Goal: Task Accomplishment & Management: Use online tool/utility

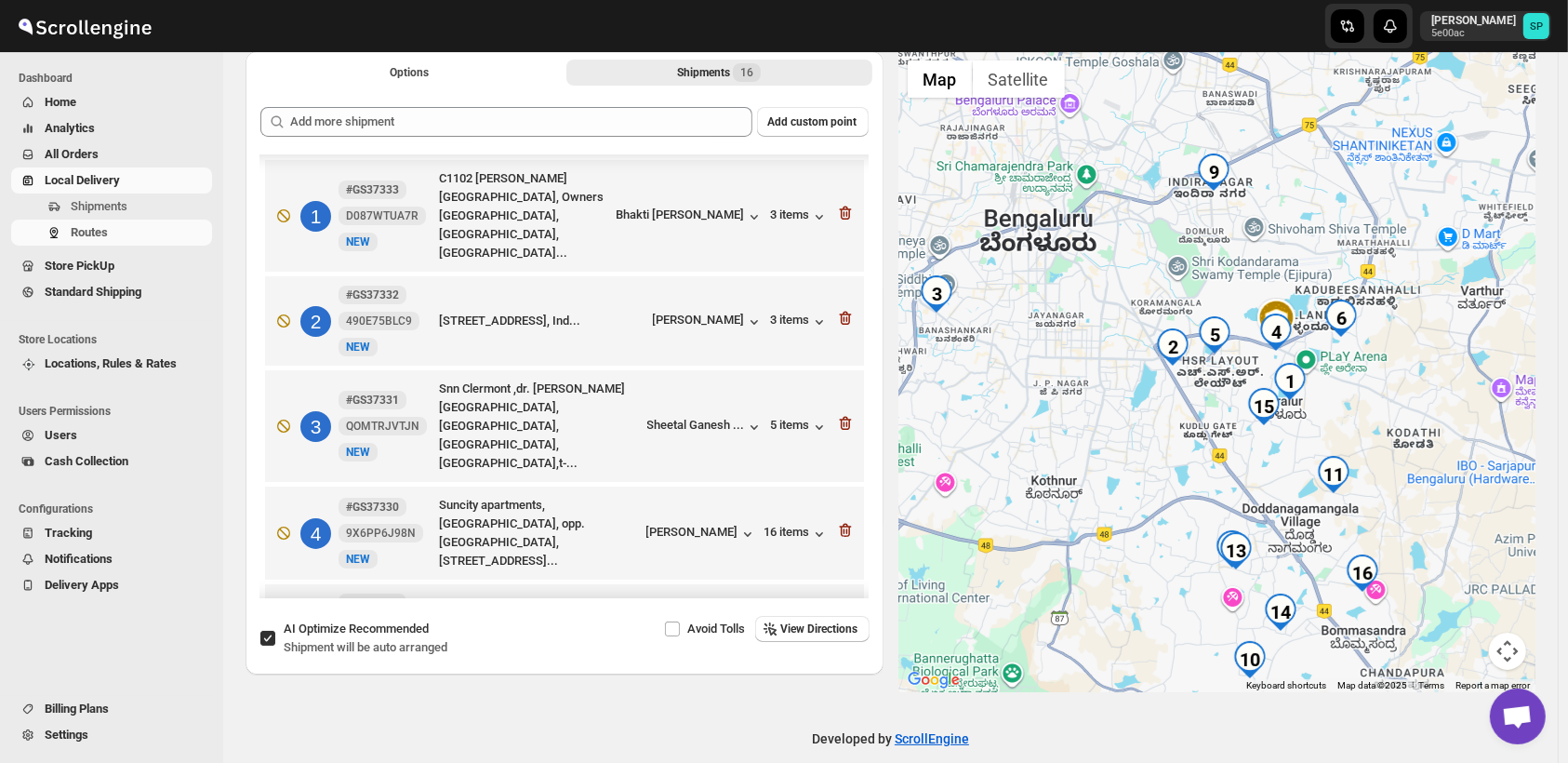
scroll to position [619, 0]
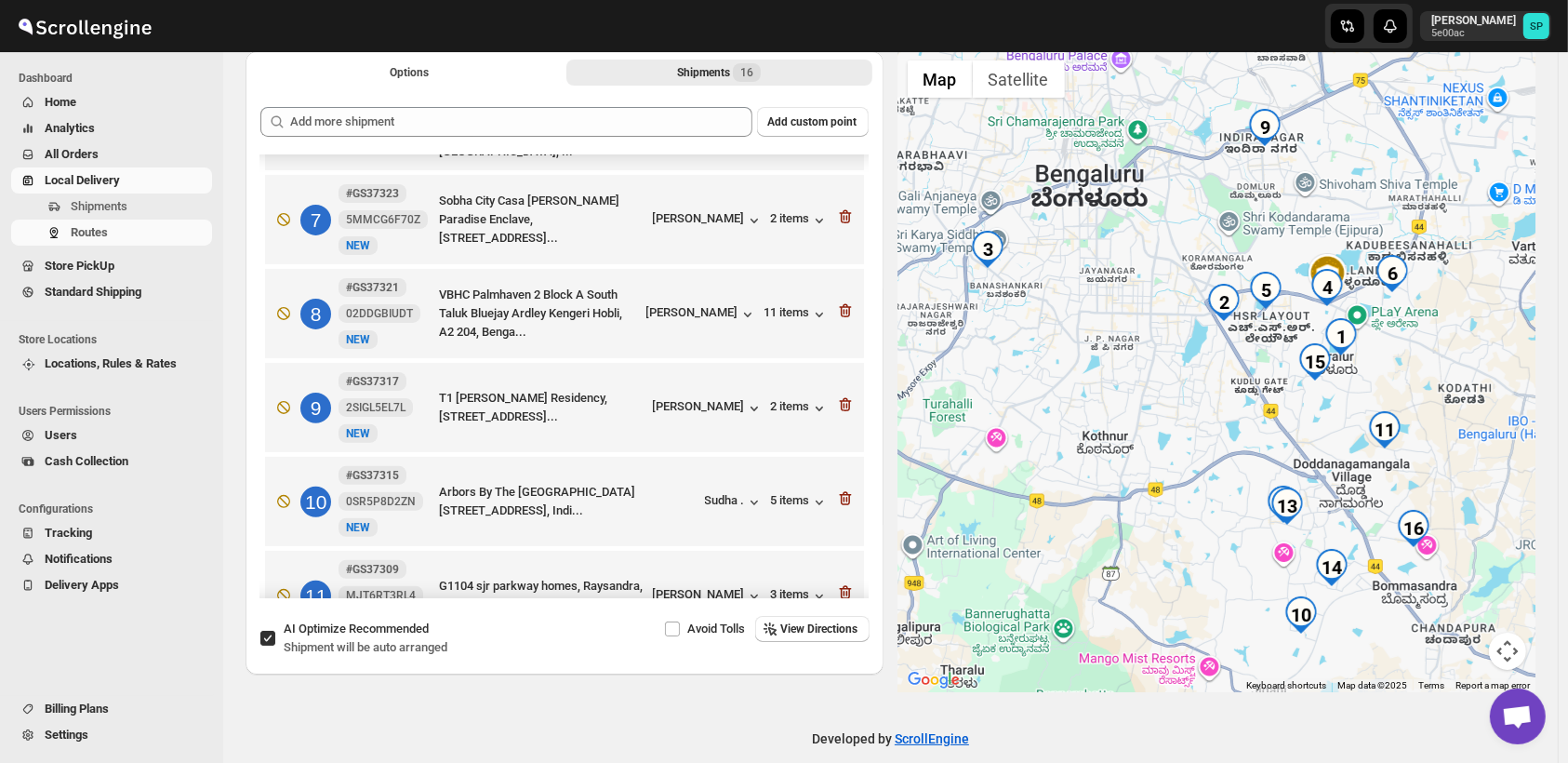
drag, startPoint x: 1084, startPoint y: 456, endPoint x: 1134, endPoint y: 413, distance: 65.9
click at [1134, 413] on div at bounding box center [1217, 372] width 638 height 641
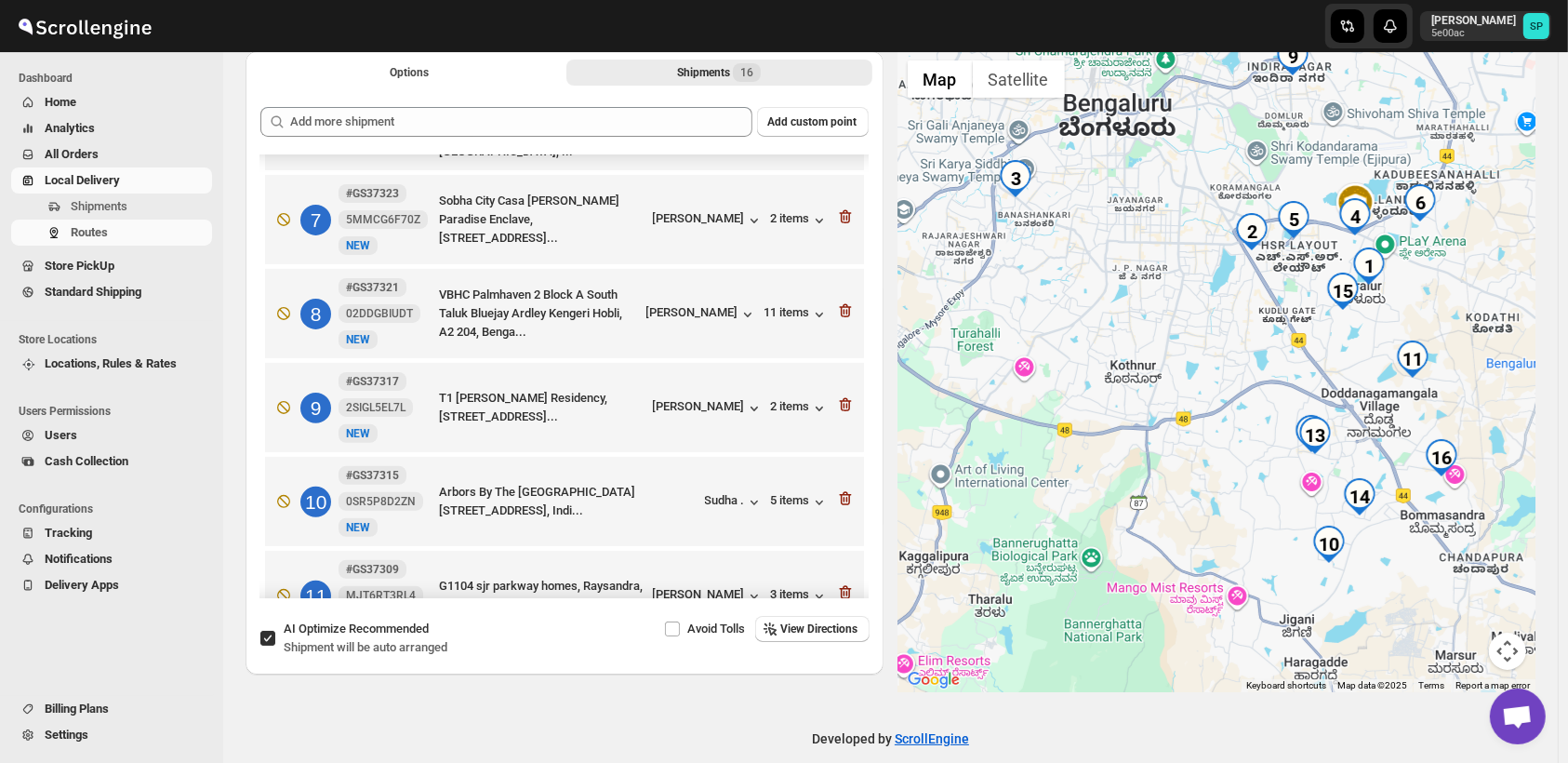
drag, startPoint x: 1143, startPoint y: 473, endPoint x: 1170, endPoint y: 399, distance: 78.8
click at [1170, 399] on div at bounding box center [1217, 372] width 638 height 641
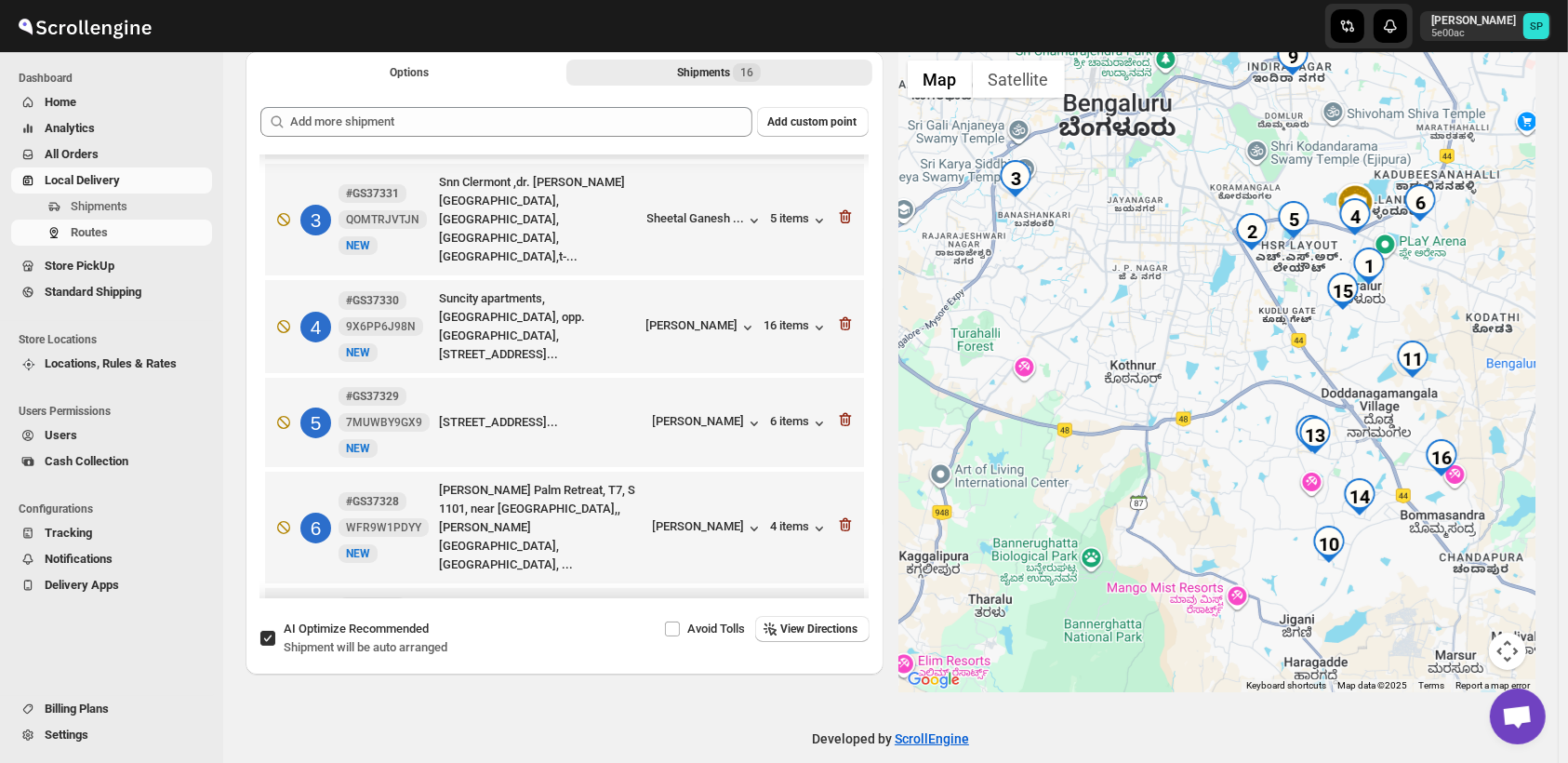
scroll to position [0, 0]
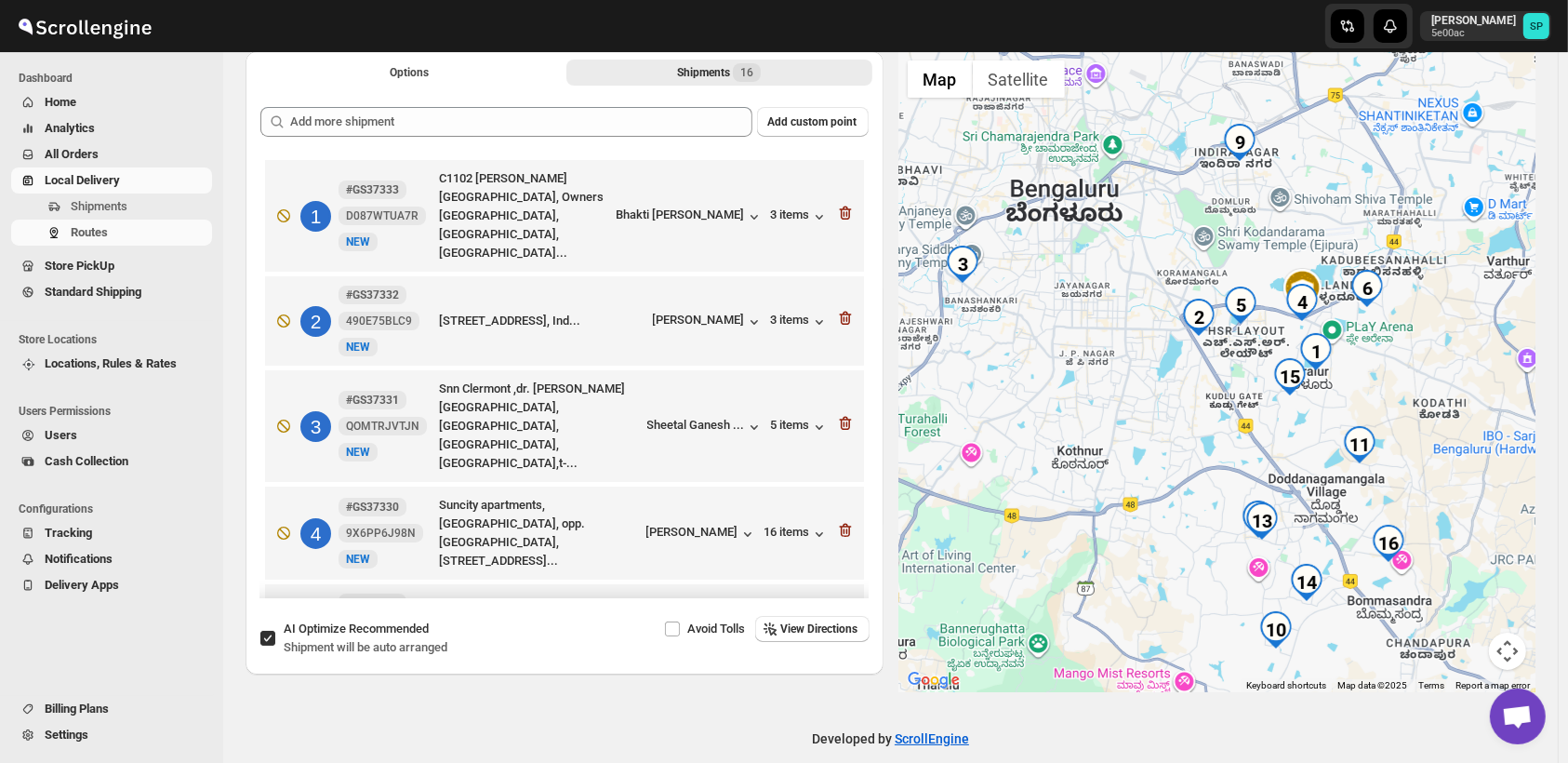
drag, startPoint x: 1317, startPoint y: 375, endPoint x: 1264, endPoint y: 460, distance: 100.2
click at [1264, 460] on div at bounding box center [1217, 372] width 638 height 641
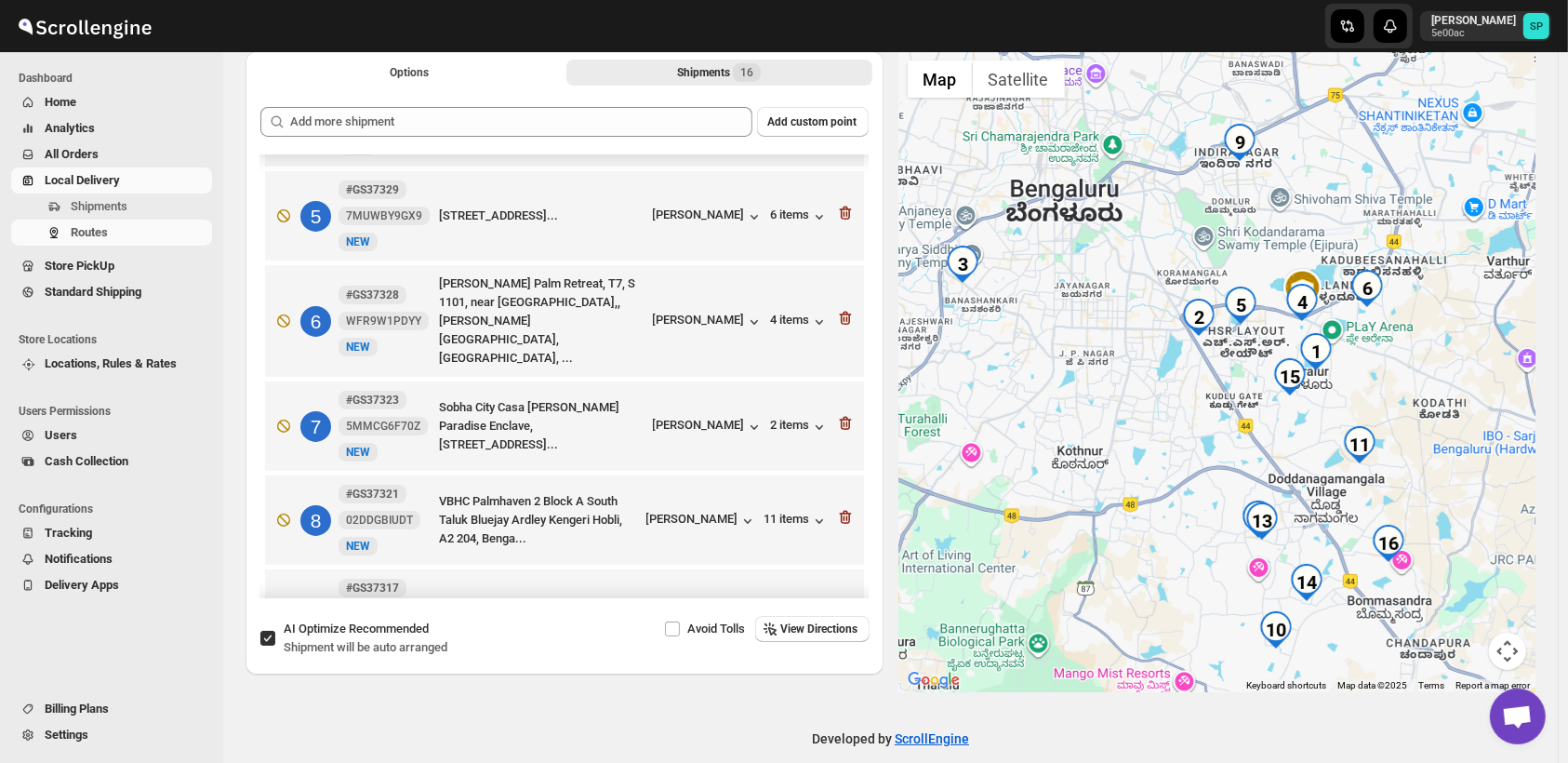
scroll to position [517, 0]
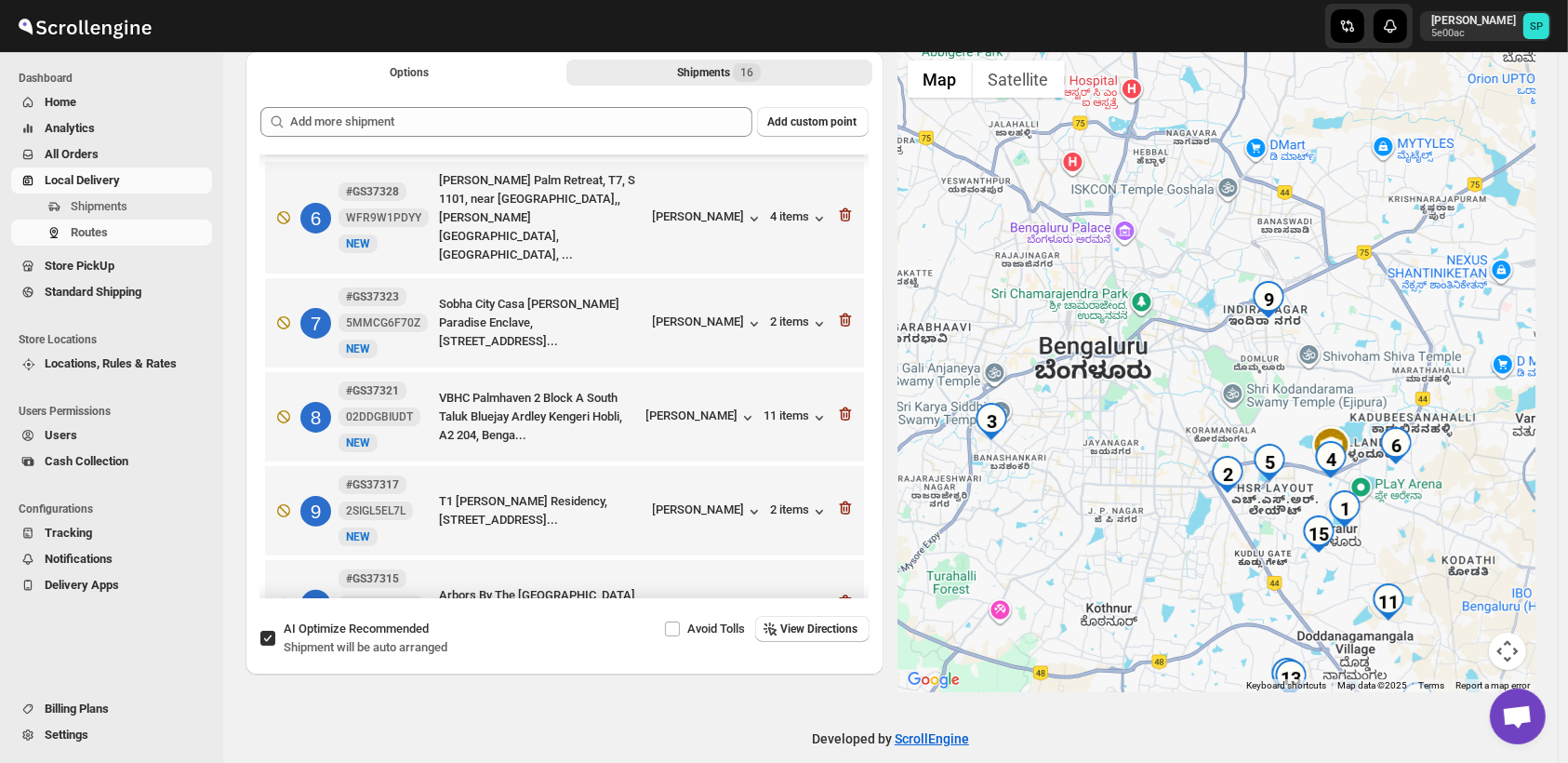
drag, startPoint x: 1112, startPoint y: 322, endPoint x: 1142, endPoint y: 486, distance: 166.7
click at [1142, 486] on div at bounding box center [1217, 372] width 638 height 641
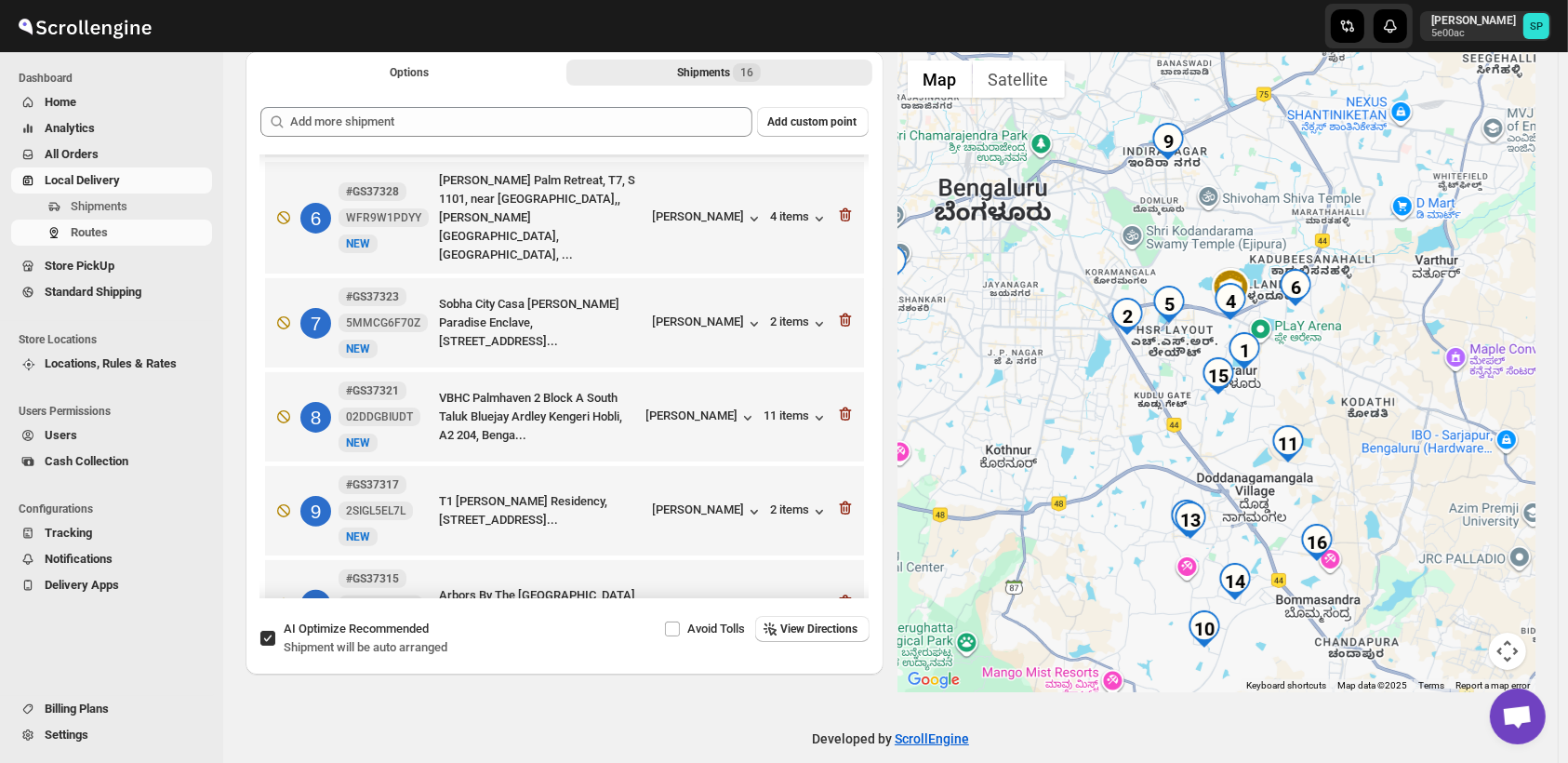
drag, startPoint x: 1460, startPoint y: 510, endPoint x: 1358, endPoint y: 352, distance: 188.1
click at [1358, 352] on div at bounding box center [1217, 372] width 638 height 641
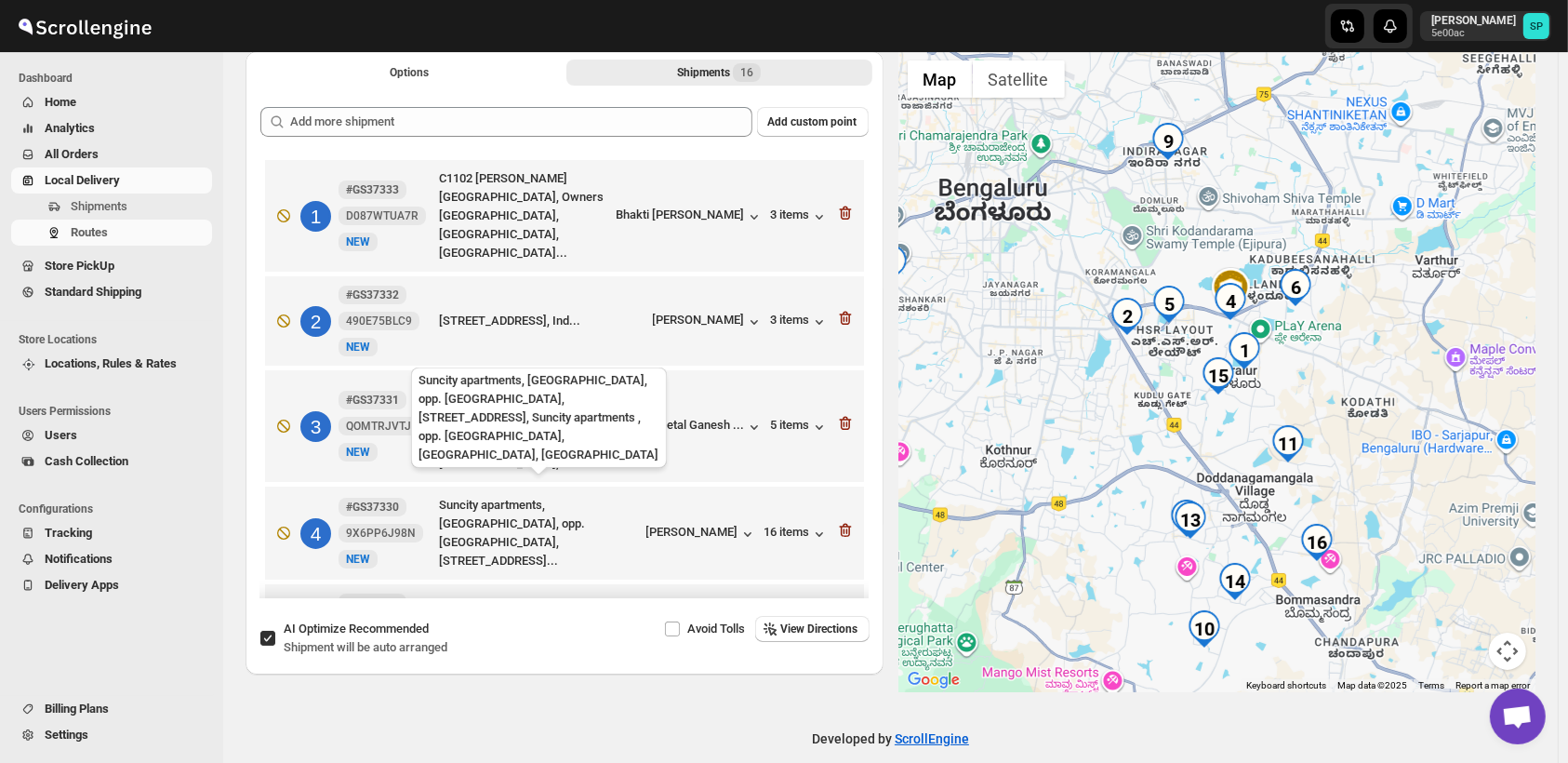
scroll to position [104, 0]
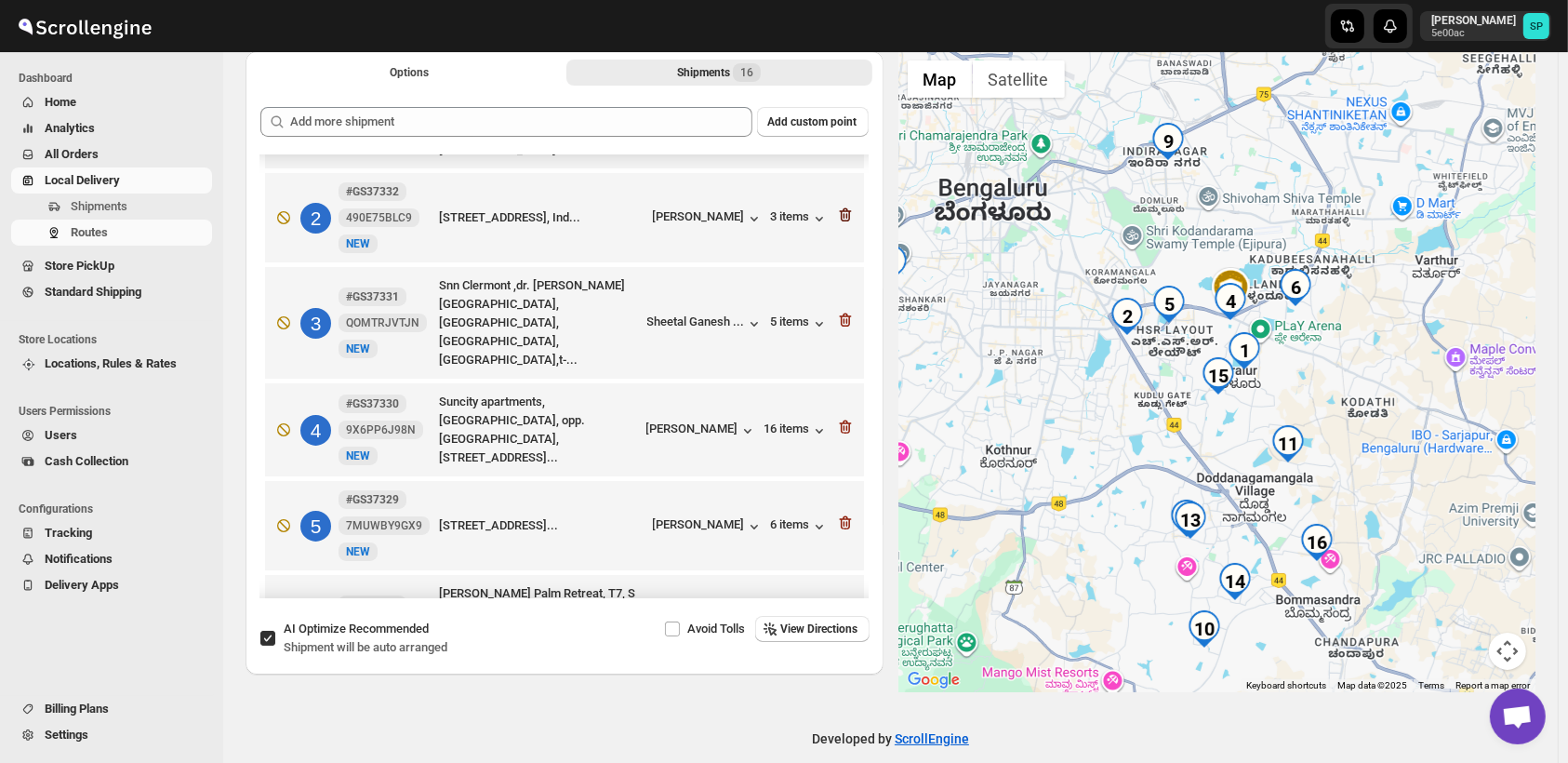
click at [839, 208] on icon "button" at bounding box center [845, 215] width 12 height 14
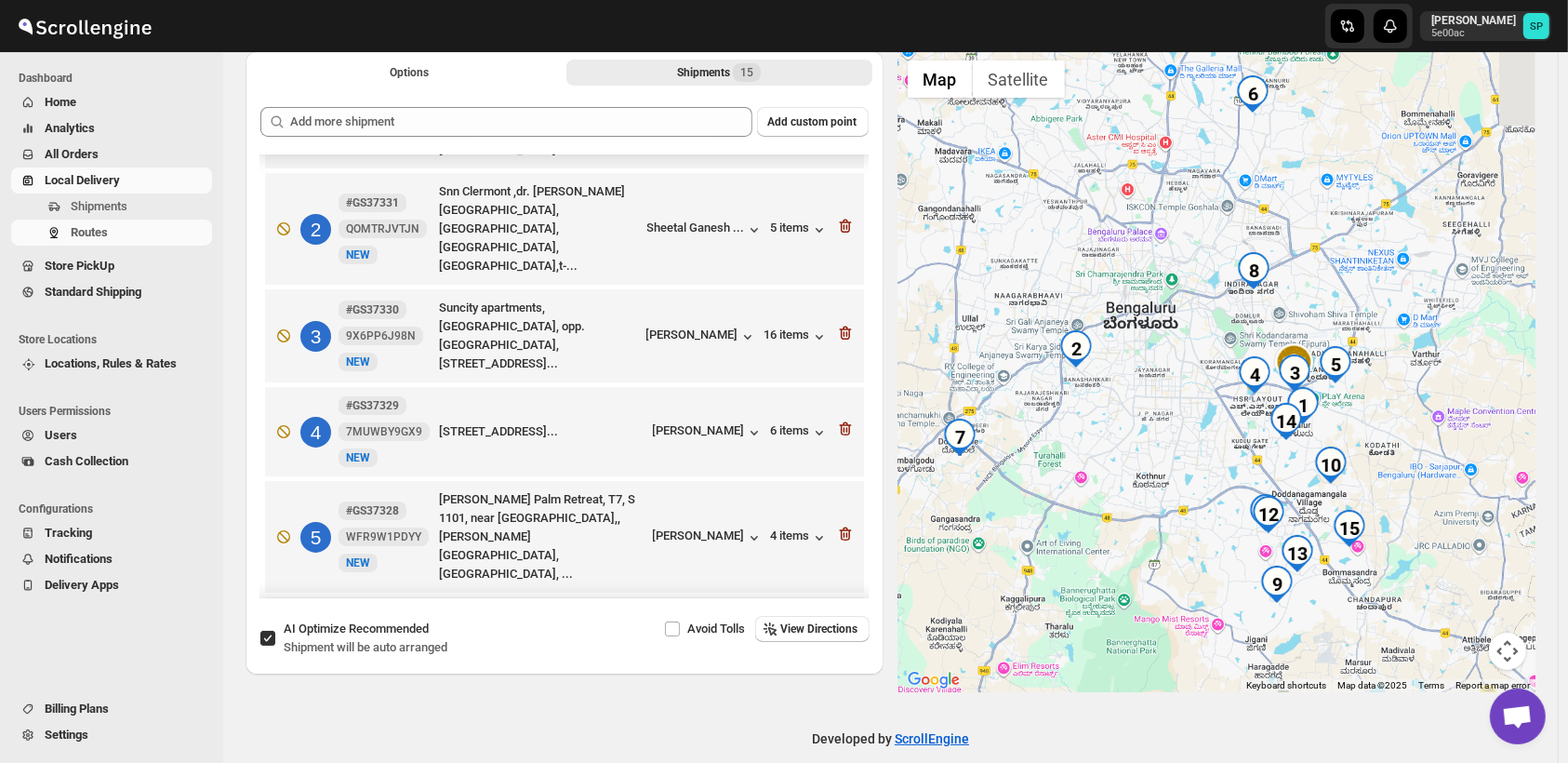
click at [839, 220] on icon "button" at bounding box center [845, 226] width 12 height 14
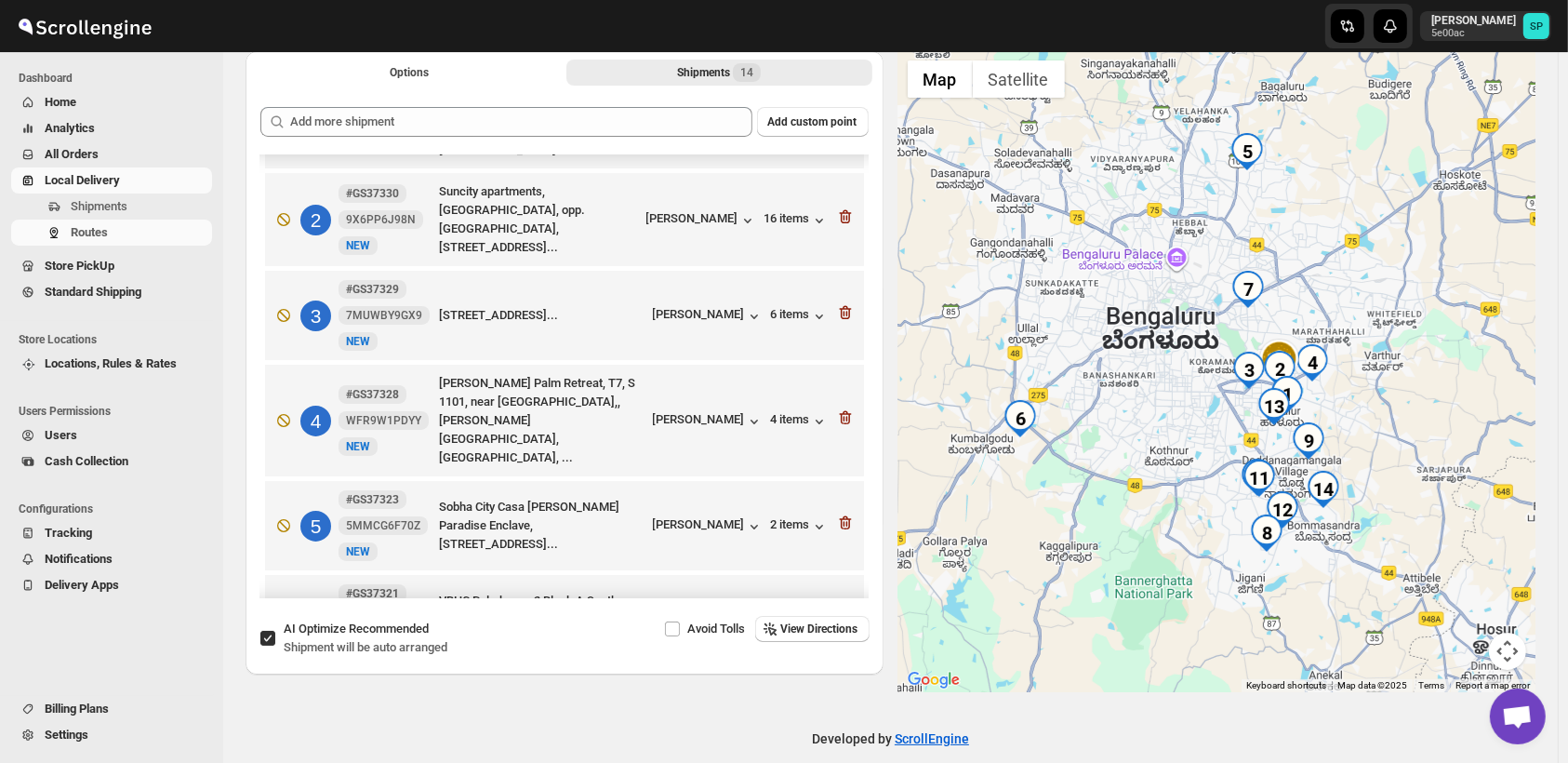
click at [839, 210] on icon "button" at bounding box center [845, 217] width 12 height 14
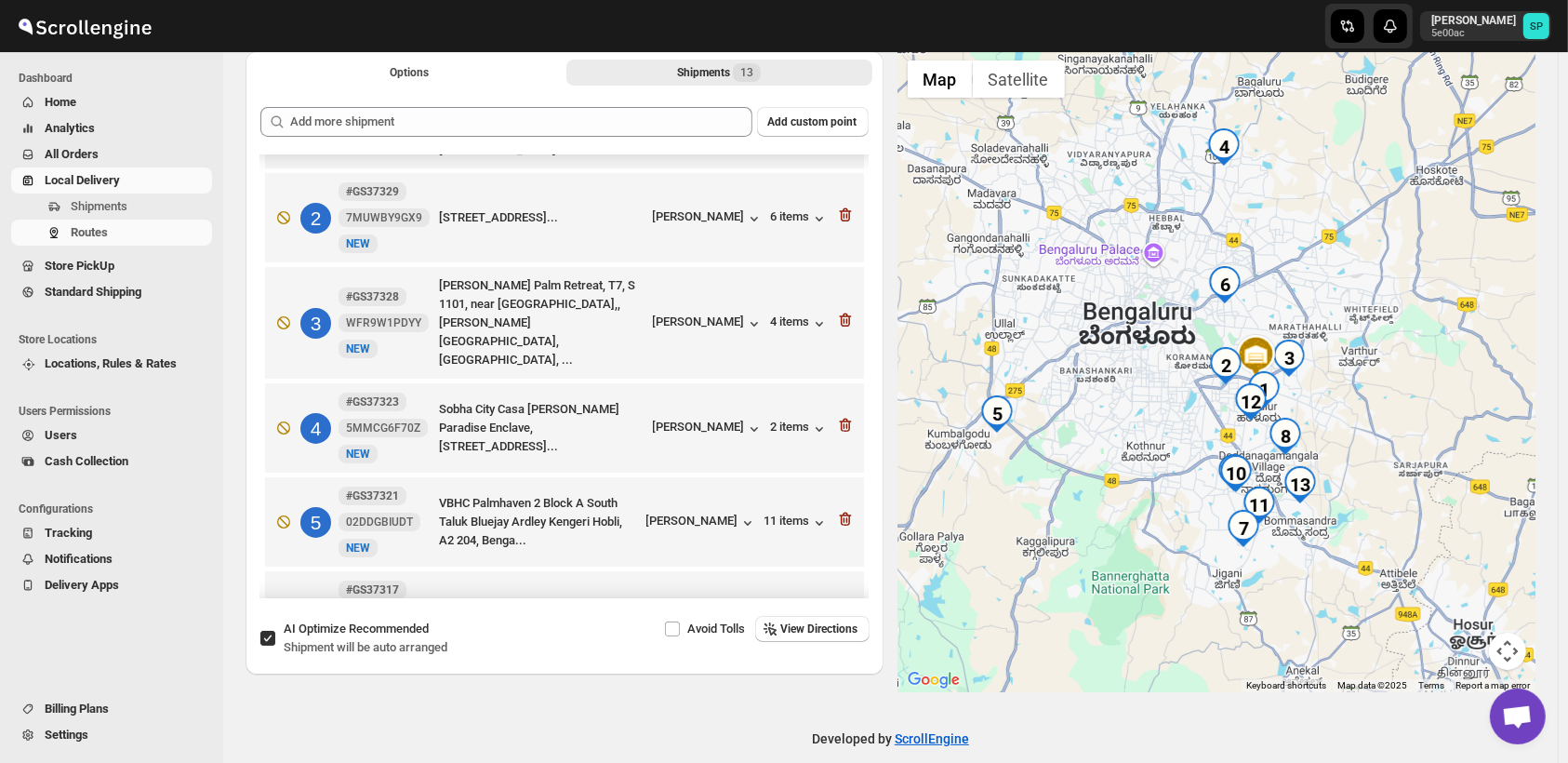
click at [839, 208] on icon "button" at bounding box center [845, 215] width 12 height 14
click at [839, 313] on icon "button" at bounding box center [845, 320] width 12 height 14
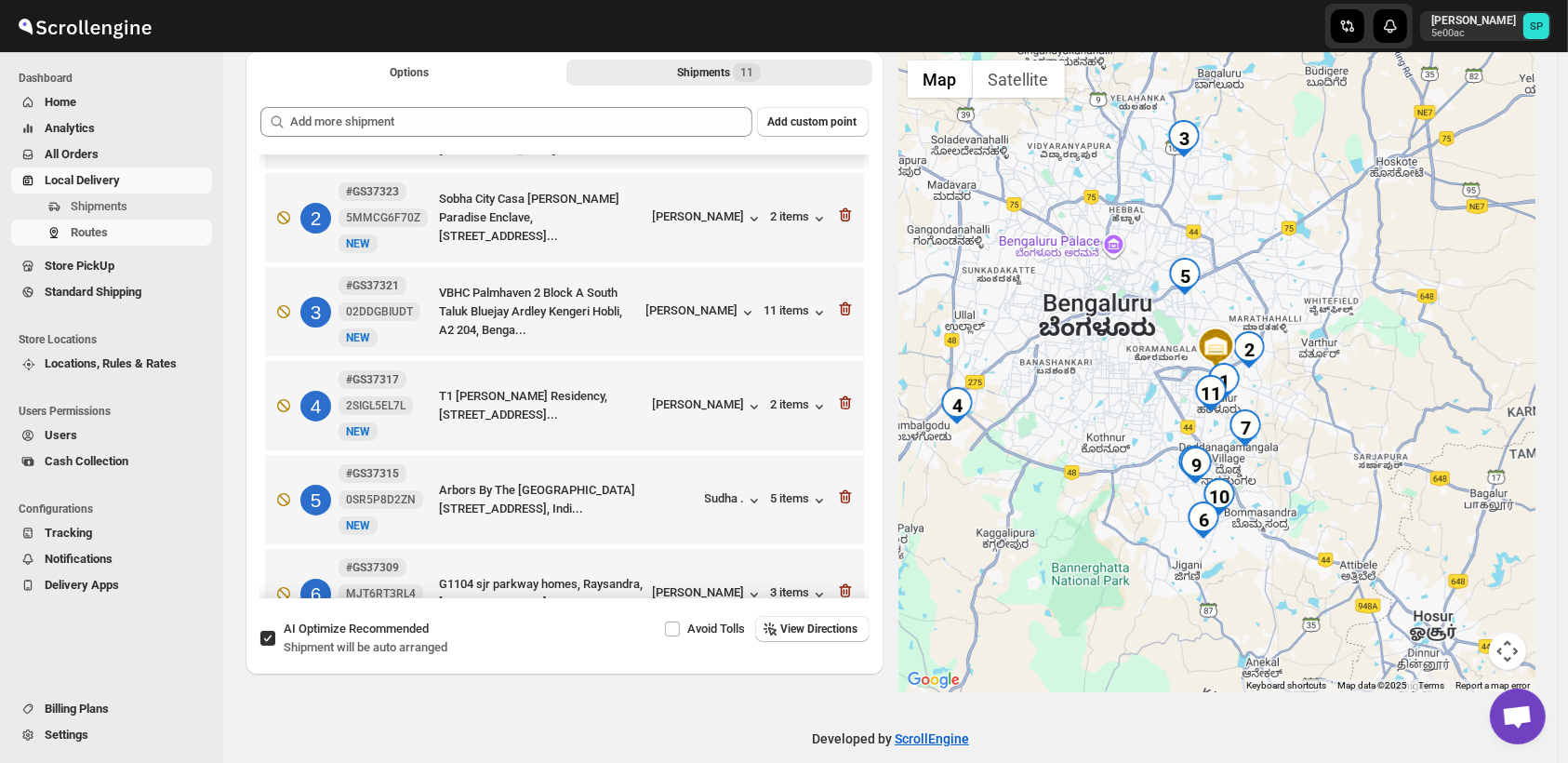
click at [839, 208] on icon "button" at bounding box center [845, 215] width 12 height 14
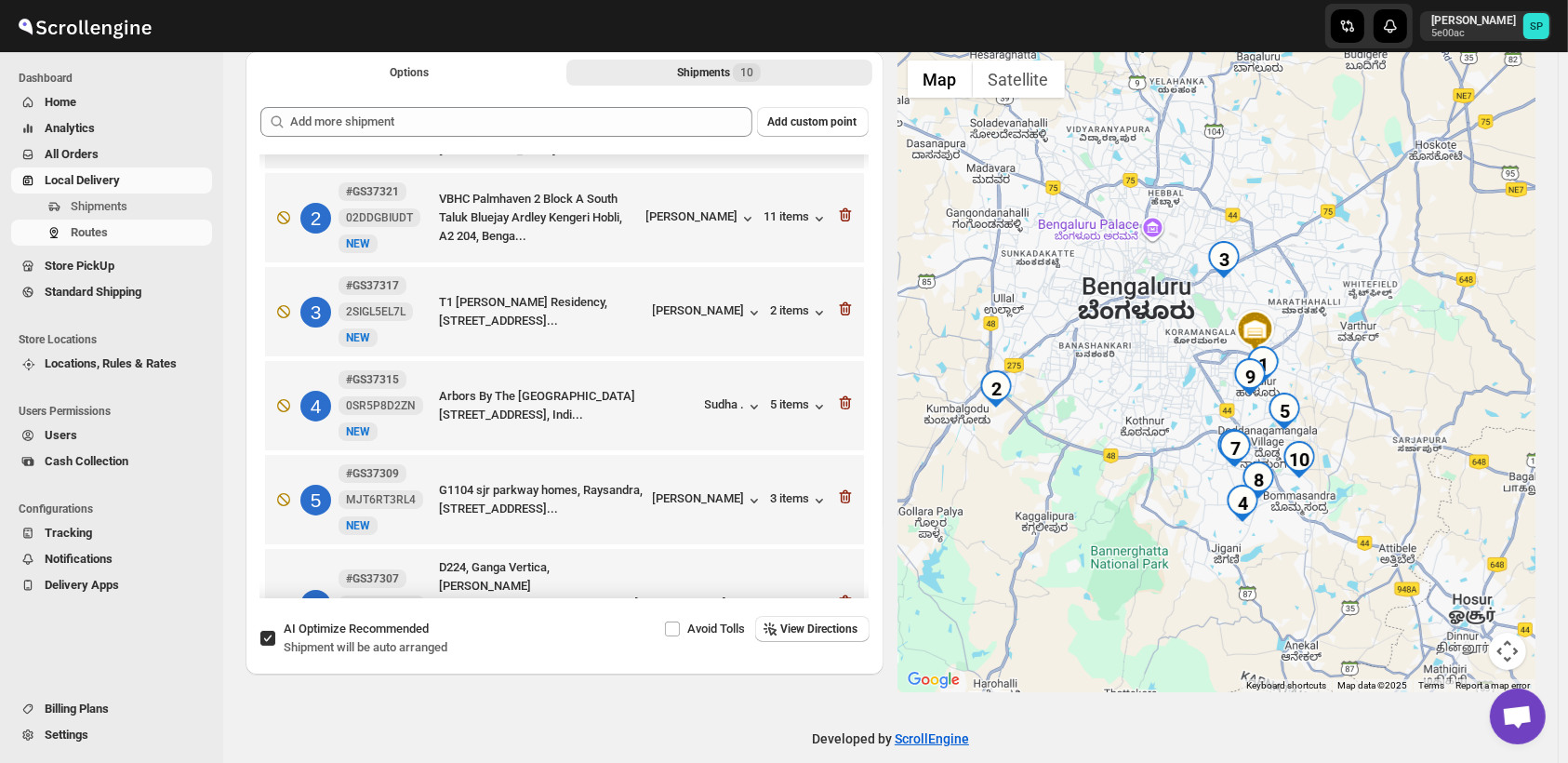
click at [839, 208] on icon "button" at bounding box center [845, 215] width 12 height 14
click at [839, 303] on icon "button" at bounding box center [845, 309] width 12 height 14
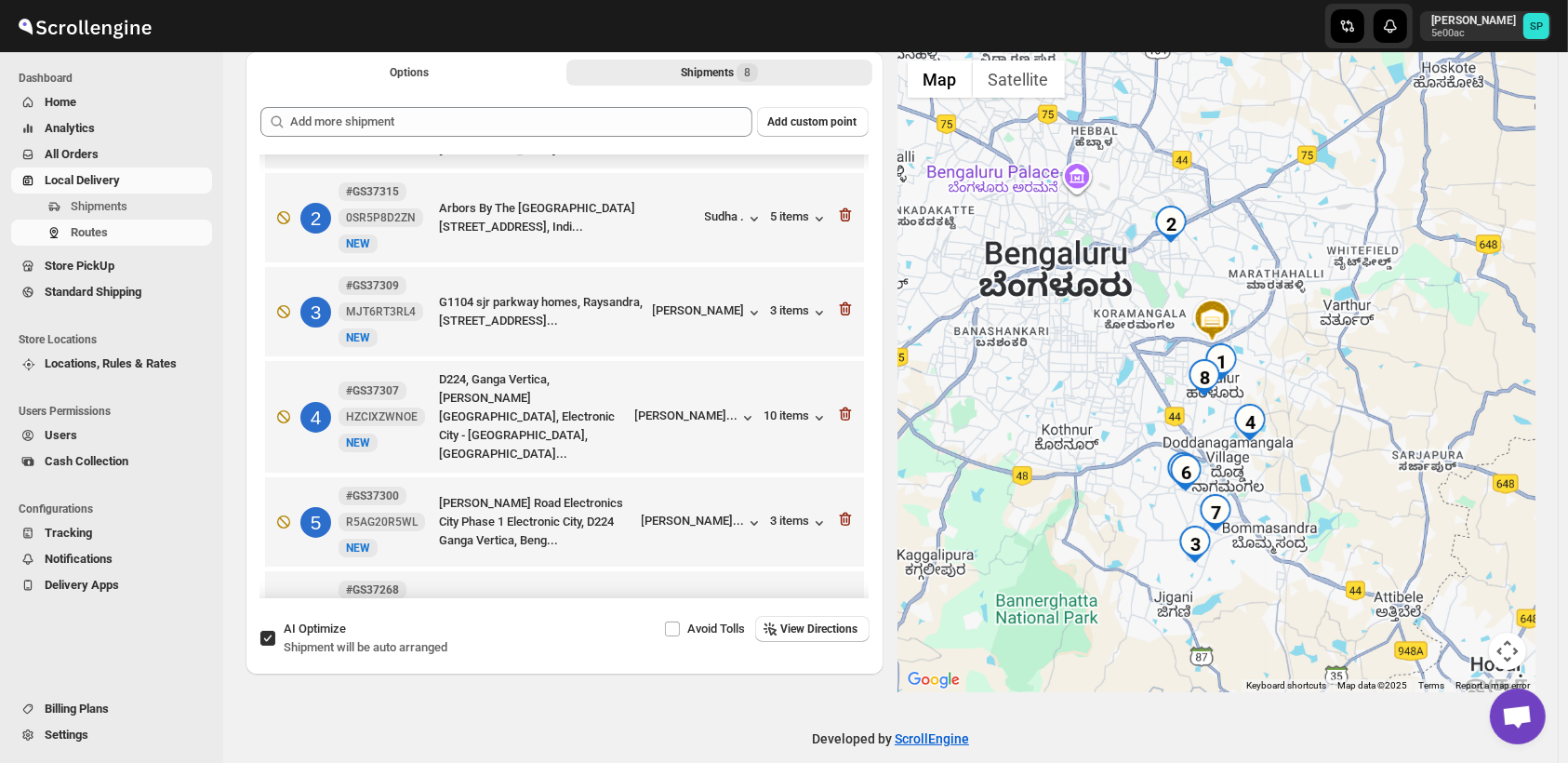
click at [839, 208] on icon "button" at bounding box center [845, 215] width 12 height 14
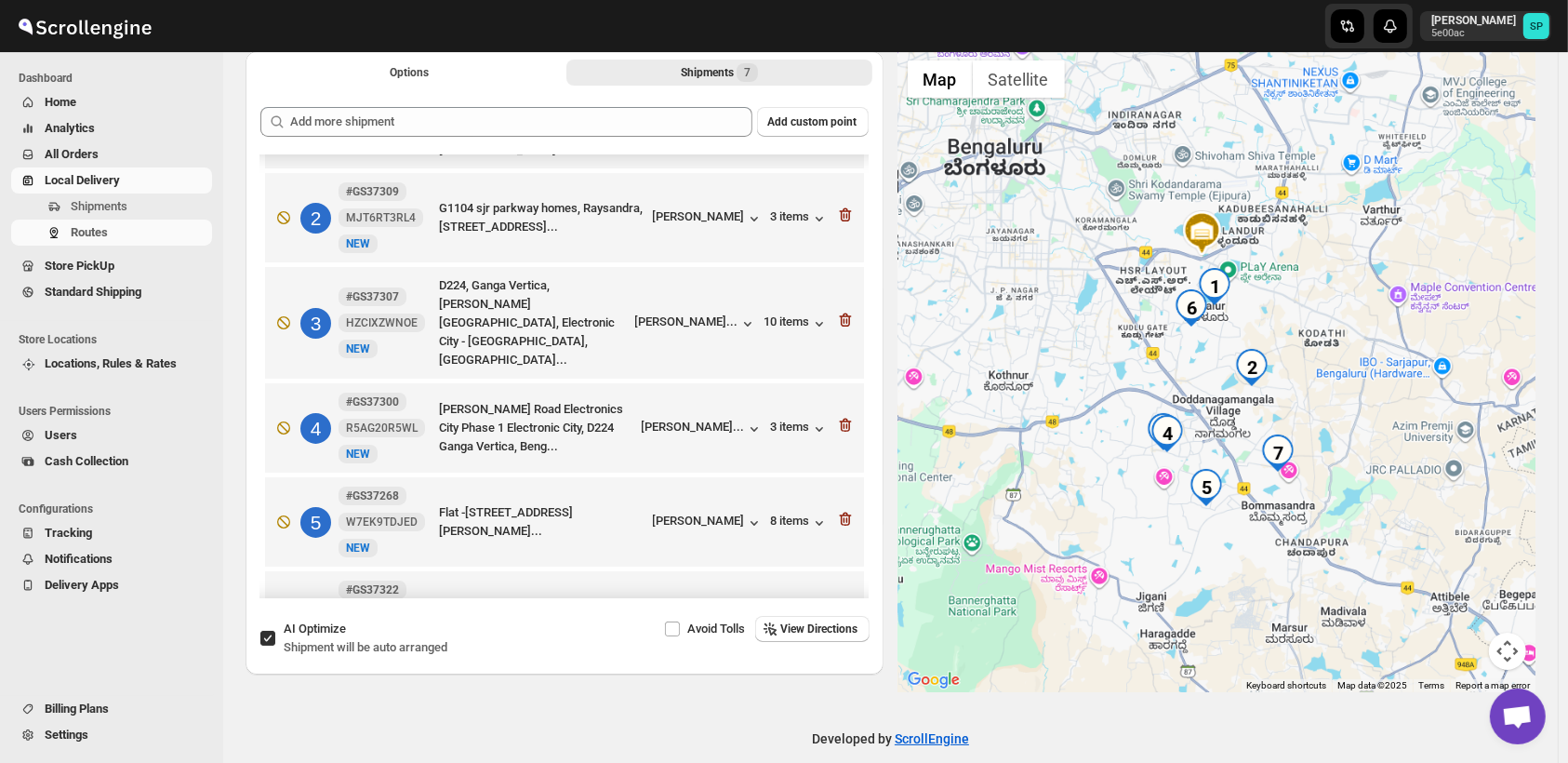
click at [839, 208] on icon "button" at bounding box center [845, 215] width 12 height 14
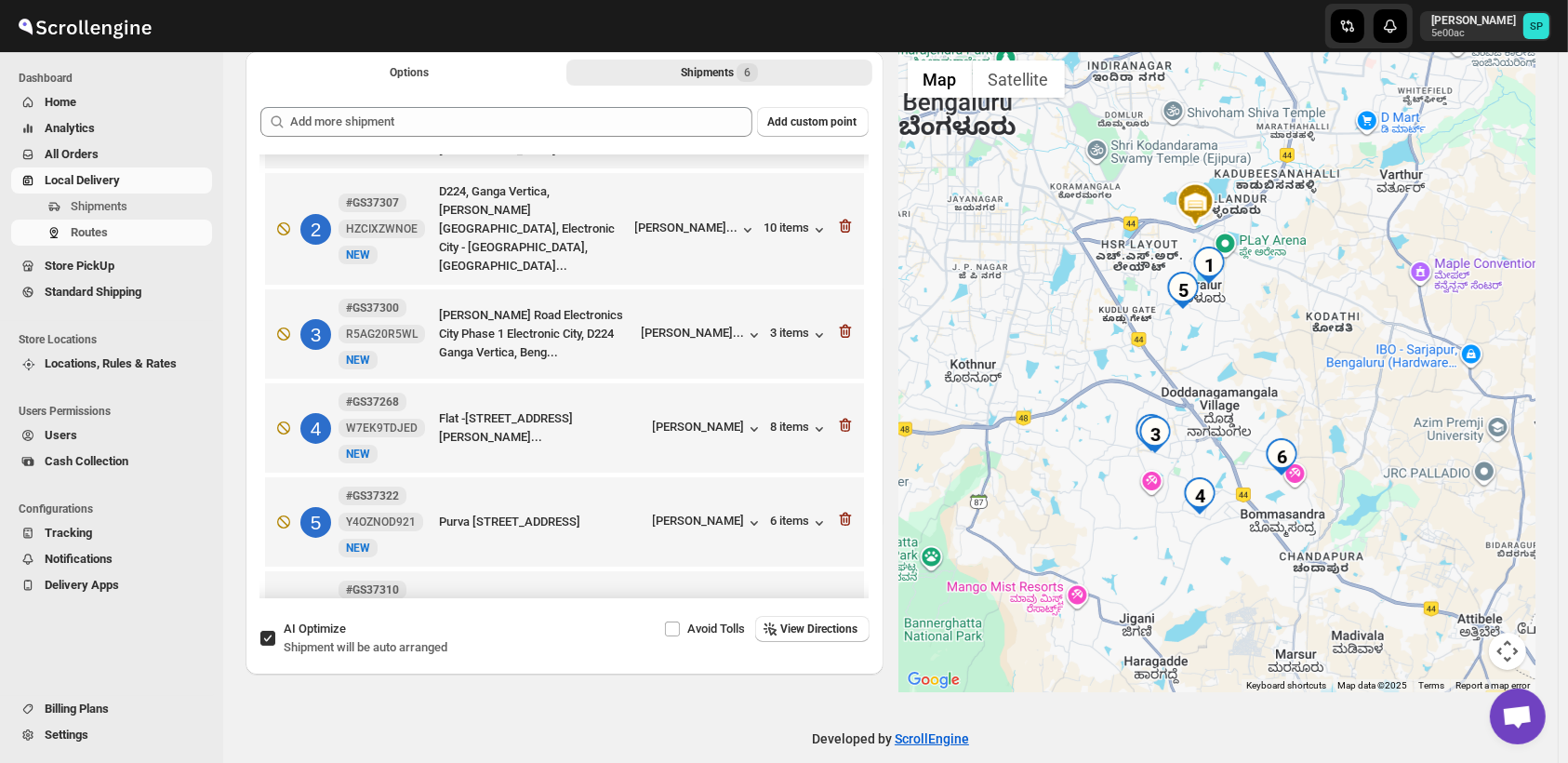
click at [839, 220] on icon "button" at bounding box center [845, 226] width 12 height 14
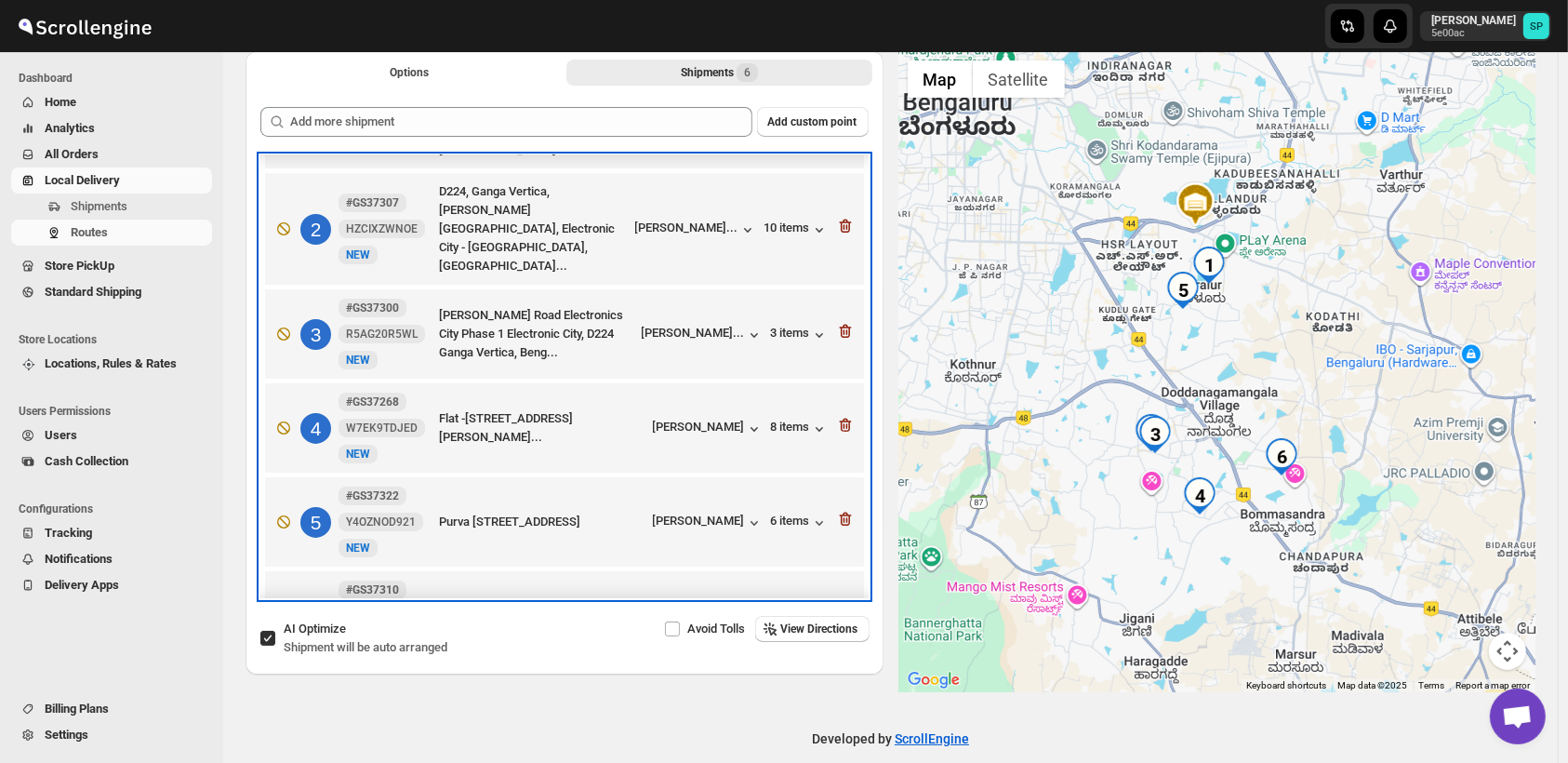
scroll to position [39, 0]
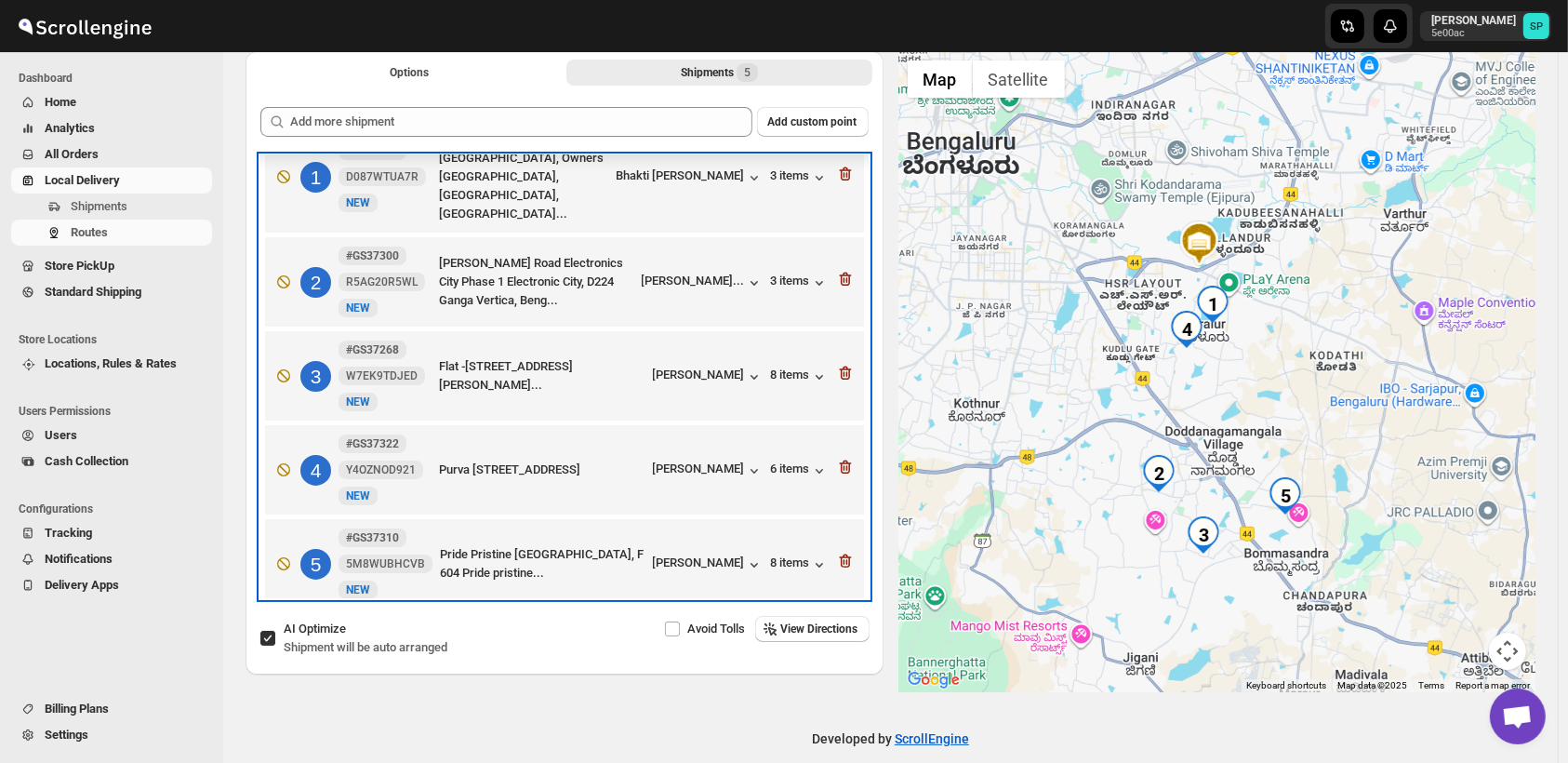
click at [835, 189] on div "1 #GS37333 D087WTUA7R New NEW C1102 Bren Zahara Apartment, Owners West Court La…" at bounding box center [561, 173] width 588 height 101
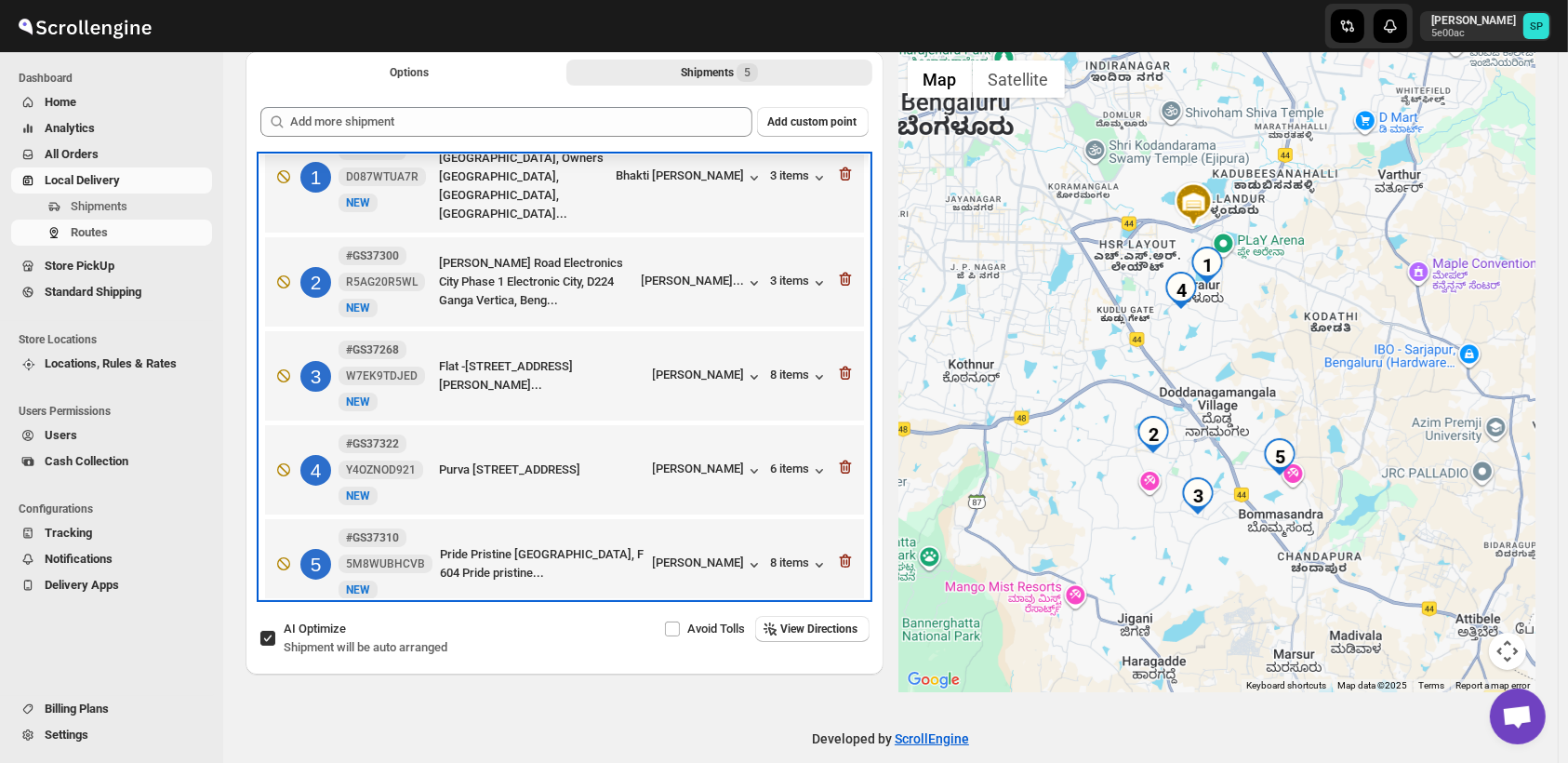
click at [835, 189] on div "1 #GS37333 D087WTUA7R New NEW C1102 Bren Zahara Apartment, Owners West Court La…" at bounding box center [561, 173] width 588 height 101
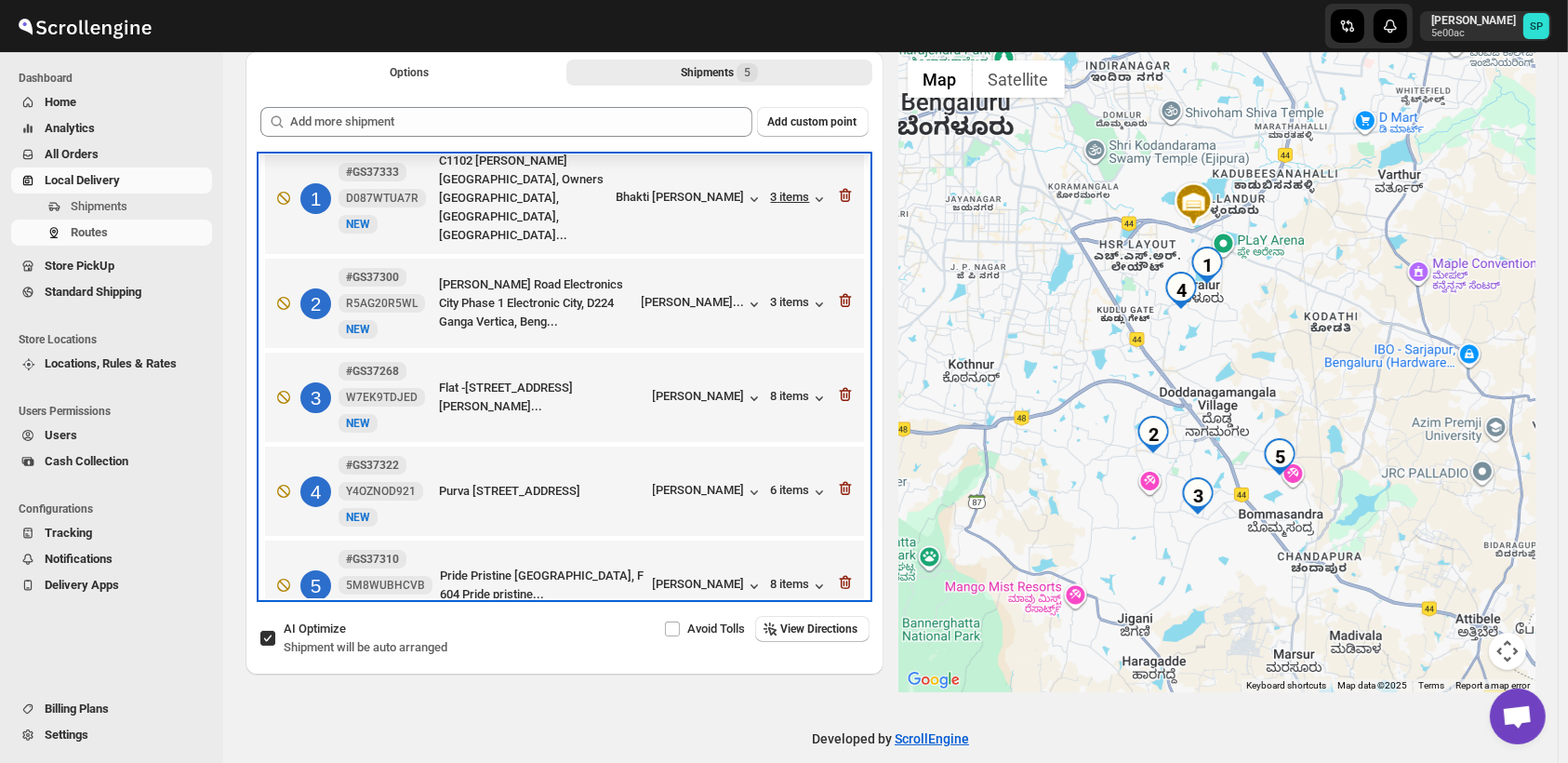
scroll to position [0, 0]
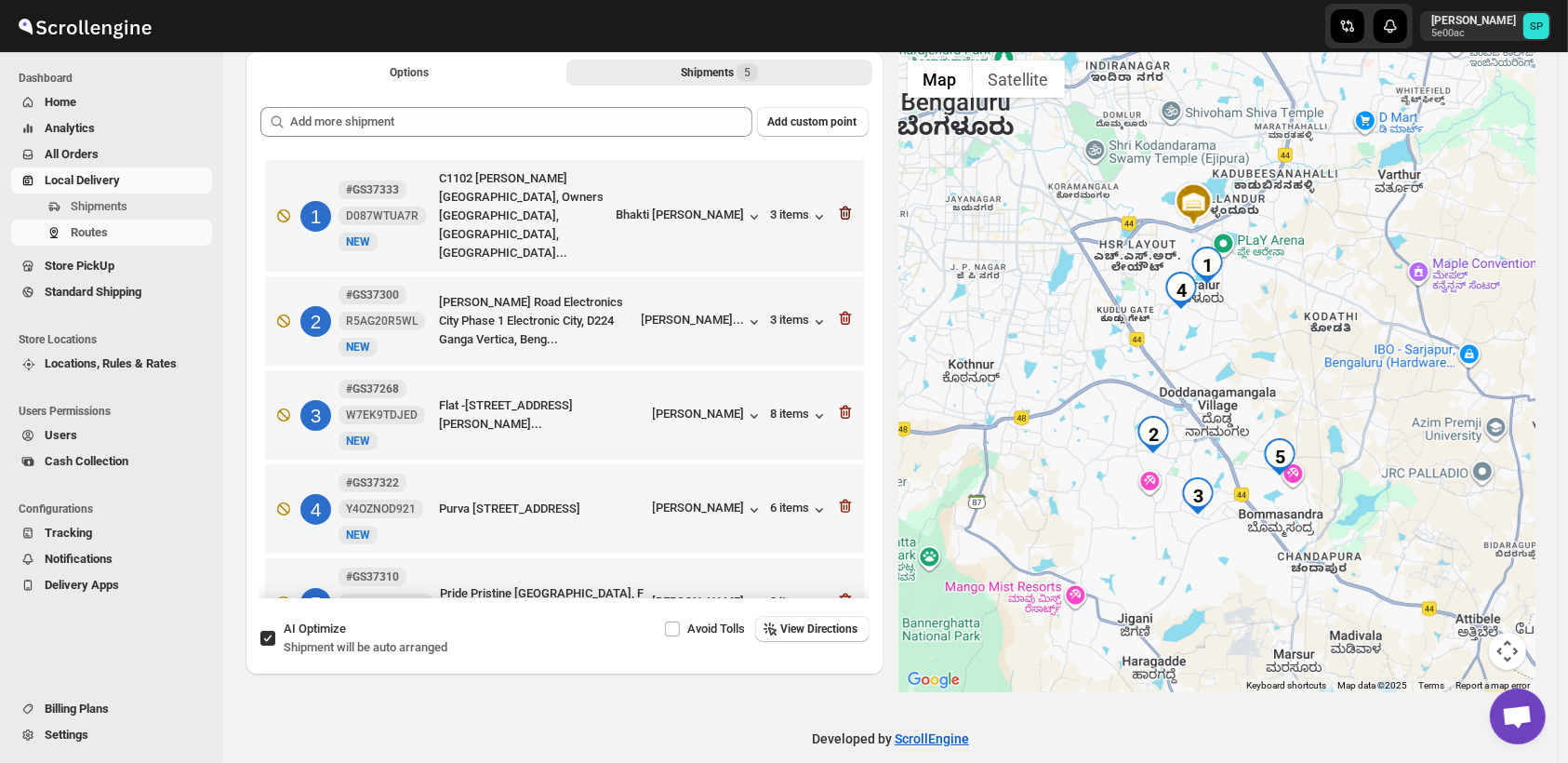
click at [839, 206] on icon "button" at bounding box center [845, 213] width 12 height 14
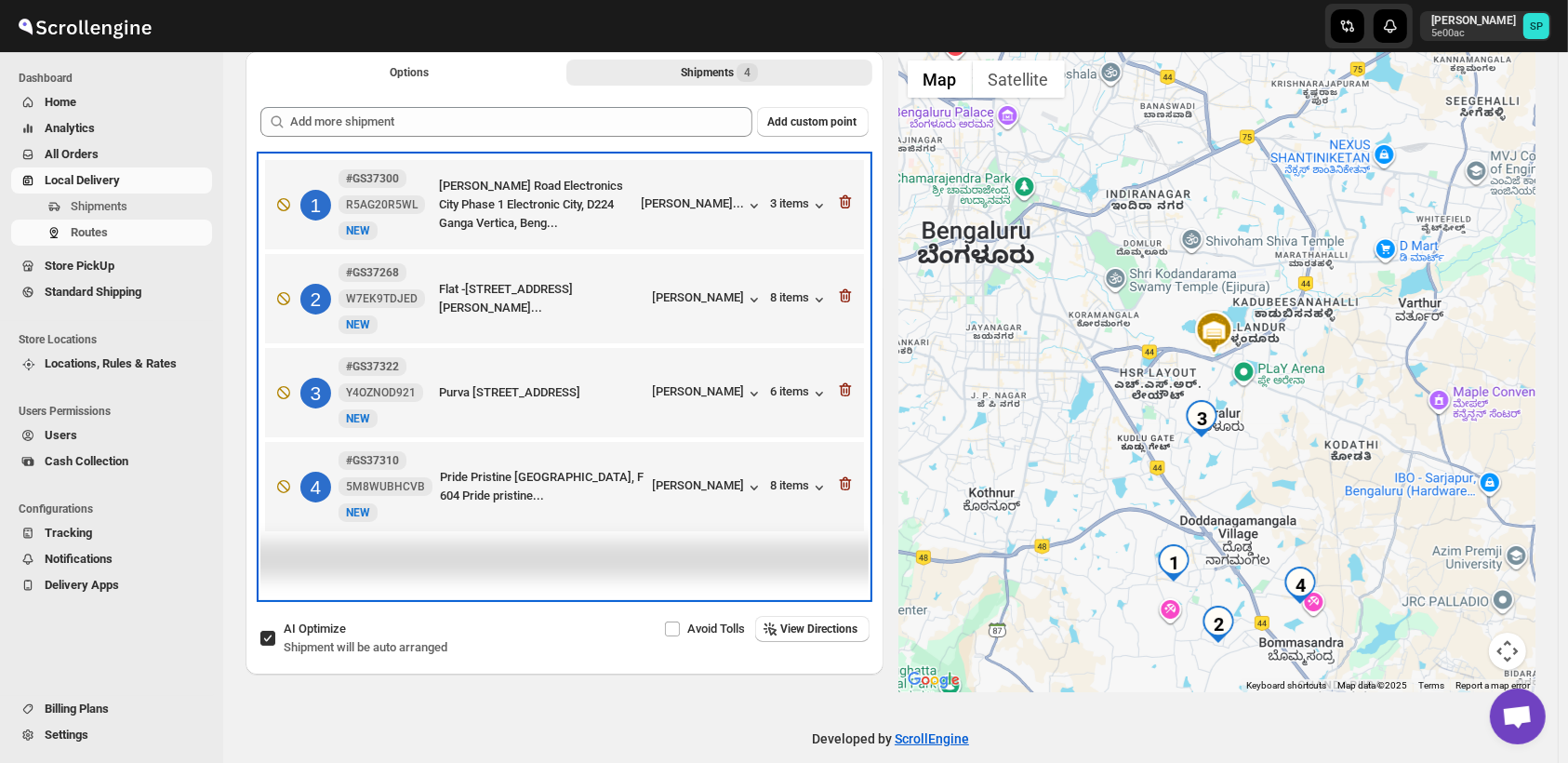
click at [837, 198] on div "1 #GS37300 R5AG20R5WL New NEW Neeladri Road Electronics City Phase 1 Electronic…" at bounding box center [561, 201] width 588 height 78
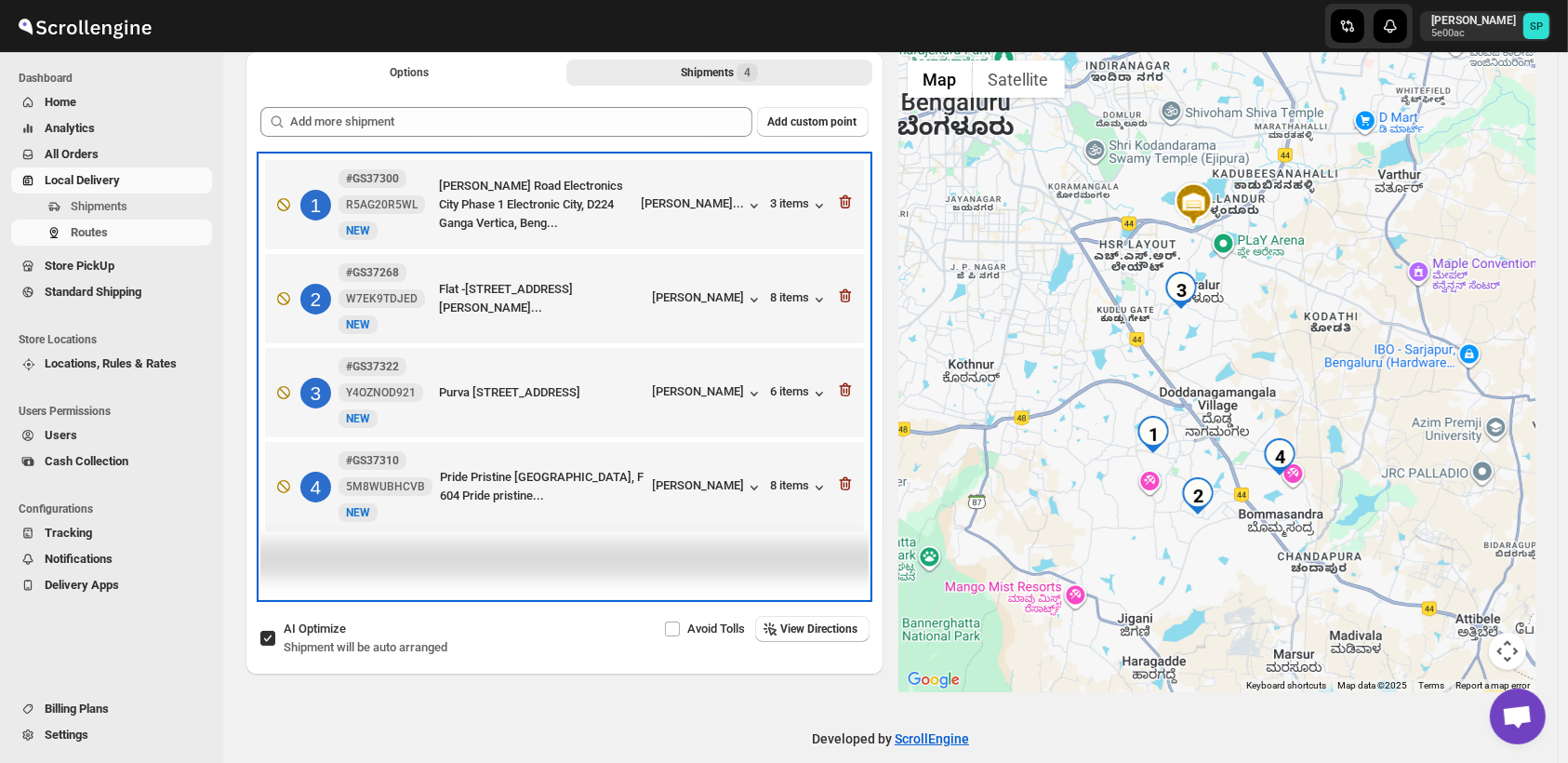
click at [837, 198] on div "1 #GS37300 R5AG20R5WL New NEW Neeladri Road Electronics City Phase 1 Electronic…" at bounding box center [561, 201] width 588 height 78
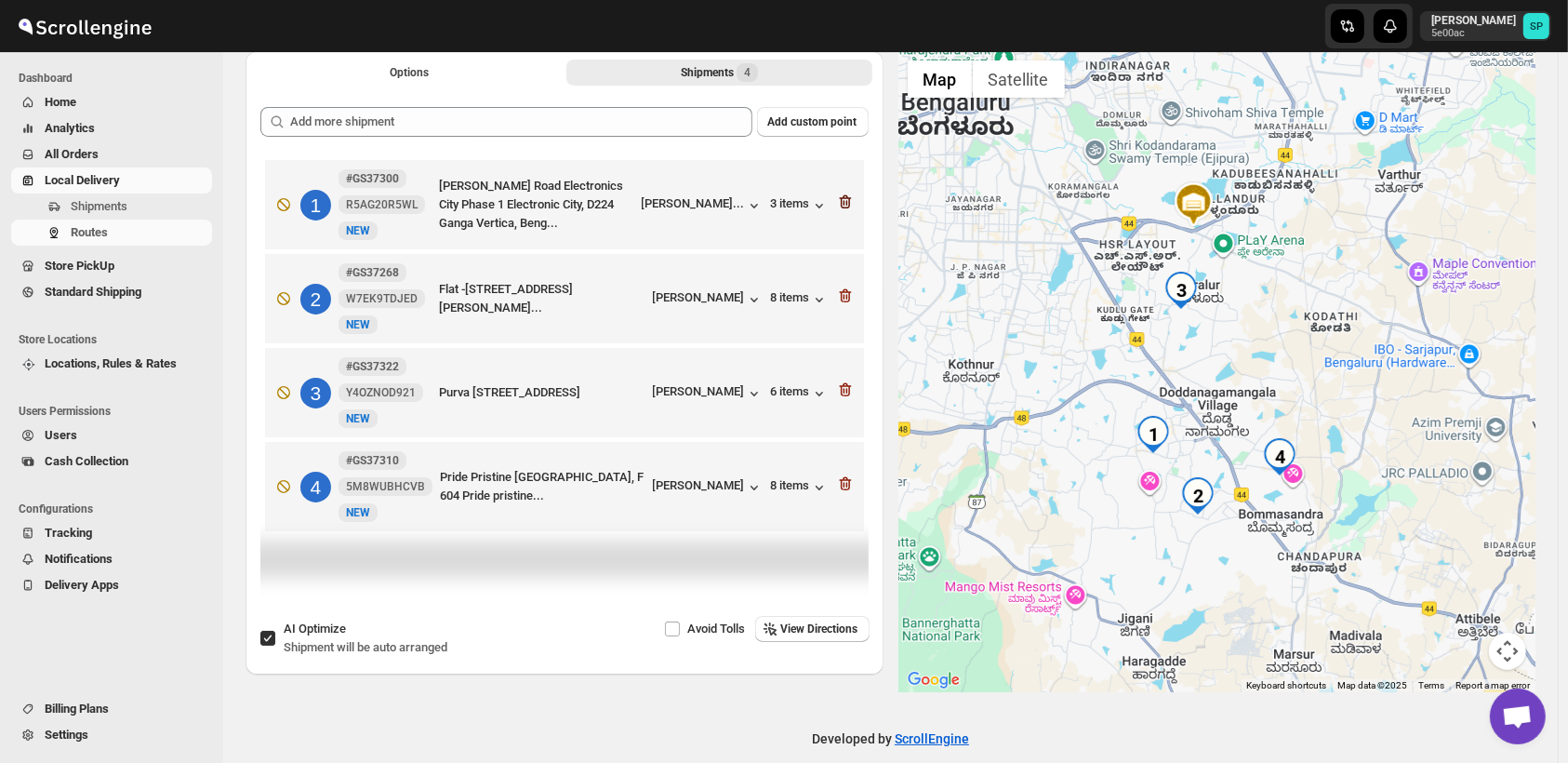
click at [847, 199] on icon "button" at bounding box center [846, 202] width 19 height 19
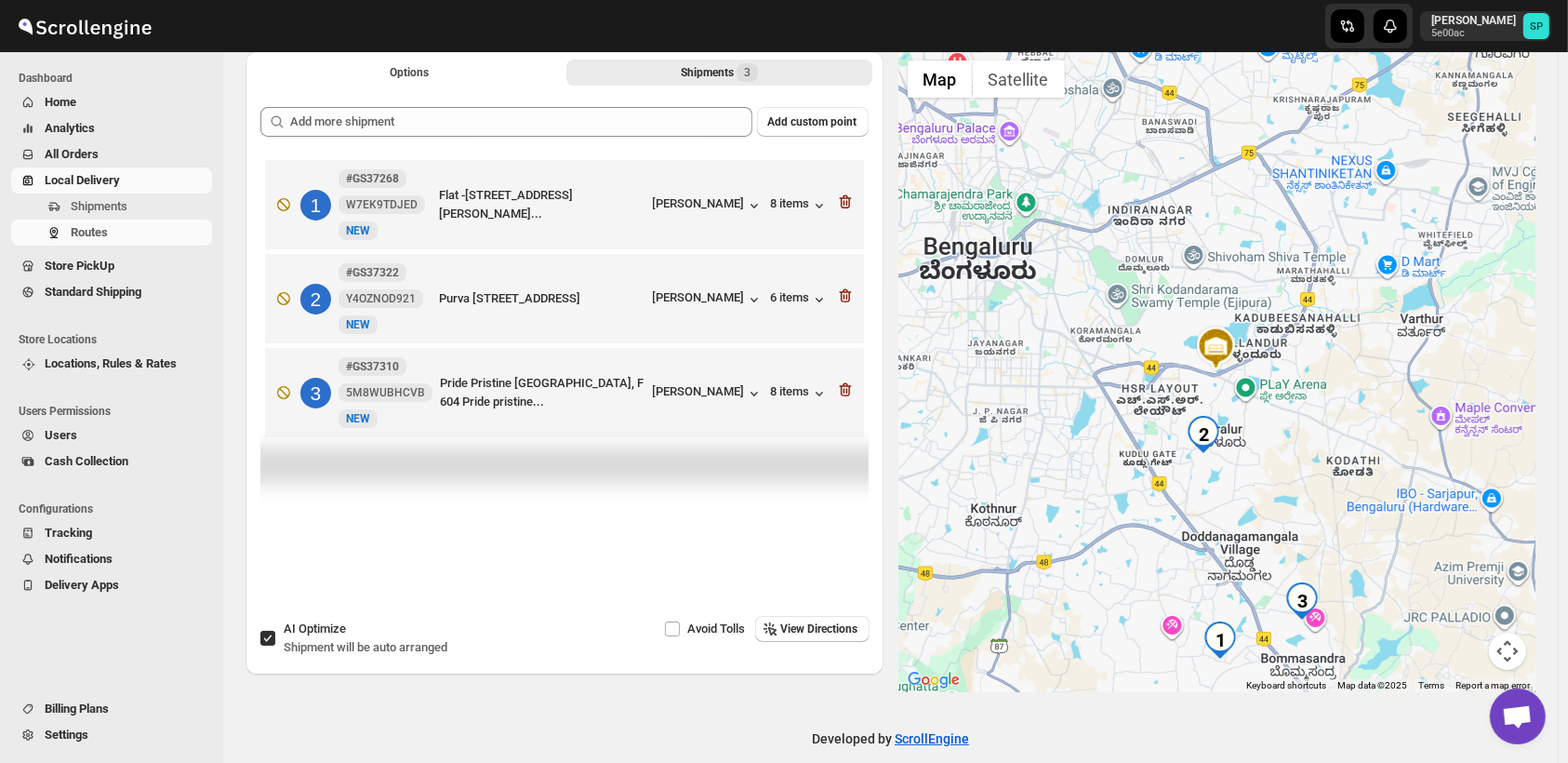
click at [847, 199] on icon "button" at bounding box center [846, 202] width 19 height 19
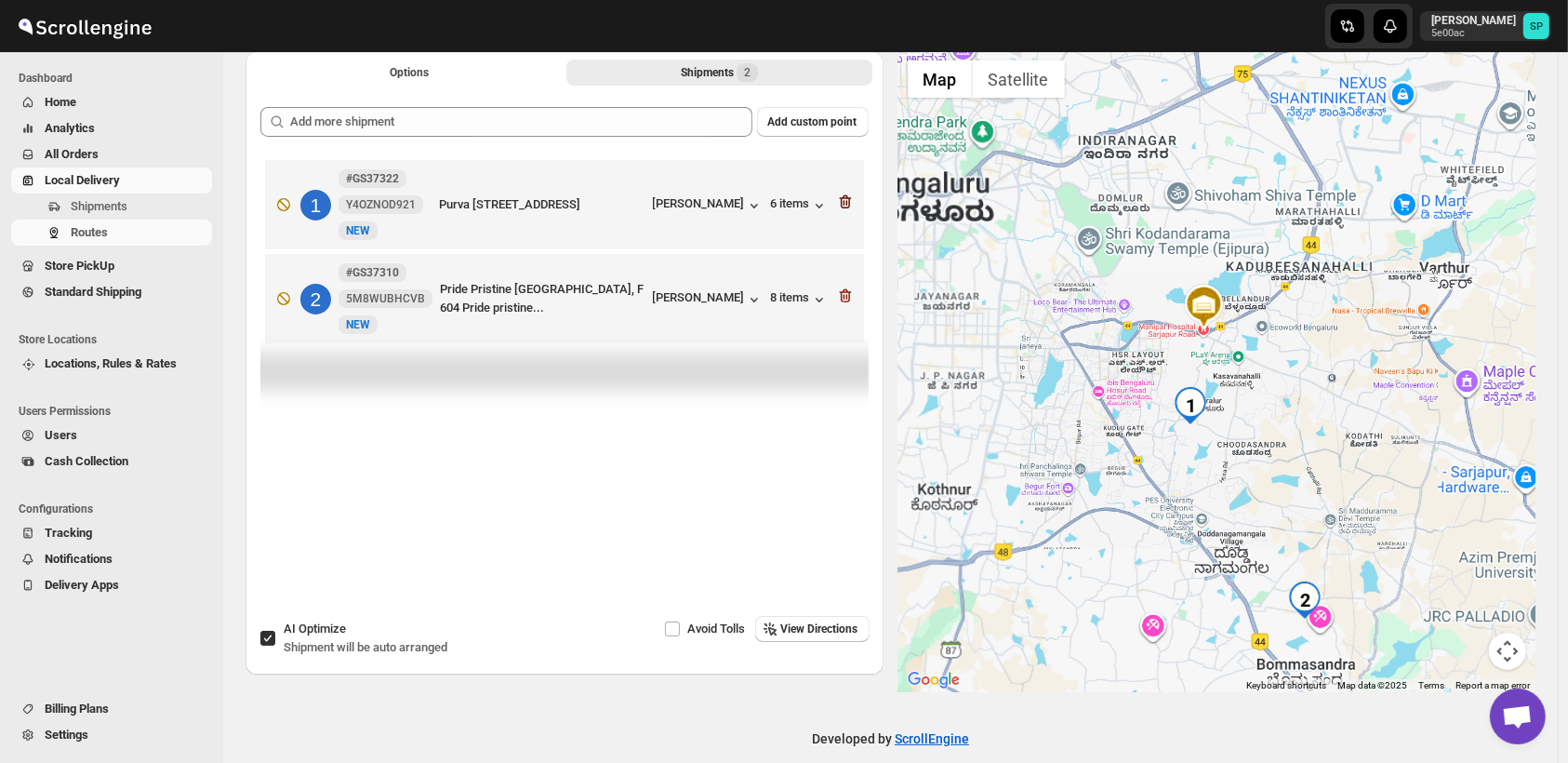
click at [849, 199] on icon "button" at bounding box center [846, 202] width 19 height 19
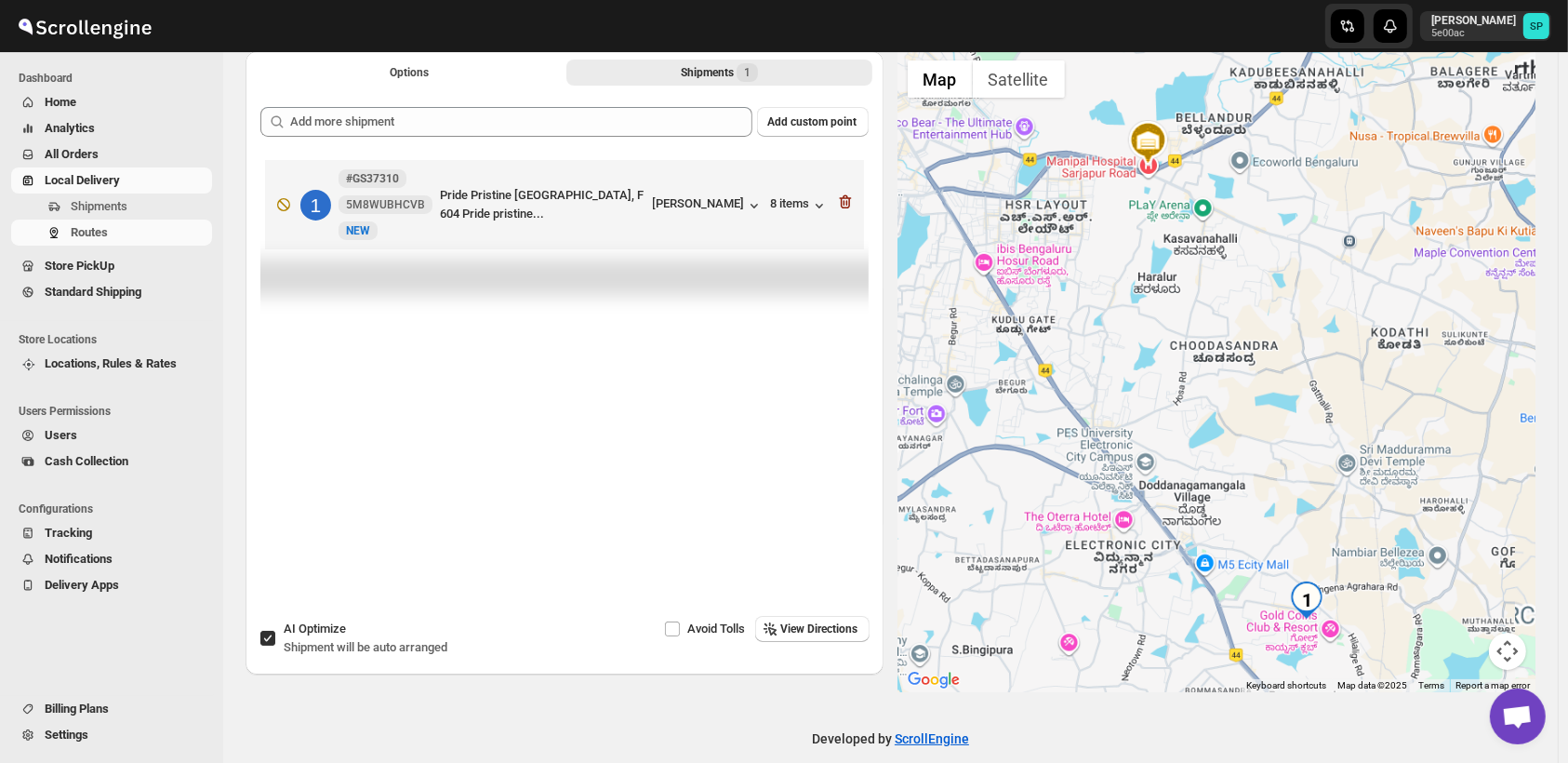
click at [849, 199] on icon "button" at bounding box center [846, 202] width 19 height 19
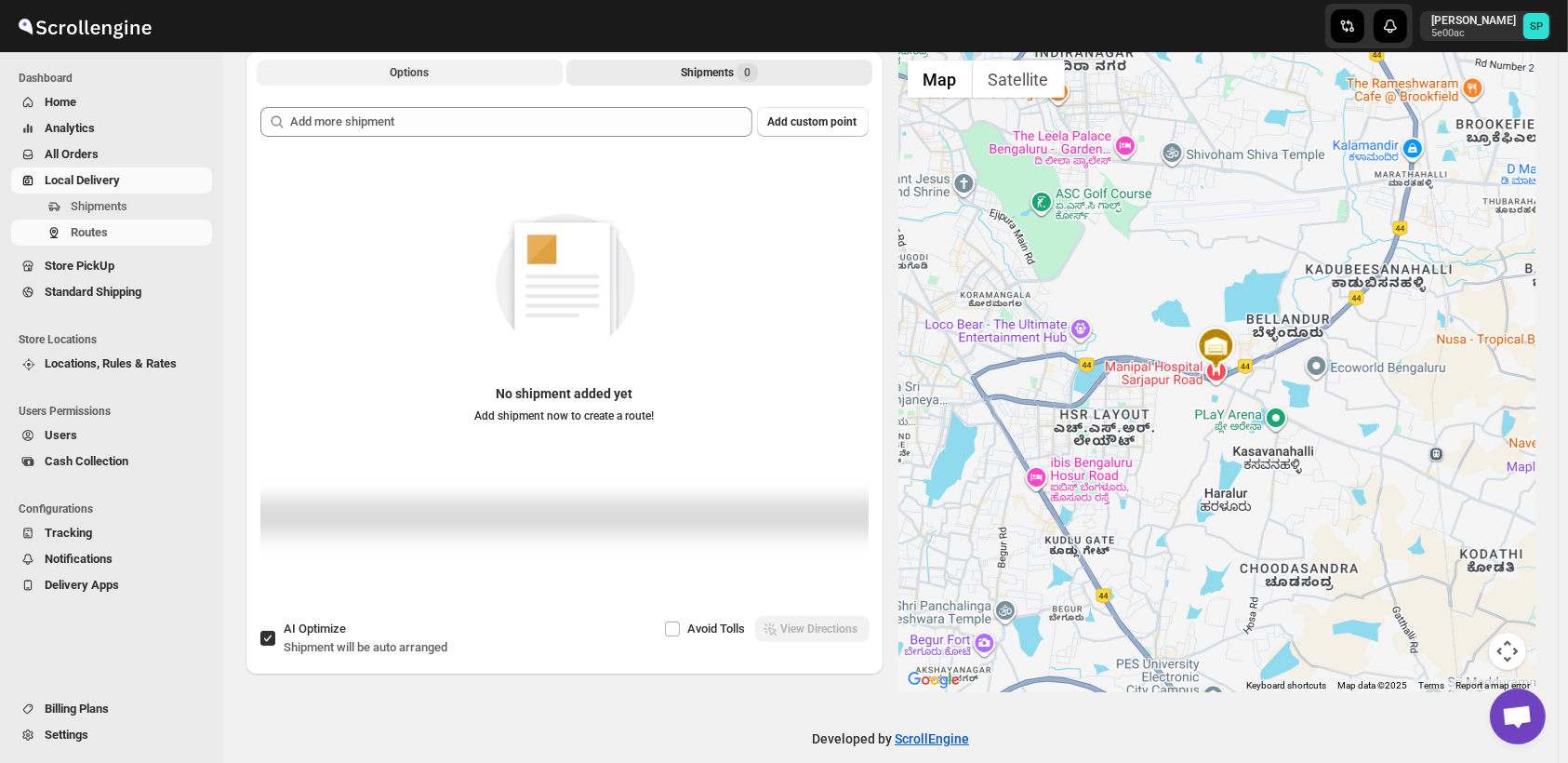
click at [446, 77] on button "Options" at bounding box center [410, 72] width 306 height 26
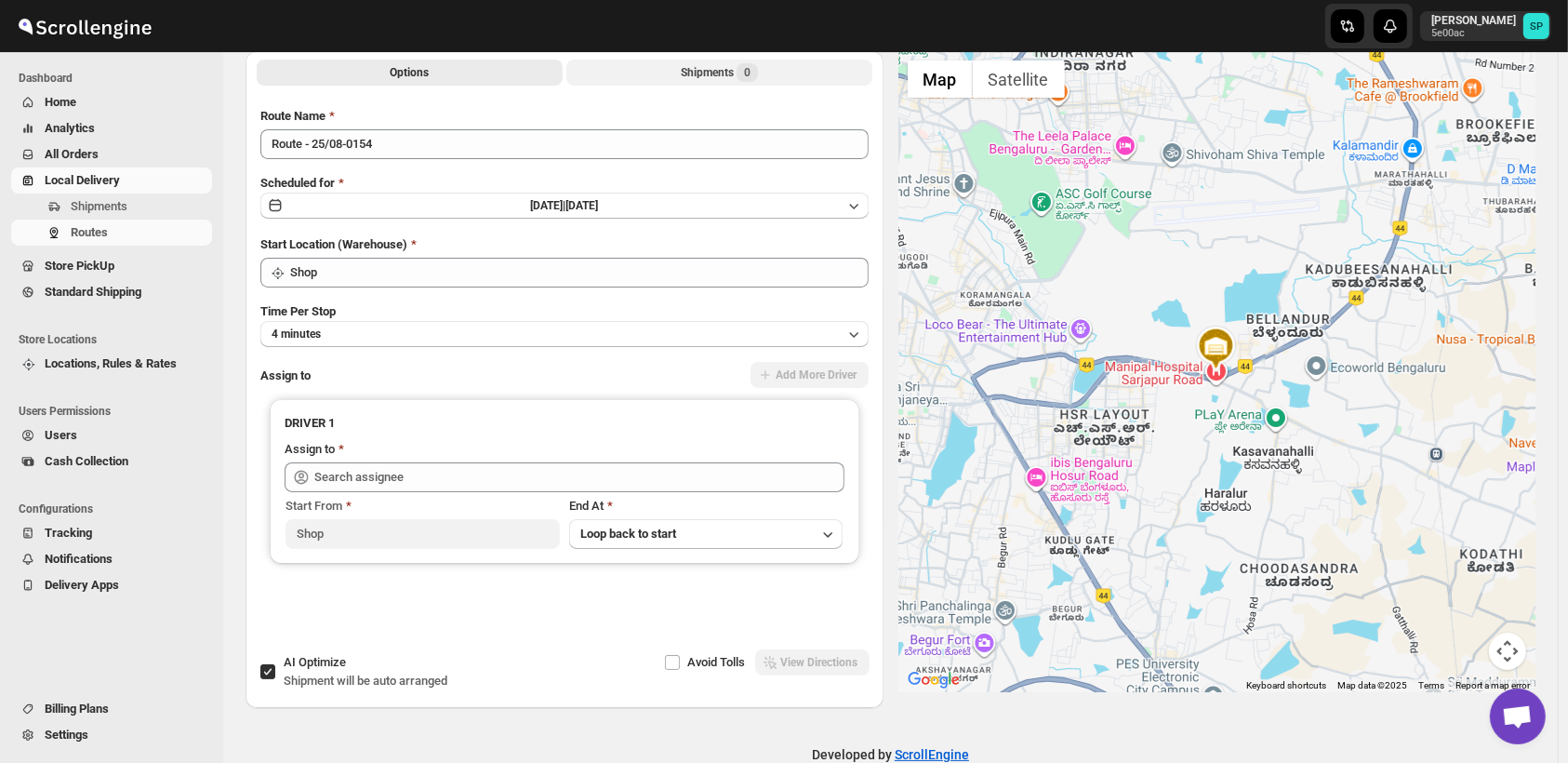
click at [722, 82] on button "Shipments 0" at bounding box center [719, 72] width 306 height 26
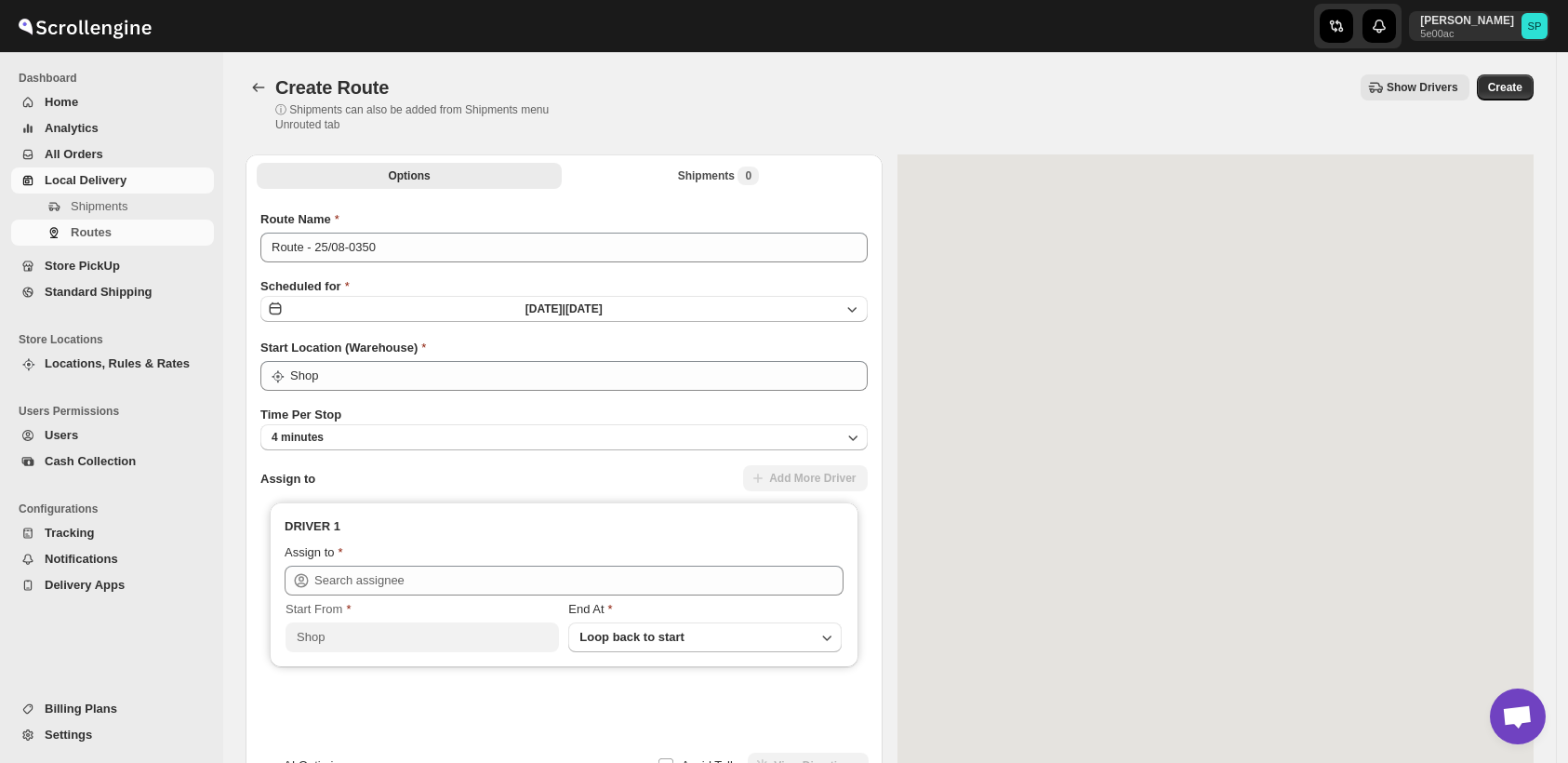
scroll to position [104, 0]
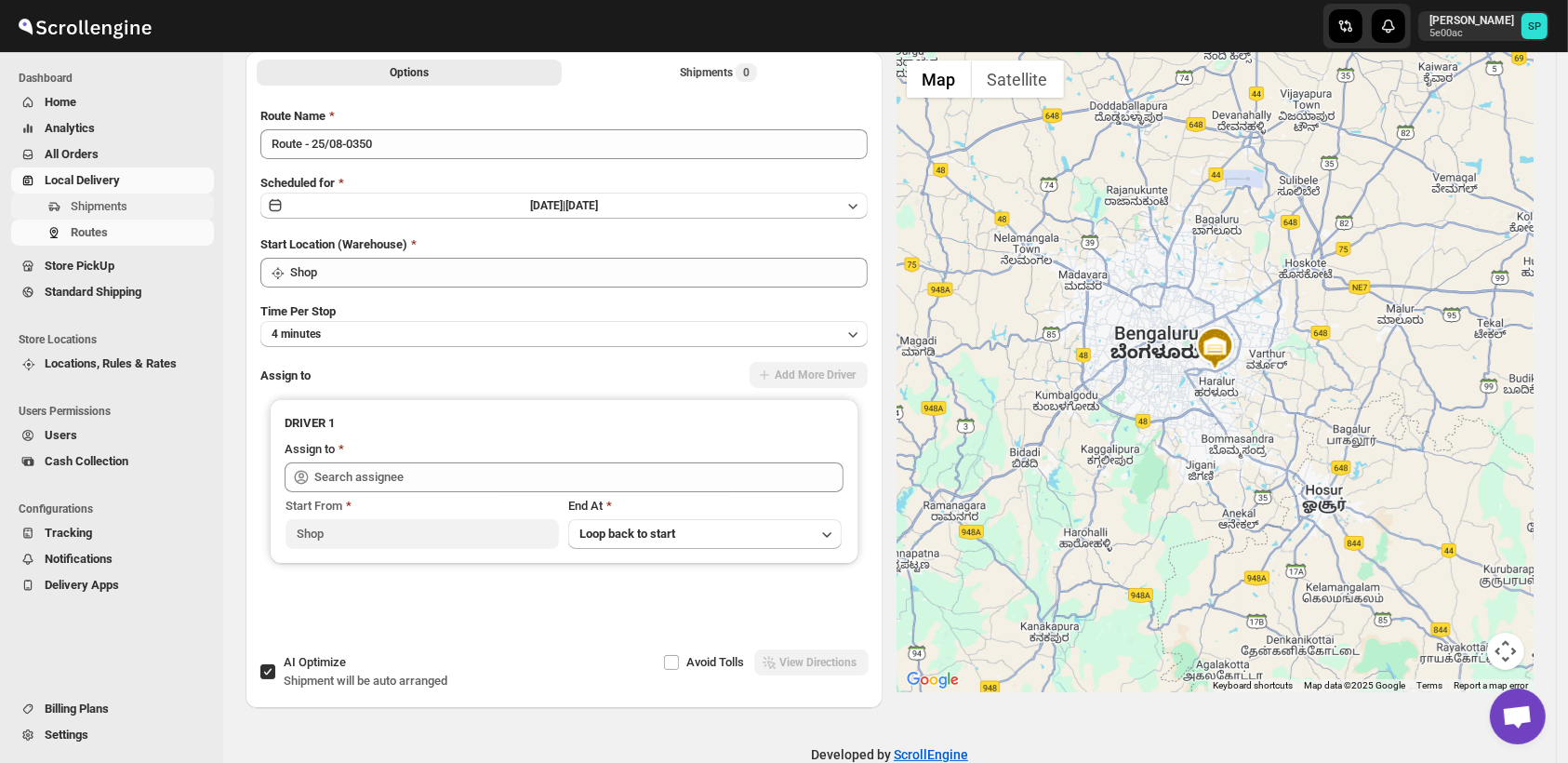
click at [111, 212] on span "Shipments" at bounding box center [99, 205] width 57 height 14
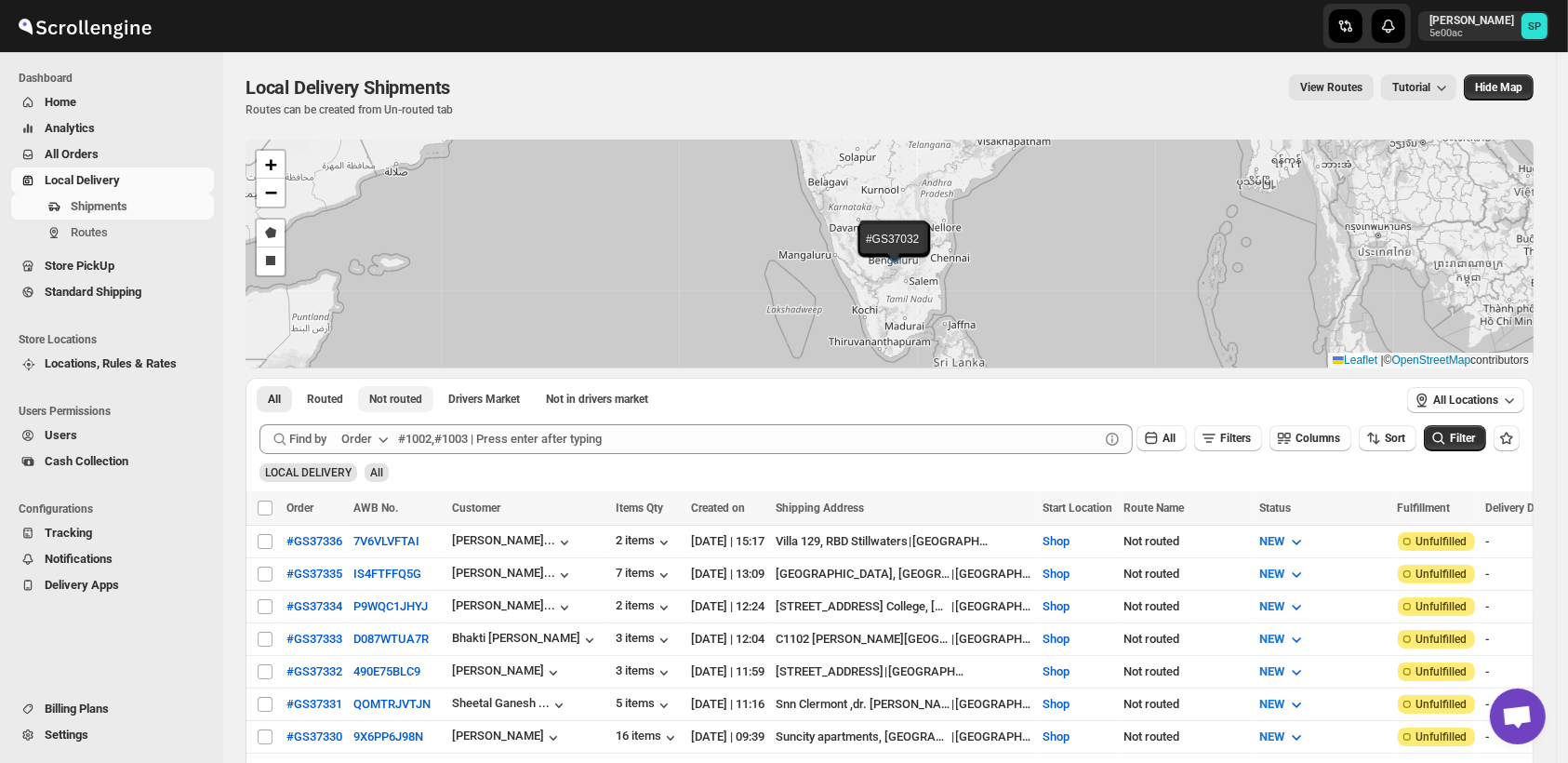
click at [402, 395] on span "Not routed" at bounding box center [396, 400] width 53 height 15
click at [1240, 436] on span "Filters" at bounding box center [1236, 439] width 30 height 13
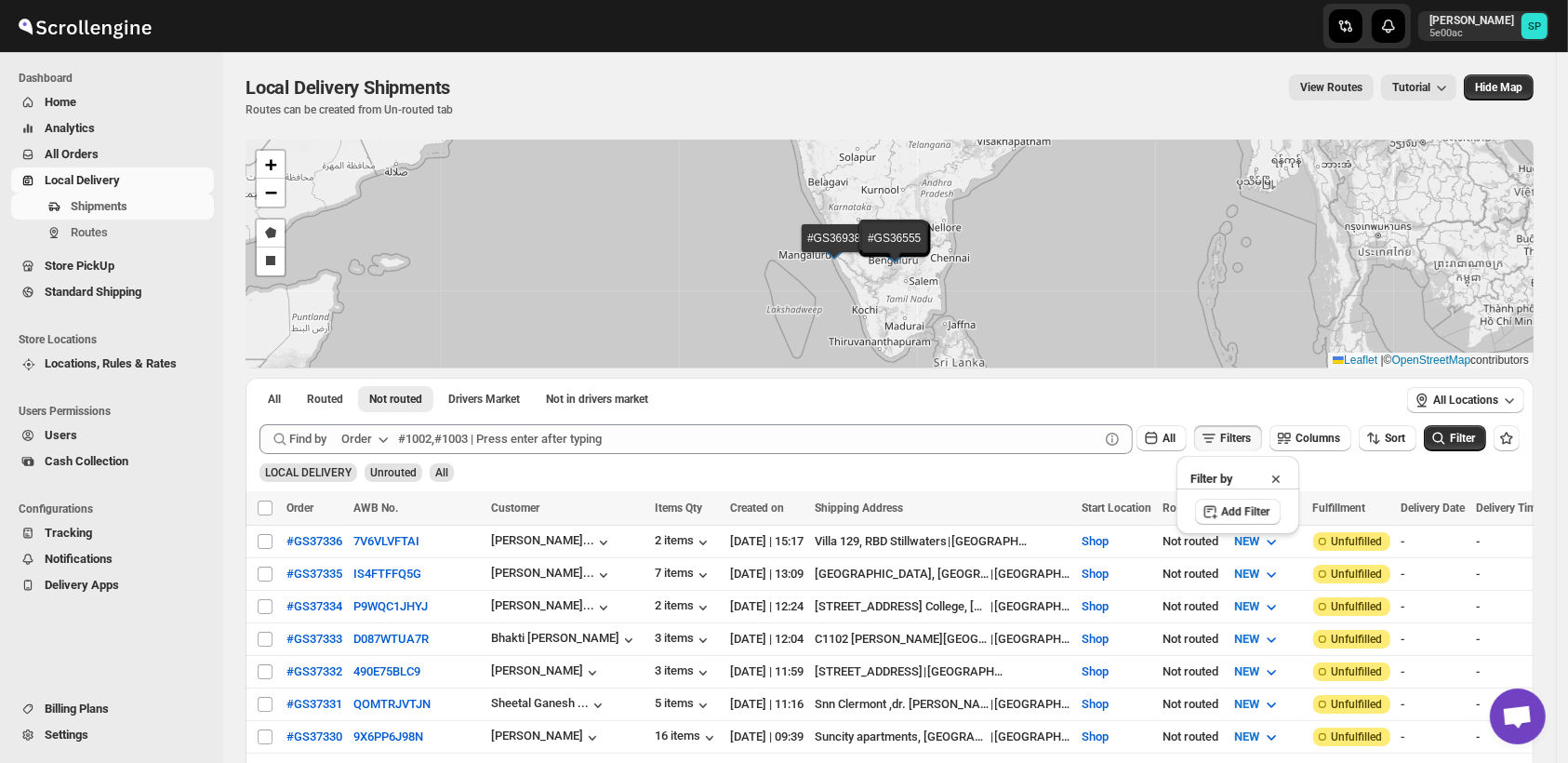
click at [1240, 436] on span "Filters" at bounding box center [1236, 439] width 30 height 13
click at [1243, 441] on span "Filters" at bounding box center [1236, 439] width 30 height 13
click at [1259, 521] on button "Add Filter" at bounding box center [1238, 511] width 86 height 26
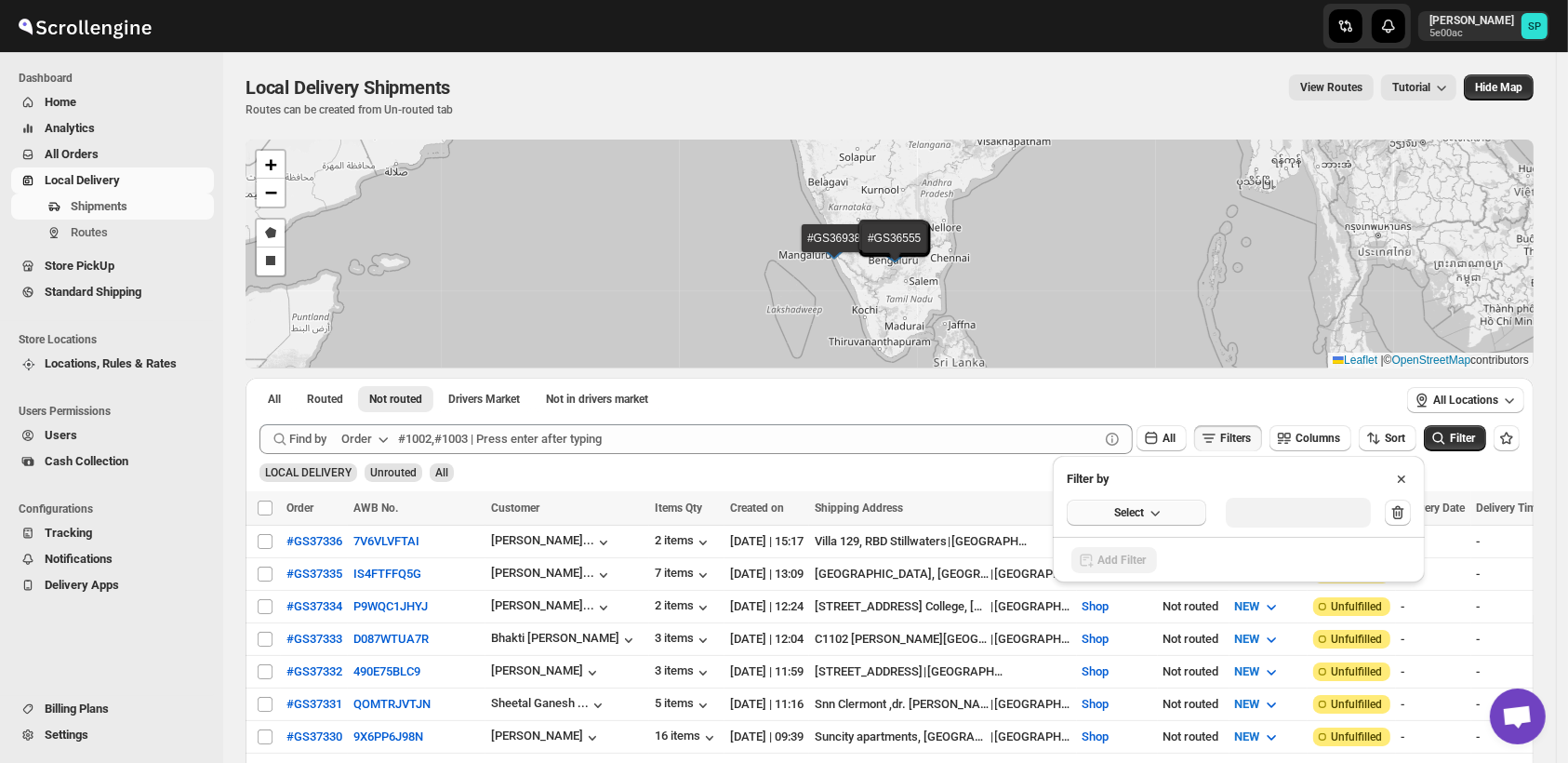
click at [1108, 511] on button "Select" at bounding box center [1136, 512] width 140 height 26
click at [1152, 681] on div "Fulfillment Status" at bounding box center [1124, 685] width 92 height 19
click at [1287, 515] on div "Select value" at bounding box center [1284, 511] width 93 height 15
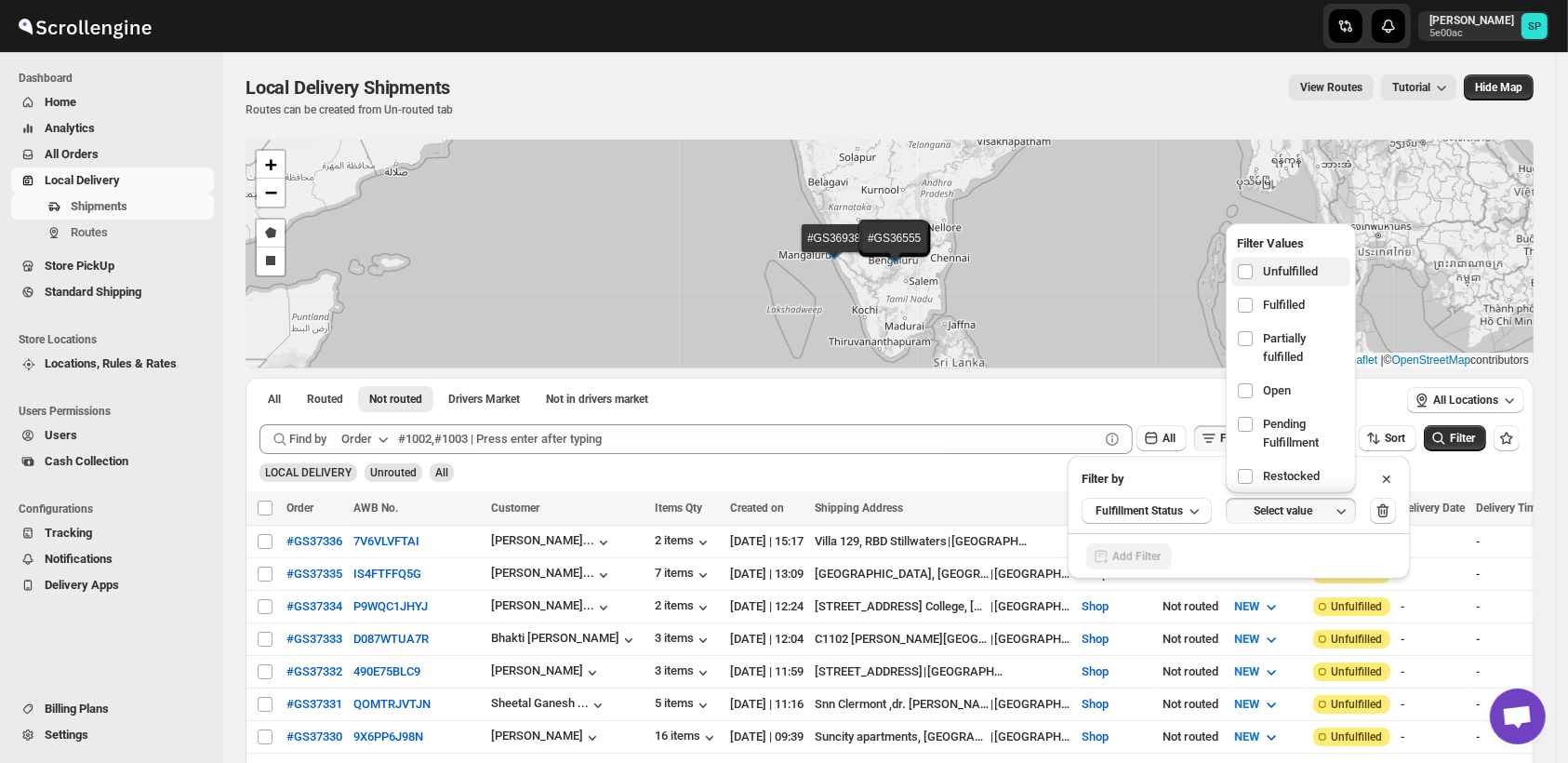
click at [1264, 281] on label "Unfulfilled" at bounding box center [1290, 271] width 119 height 29
click at [1253, 279] on input "checkbox" at bounding box center [1245, 272] width 15 height 15
checkbox input "true"
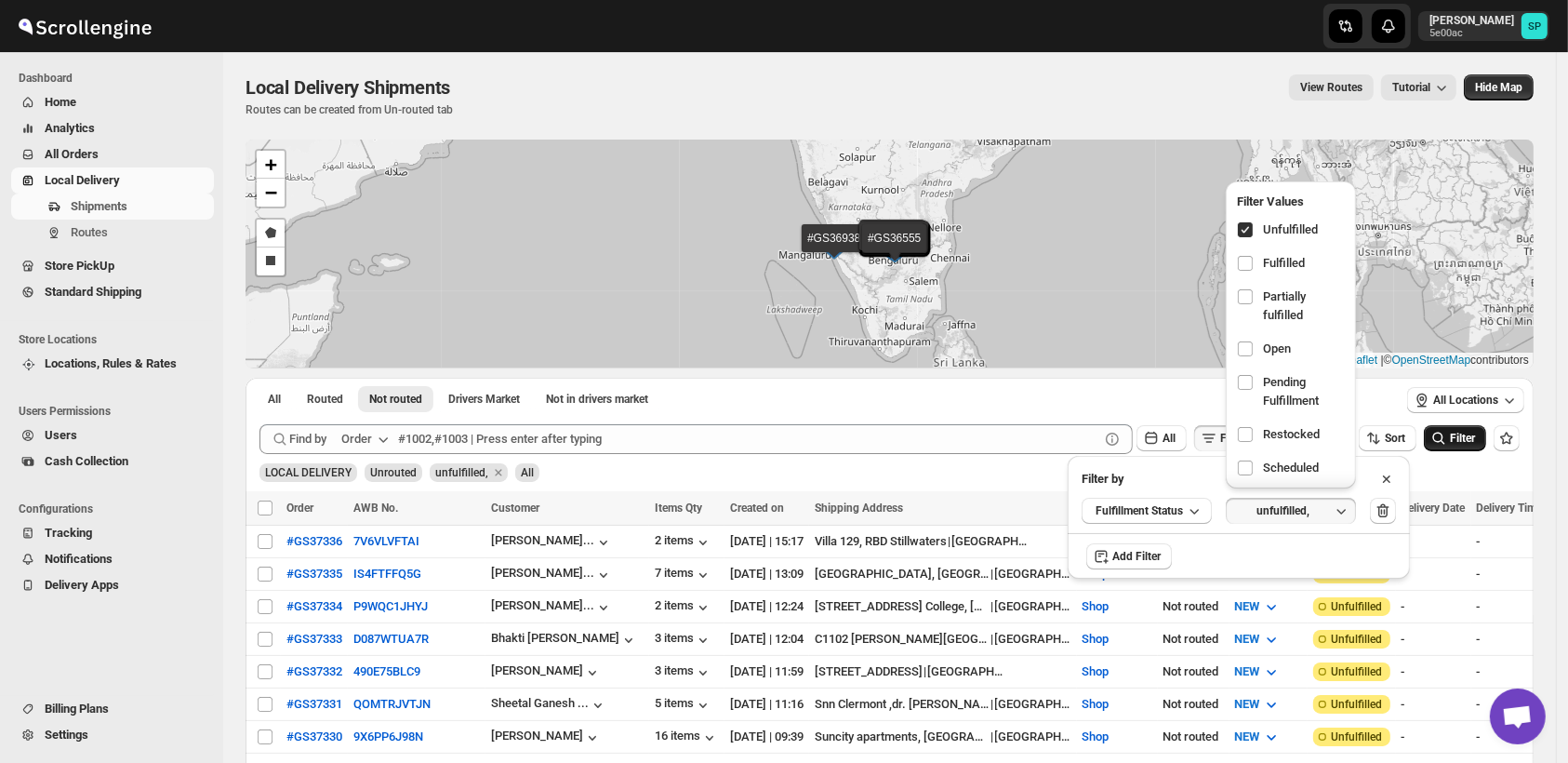
click at [1476, 437] on span "Filter" at bounding box center [1462, 439] width 25 height 13
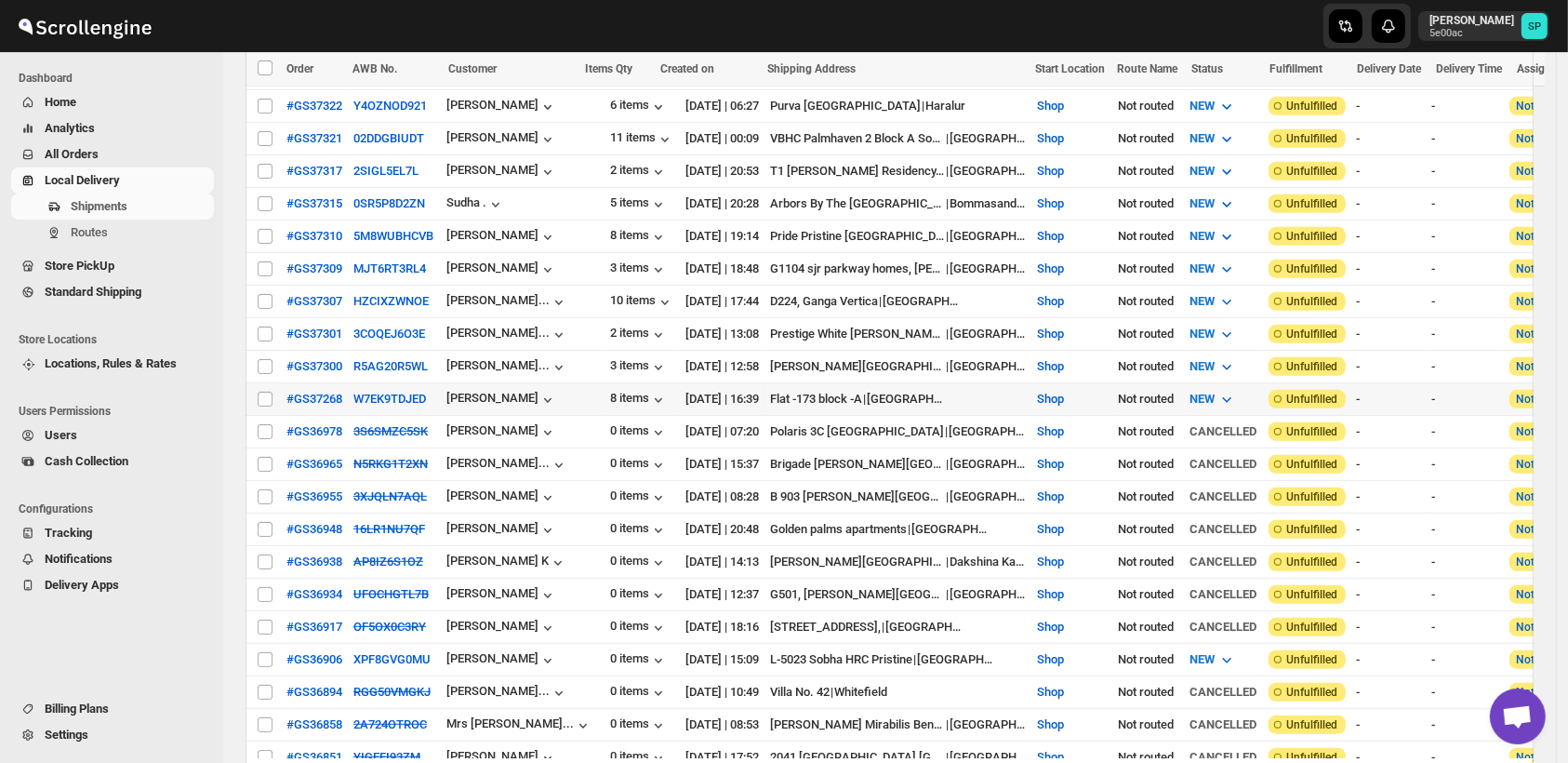
scroll to position [723, 0]
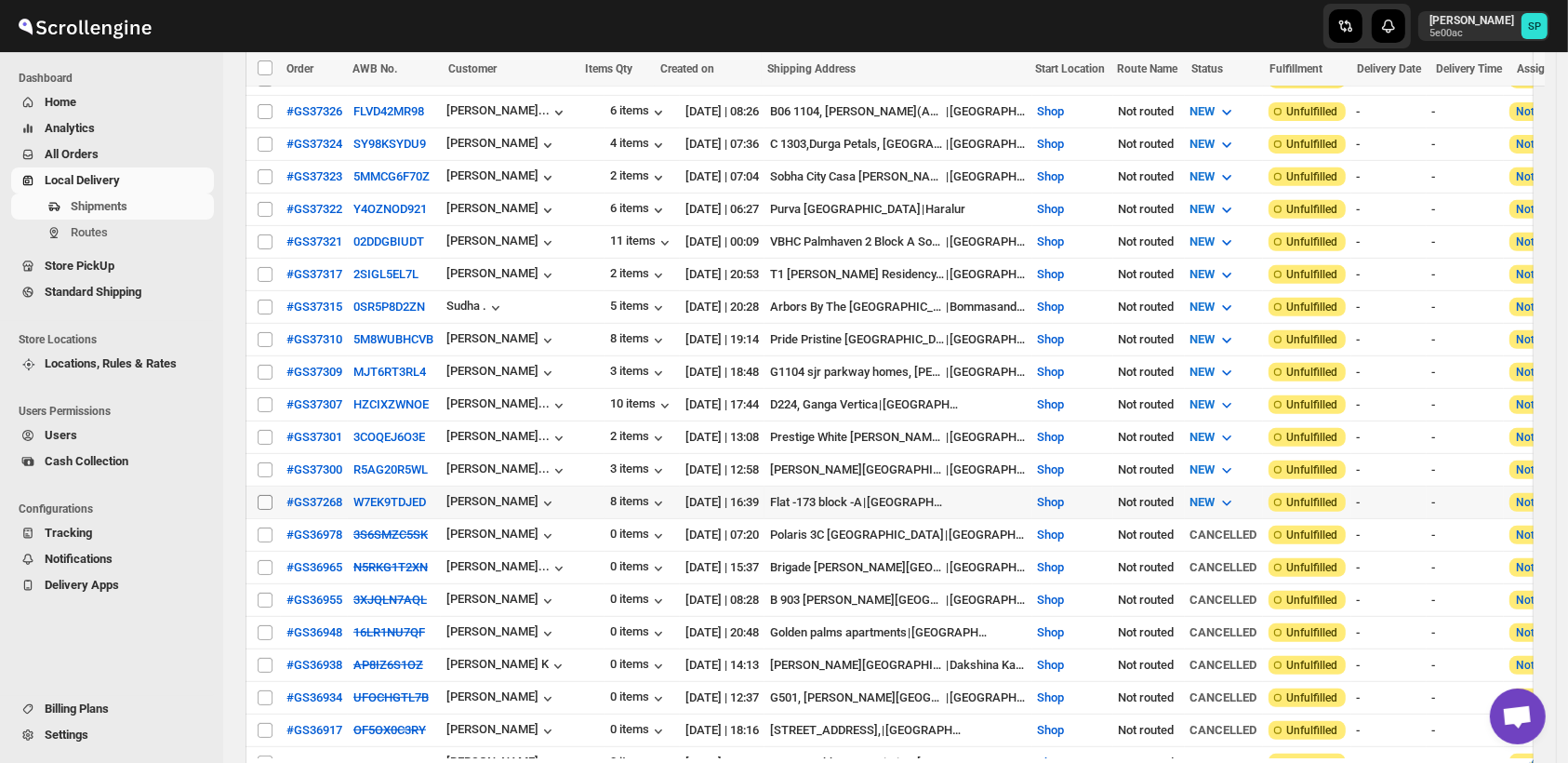
click at [268, 495] on input "Select shipment" at bounding box center [265, 502] width 15 height 15
checkbox input "true"
click at [269, 462] on input "Select shipment" at bounding box center [265, 470] width 15 height 15
checkbox input "true"
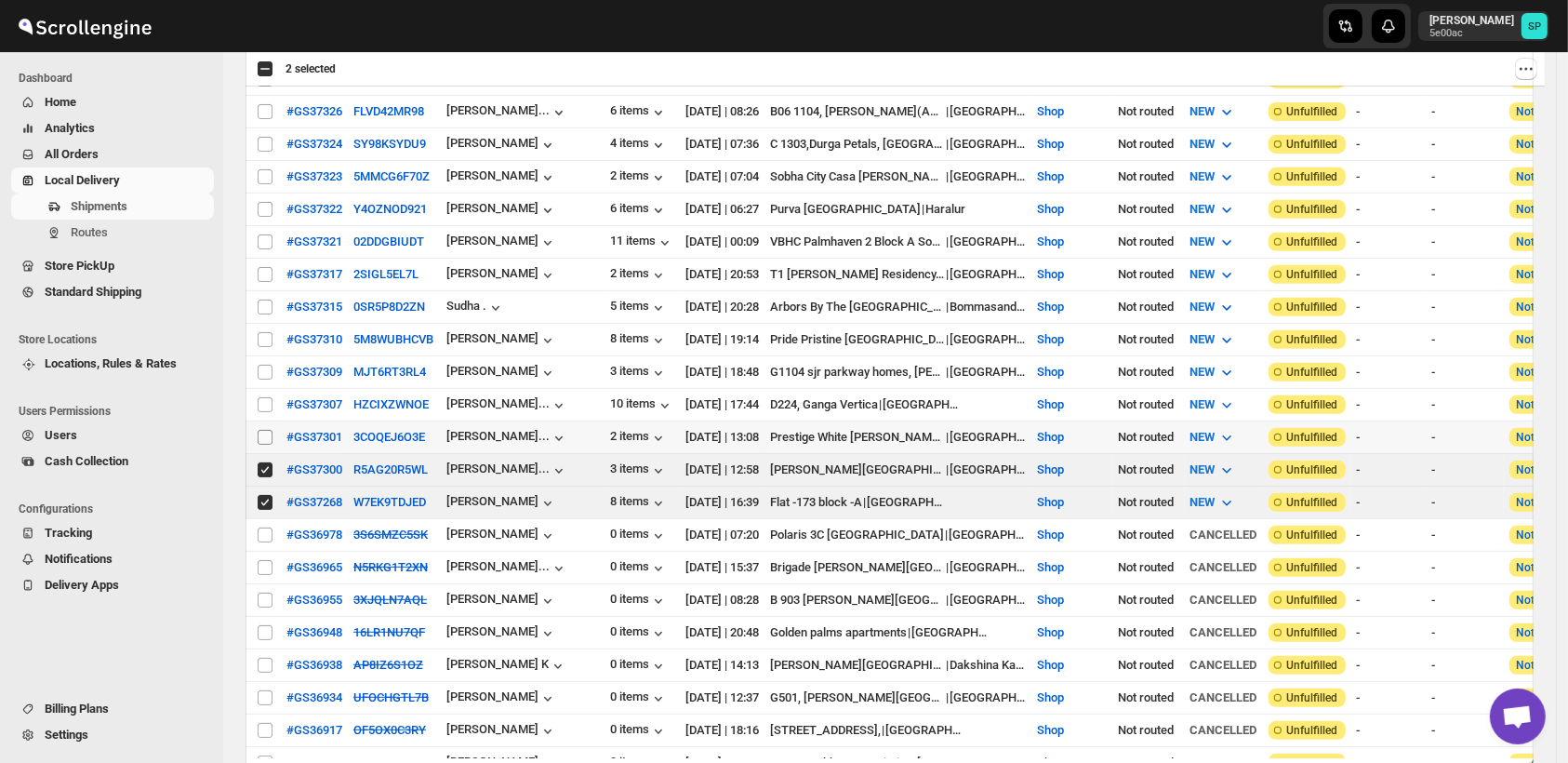
click at [271, 430] on input "Select shipment" at bounding box center [265, 438] width 15 height 15
checkbox input "true"
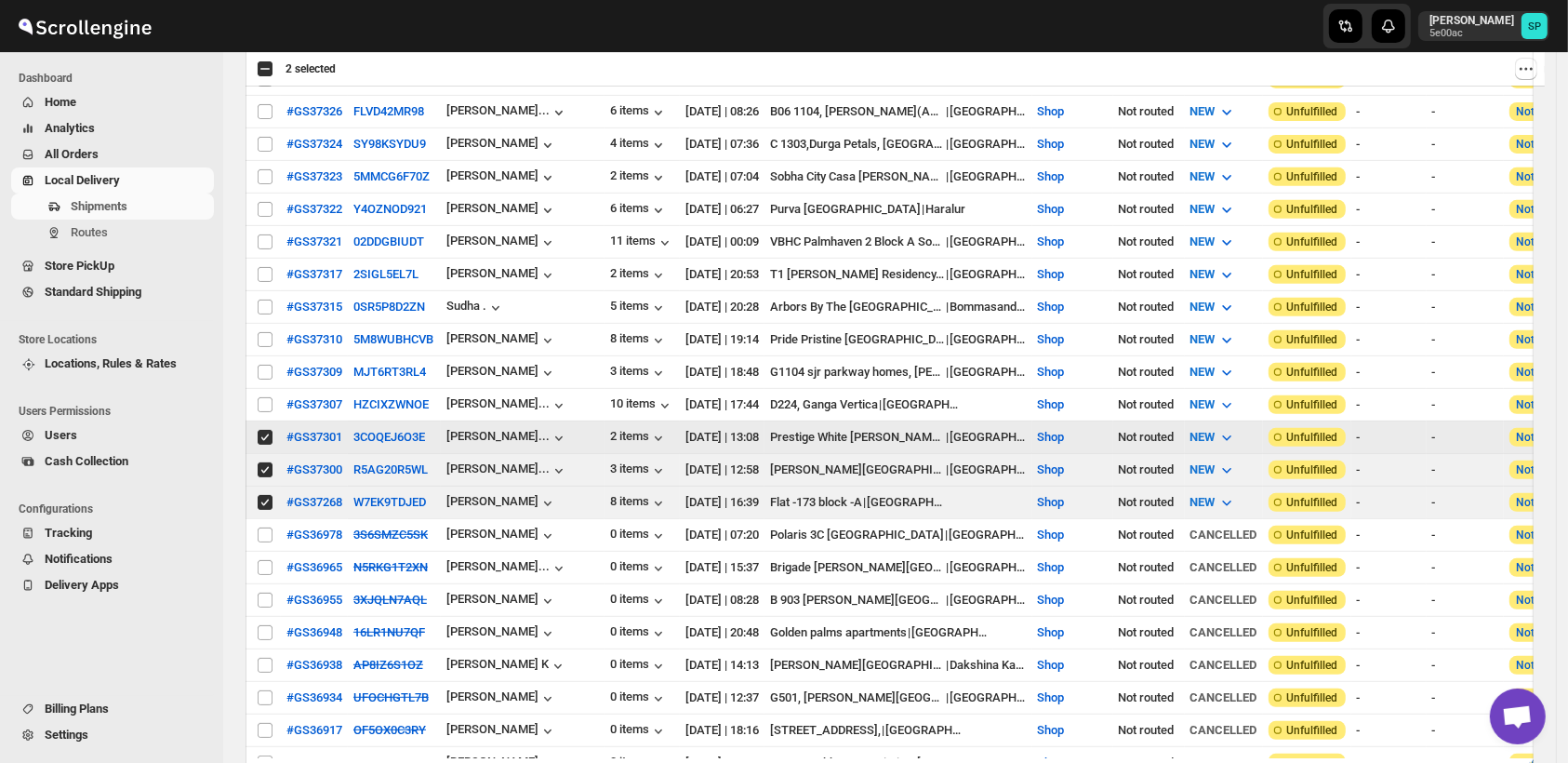
click at [267, 397] on input "Select shipment" at bounding box center [265, 404] width 15 height 15
checkbox input "true"
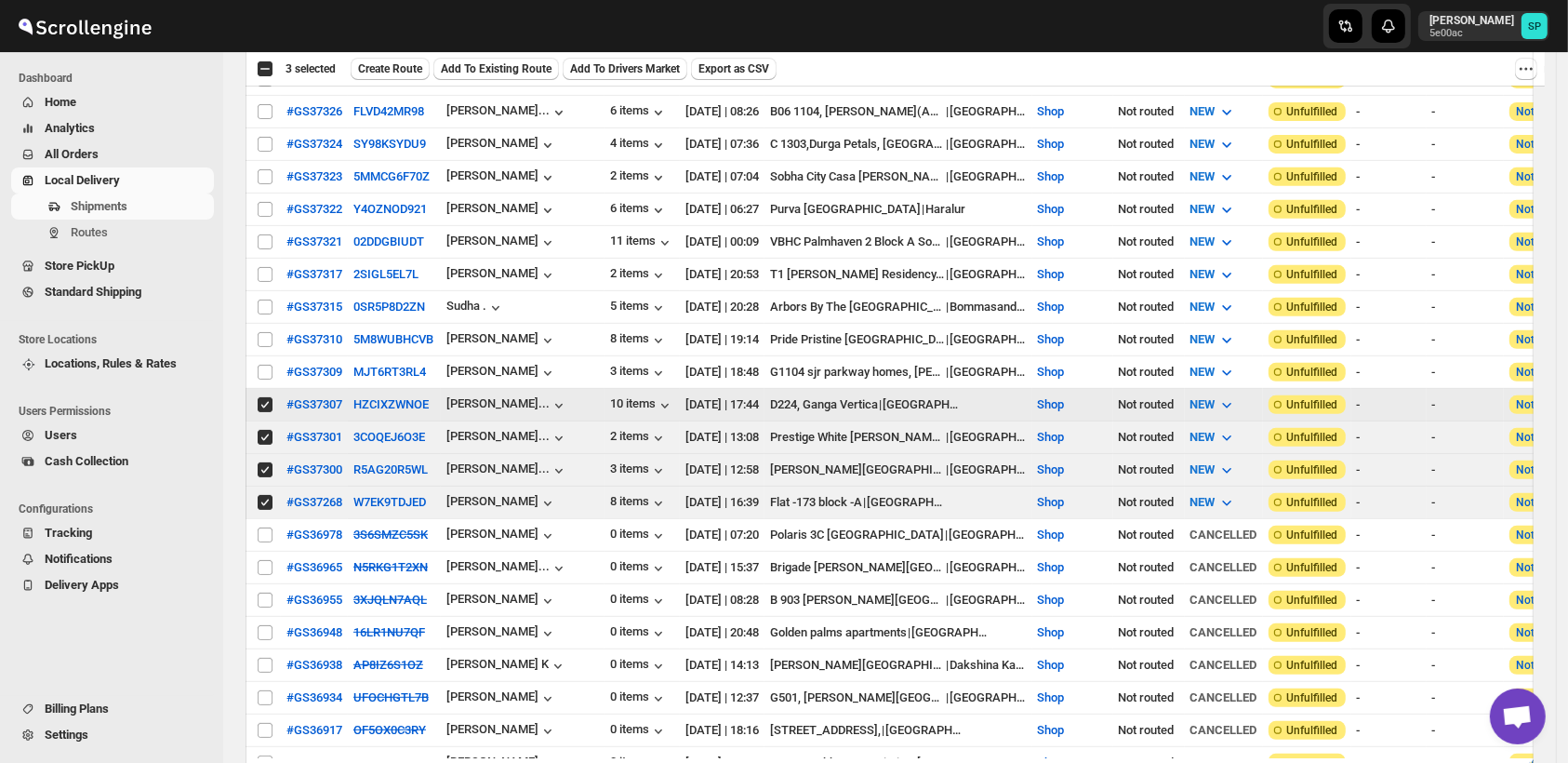
click at [266, 356] on td "Select shipment" at bounding box center [263, 372] width 35 height 32
click at [266, 332] on input "Select shipment" at bounding box center [265, 340] width 15 height 15
checkbox input "true"
click at [264, 300] on input "Select shipment" at bounding box center [265, 307] width 15 height 15
checkbox input "true"
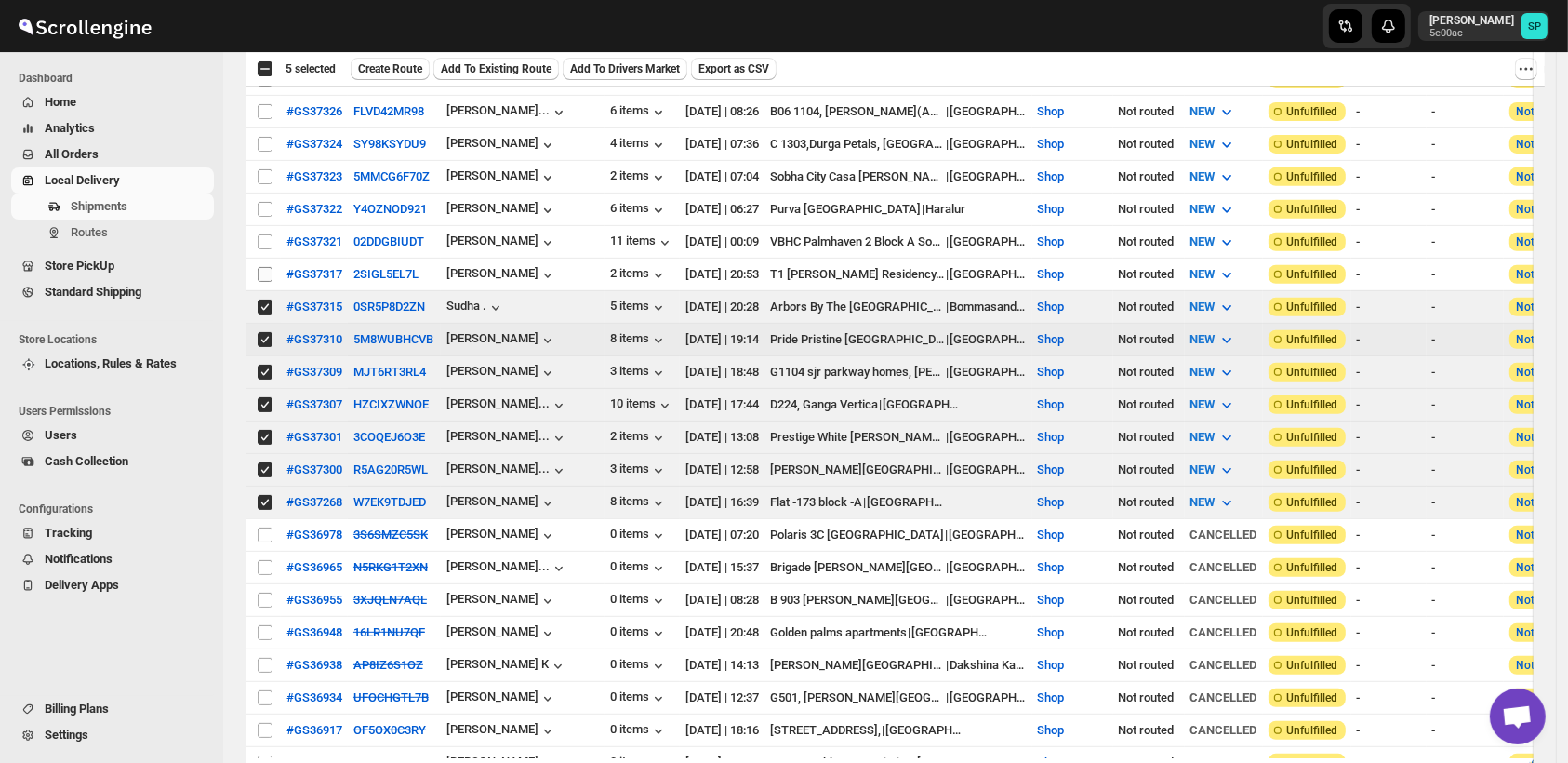
checkbox input "true"
click at [261, 267] on input "Select shipment" at bounding box center [265, 275] width 15 height 15
checkbox input "true"
click at [267, 234] on input "Select shipment" at bounding box center [265, 242] width 15 height 15
checkbox input "true"
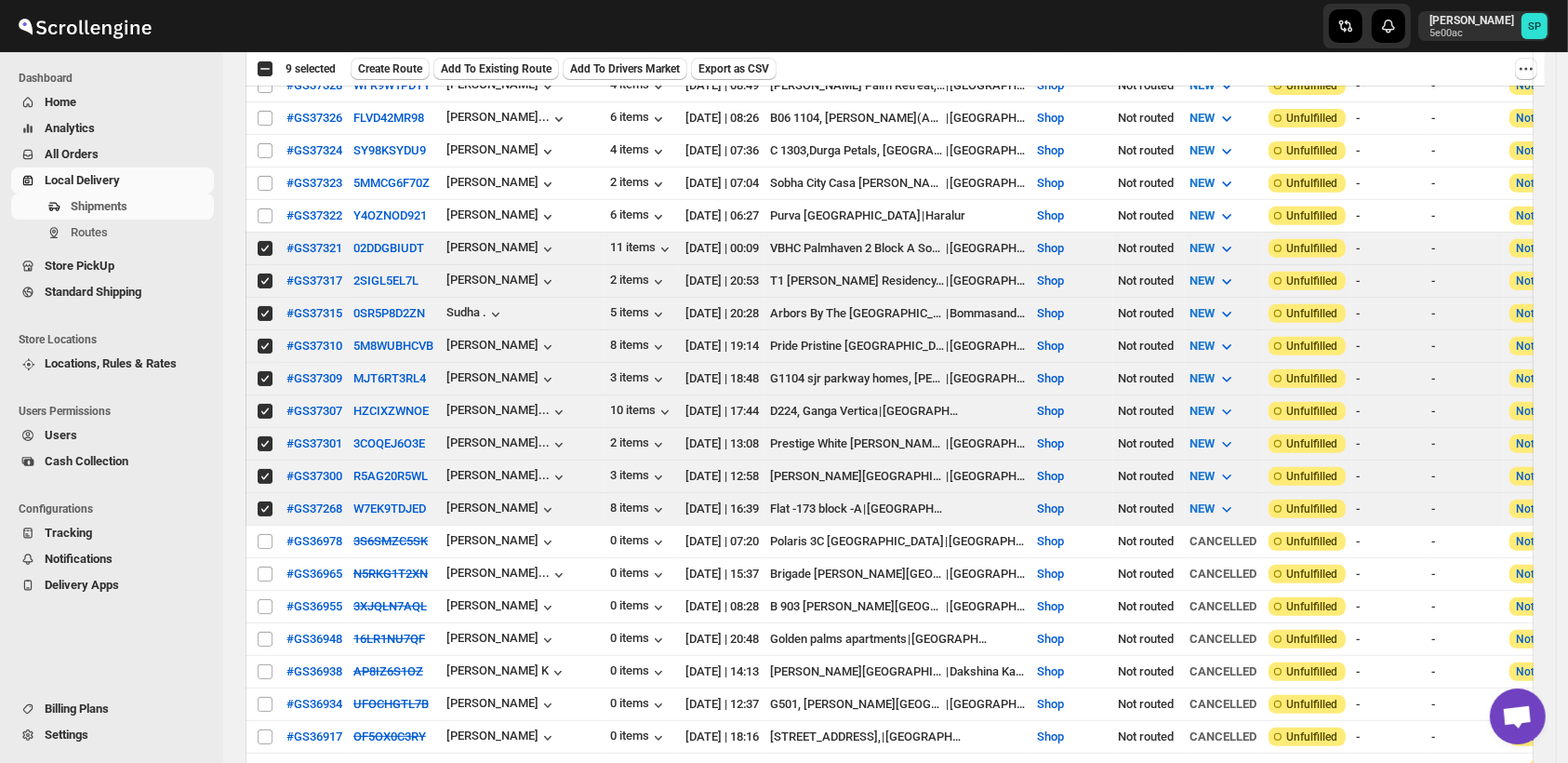
scroll to position [517, 0]
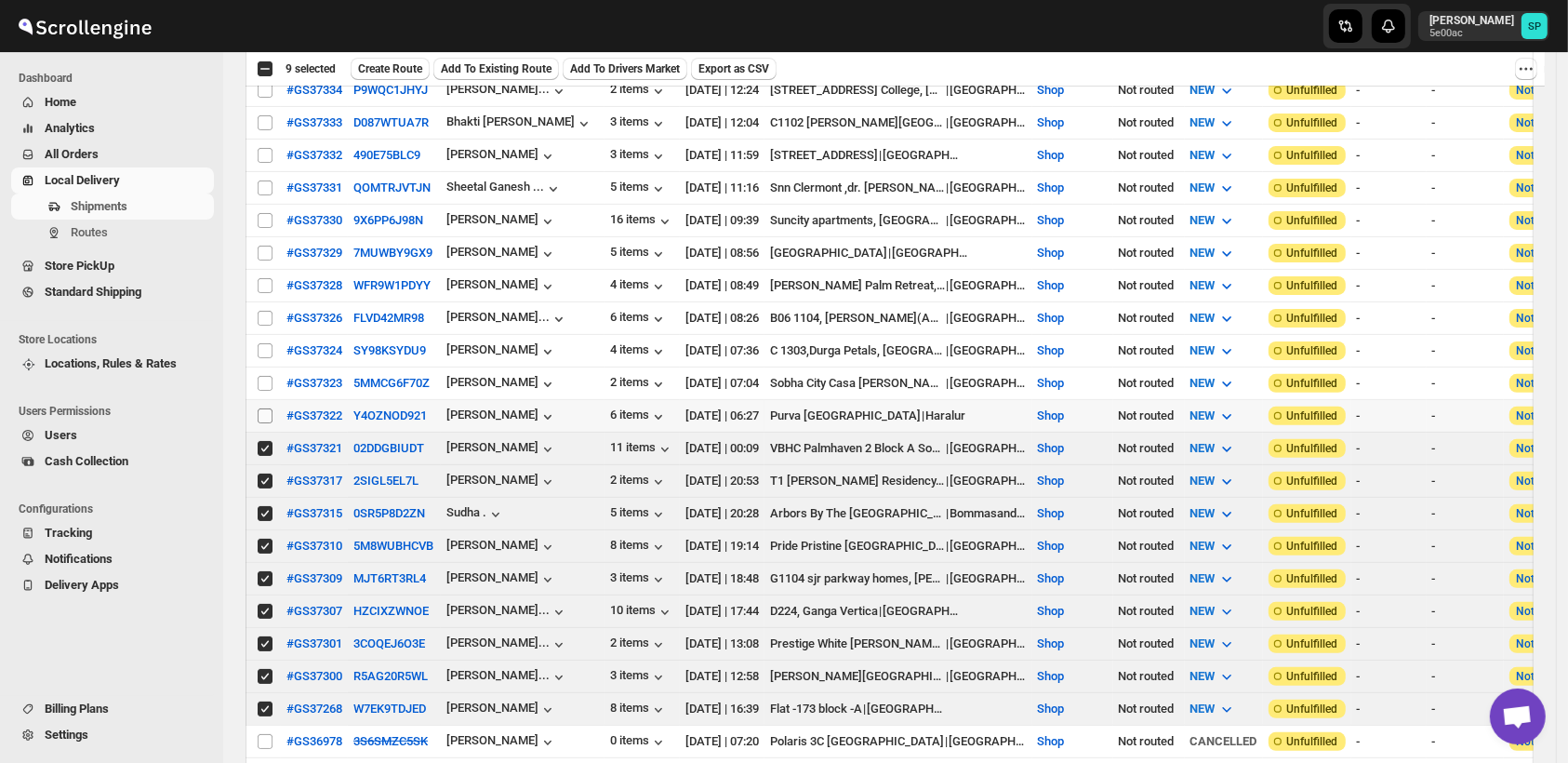
click at [265, 408] on input "Select shipment" at bounding box center [265, 416] width 15 height 15
checkbox input "true"
click at [265, 376] on input "Select shipment" at bounding box center [265, 383] width 15 height 15
checkbox input "true"
click at [263, 343] on input "Select shipment" at bounding box center [265, 351] width 15 height 15
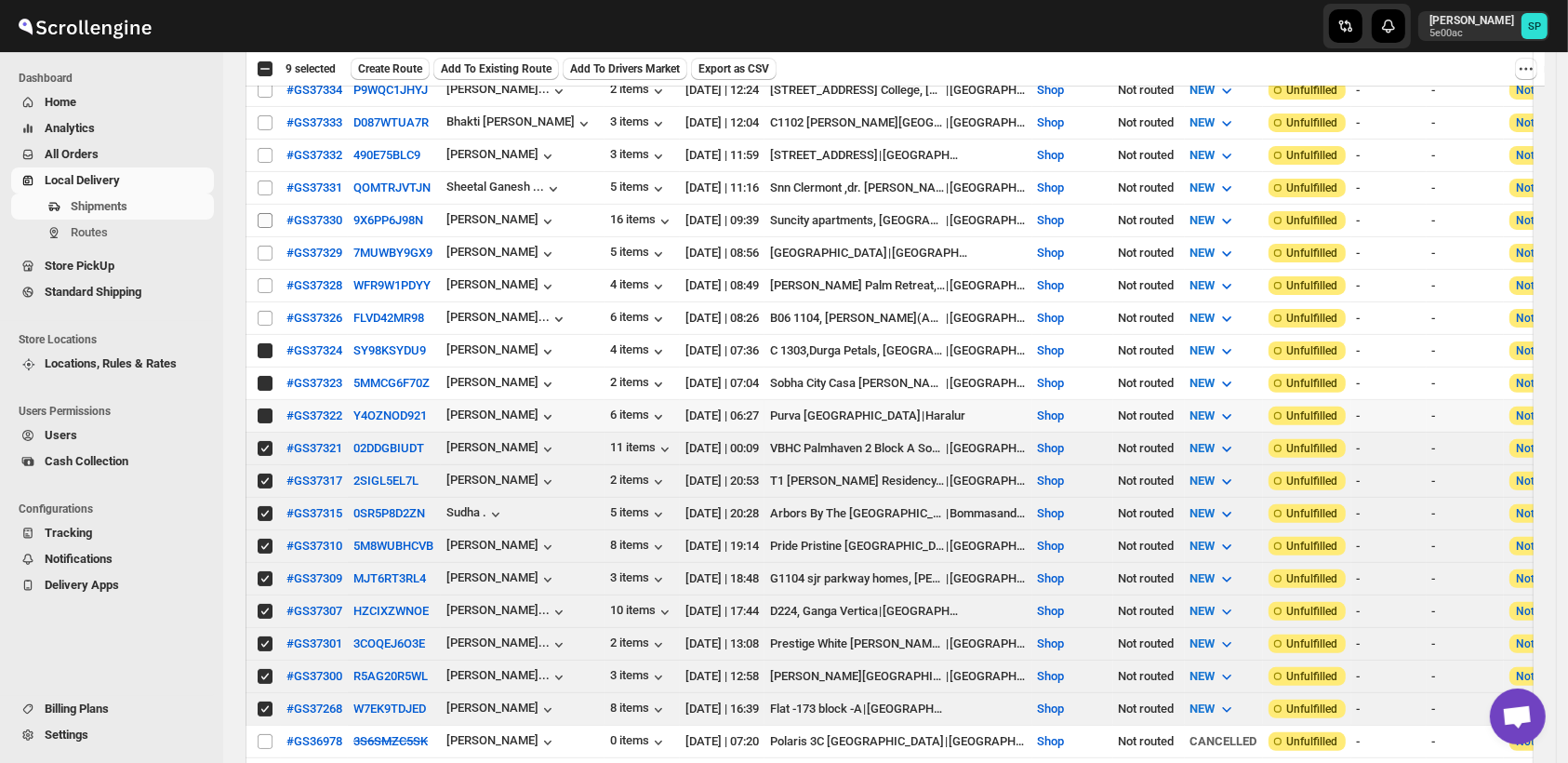
checkbox input "true"
click at [263, 311] on input "Select shipment" at bounding box center [265, 319] width 15 height 15
checkbox input "true"
click at [268, 278] on input "Select shipment" at bounding box center [265, 285] width 15 height 15
checkbox input "true"
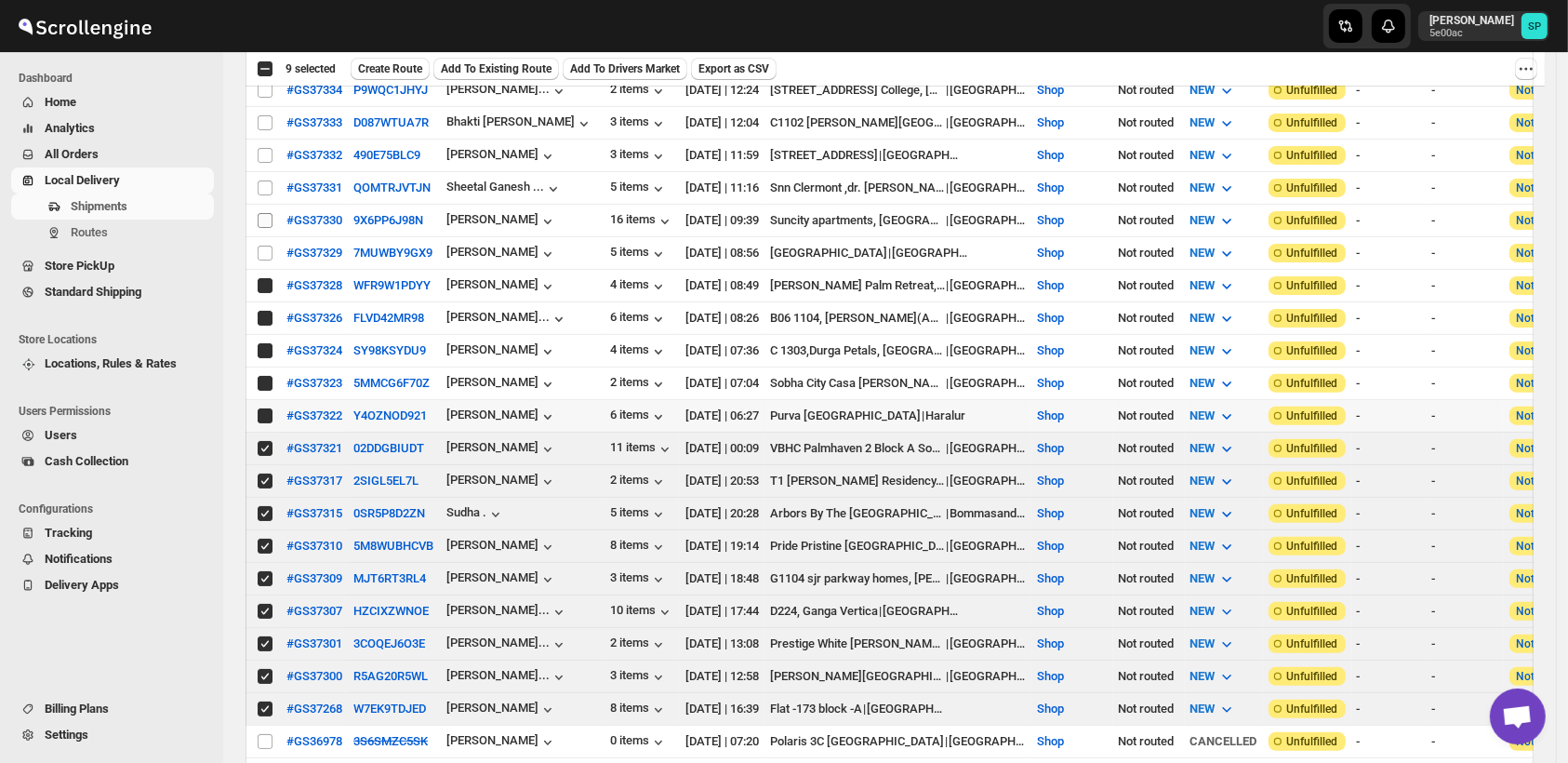
click at [265, 245] on input "Select shipment" at bounding box center [265, 253] width 15 height 15
checkbox input "true"
click at [265, 213] on input "Select shipment" at bounding box center [265, 221] width 15 height 15
checkbox input "true"
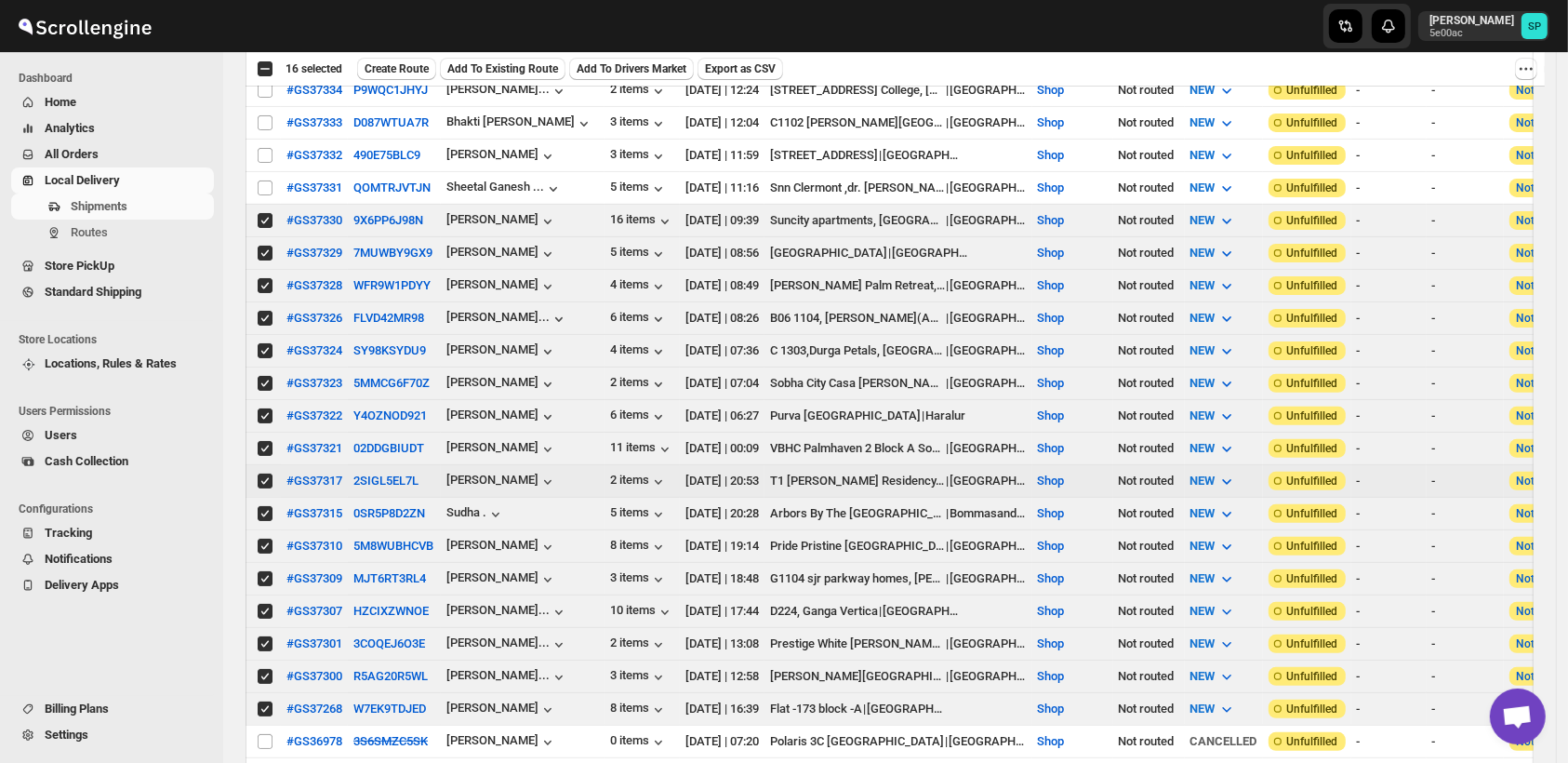
scroll to position [206, 0]
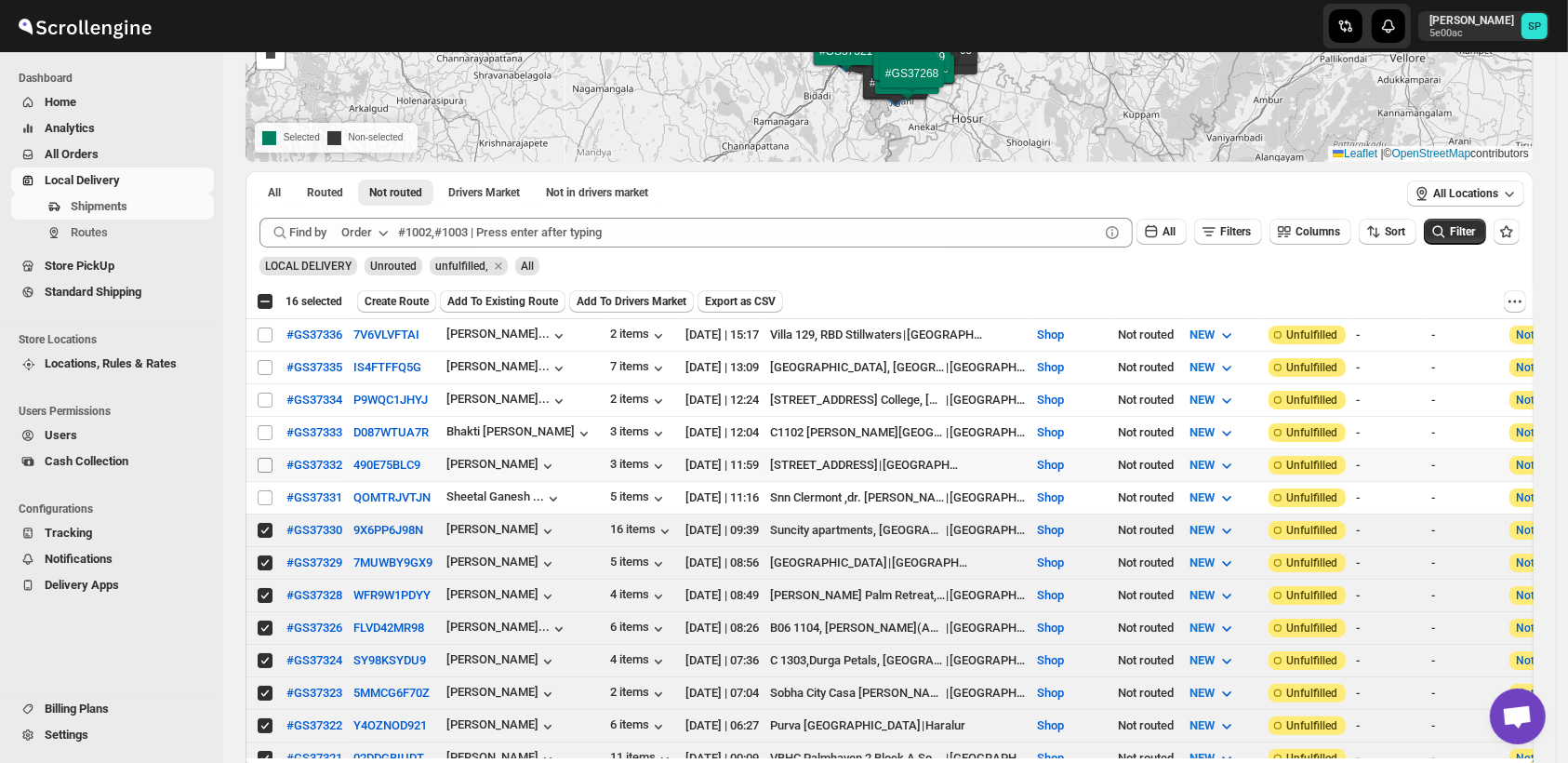
click at [265, 460] on input "Select shipment" at bounding box center [265, 465] width 15 height 15
checkbox input "true"
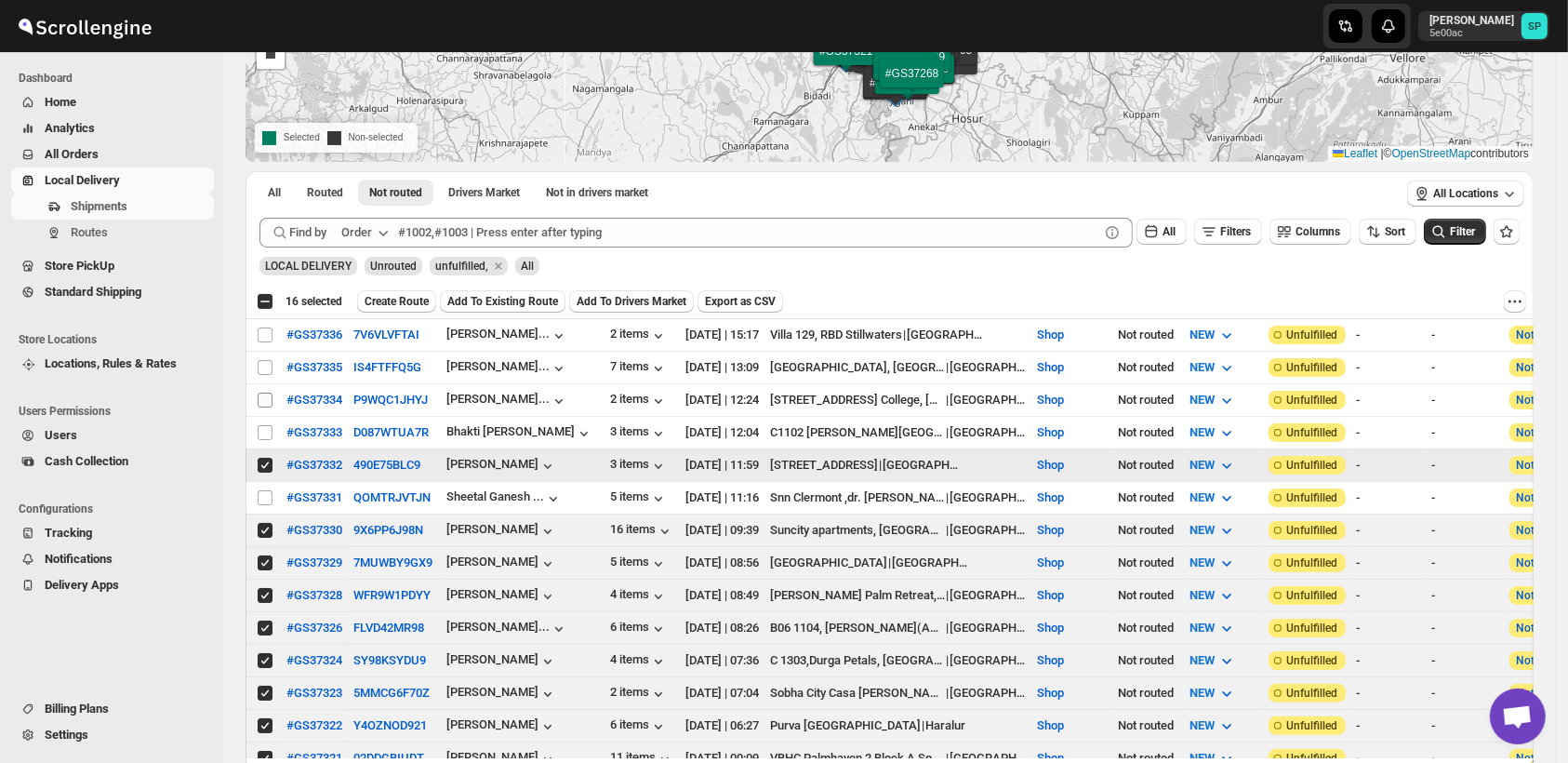
click at [264, 490] on input "Select shipment" at bounding box center [265, 498] width 15 height 15
checkbox input "true"
click at [259, 438] on td "Select shipment" at bounding box center [263, 433] width 35 height 32
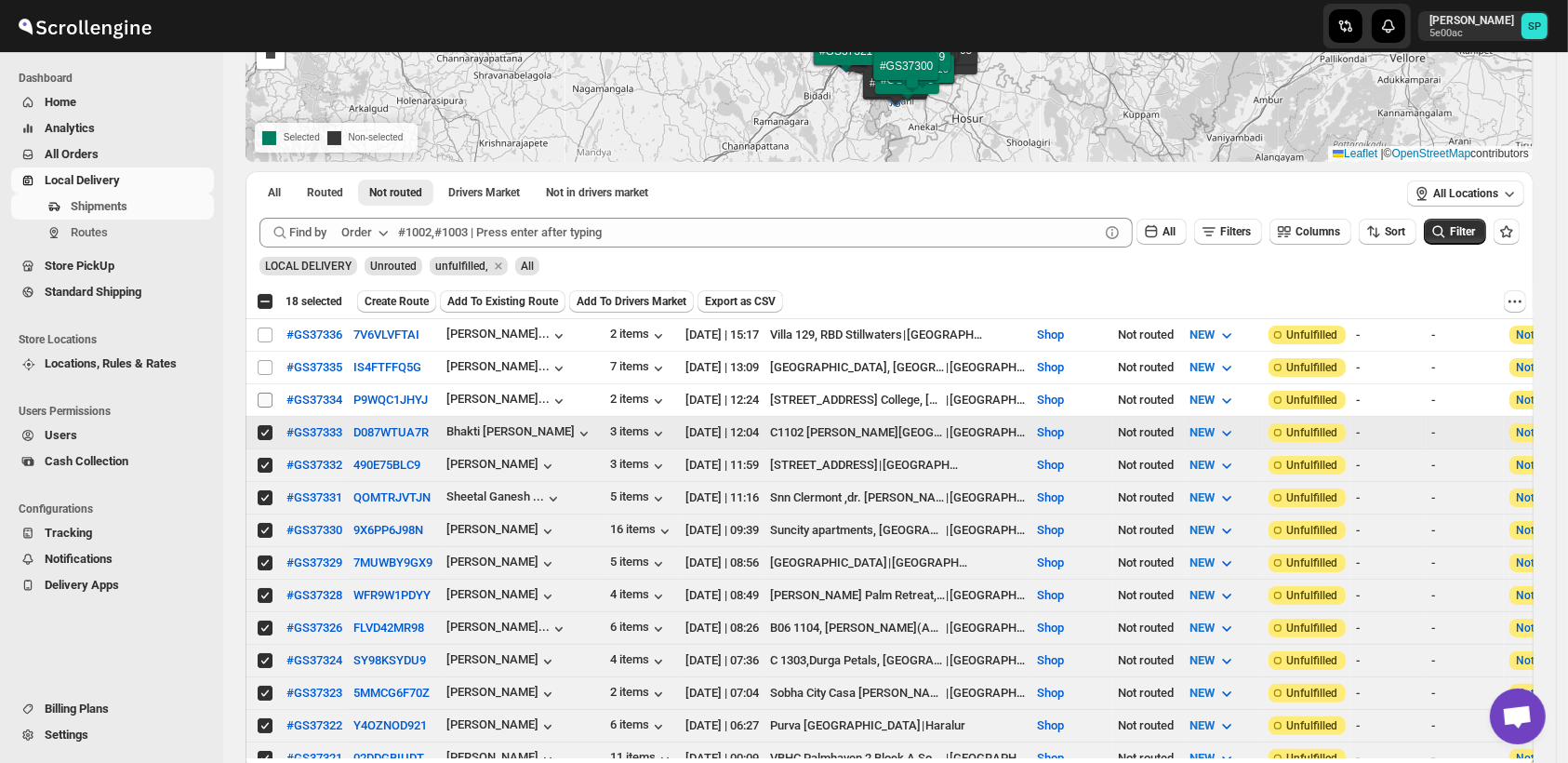
checkbox input "true"
click at [266, 394] on input "Select shipment" at bounding box center [265, 401] width 15 height 15
checkbox input "true"
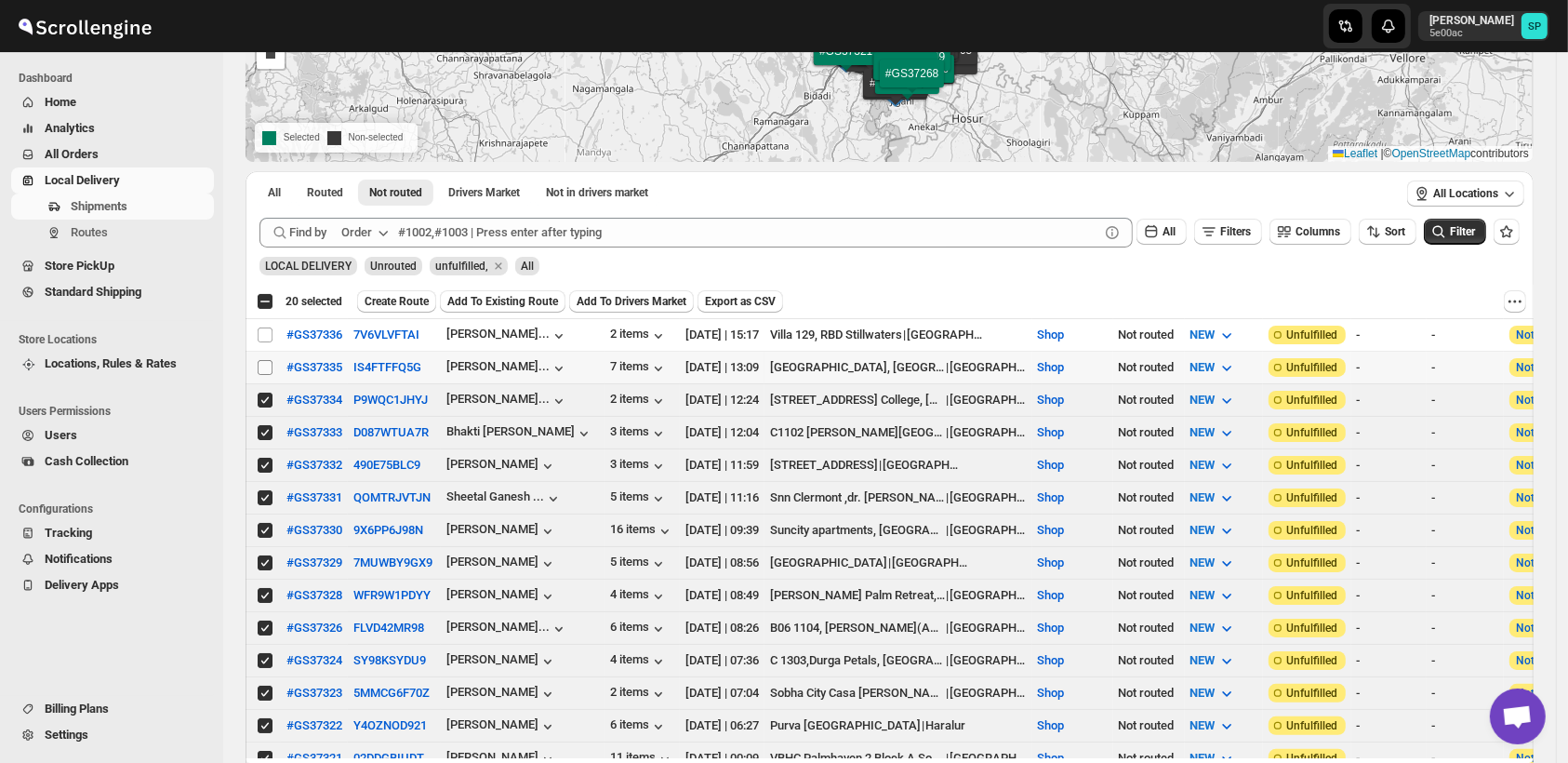
click at [268, 360] on input "Select shipment" at bounding box center [265, 367] width 15 height 15
checkbox input "true"
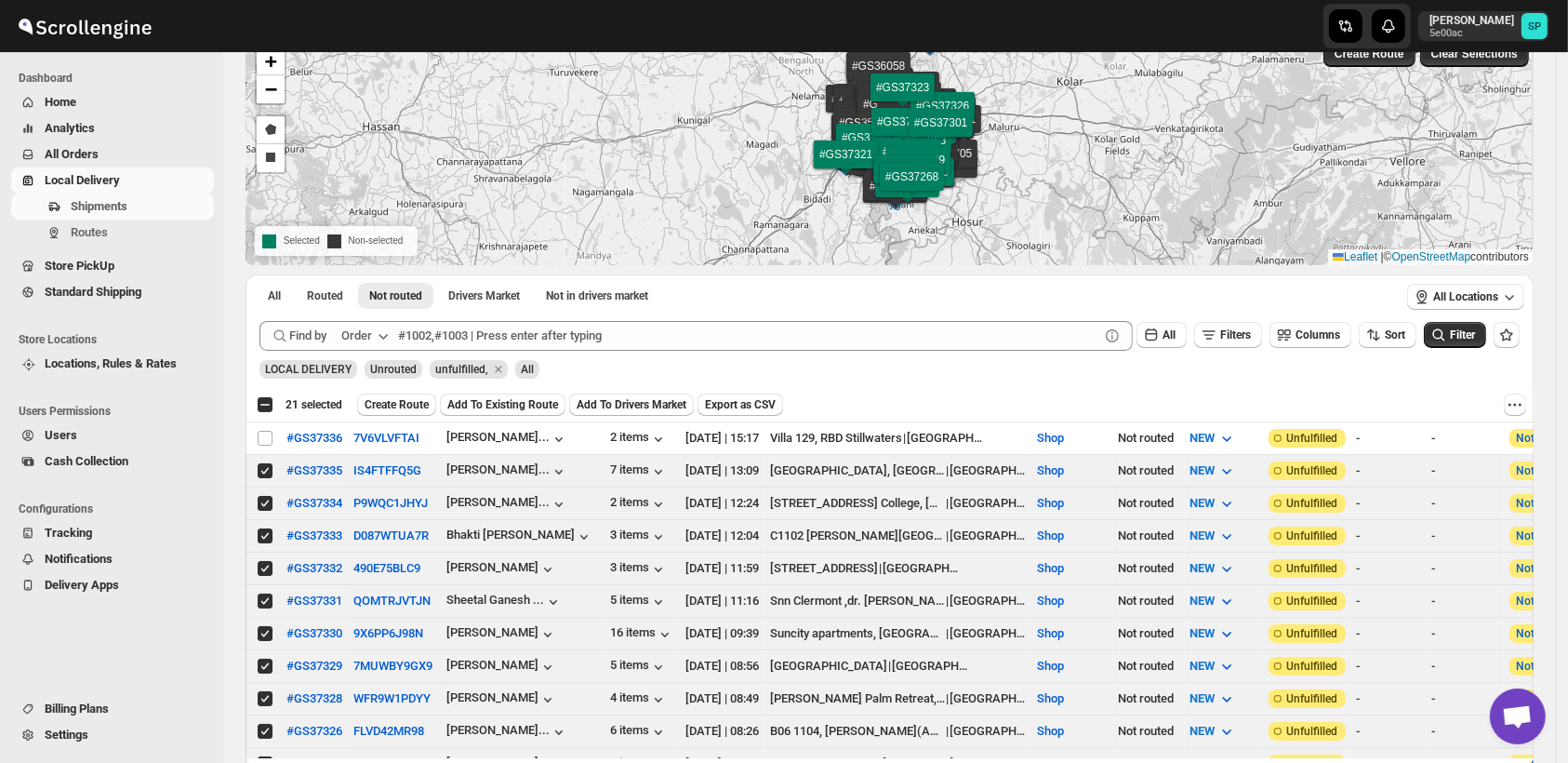
click at [391, 406] on span "Create Route" at bounding box center [396, 404] width 64 height 15
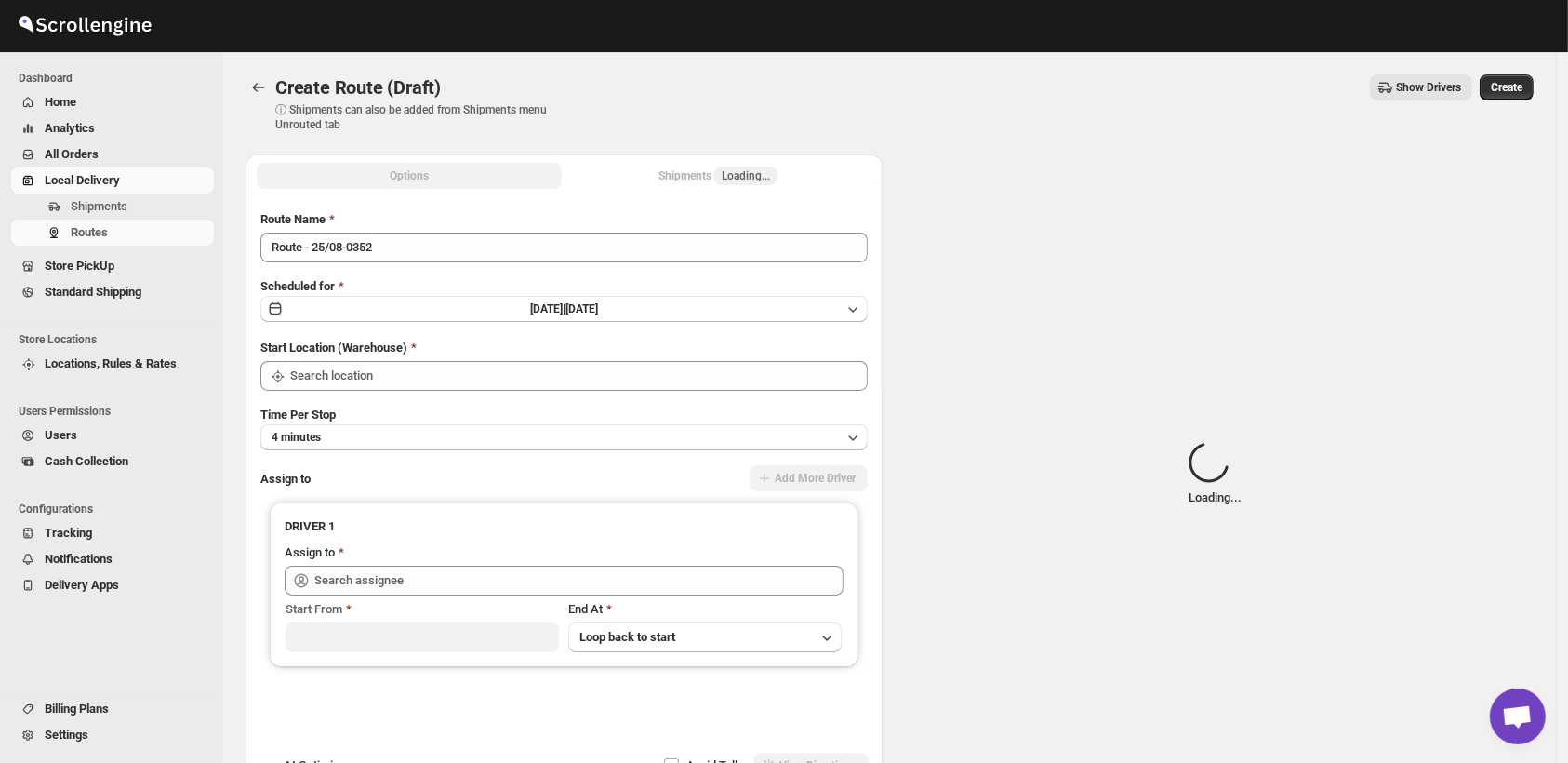
type input "Shop"
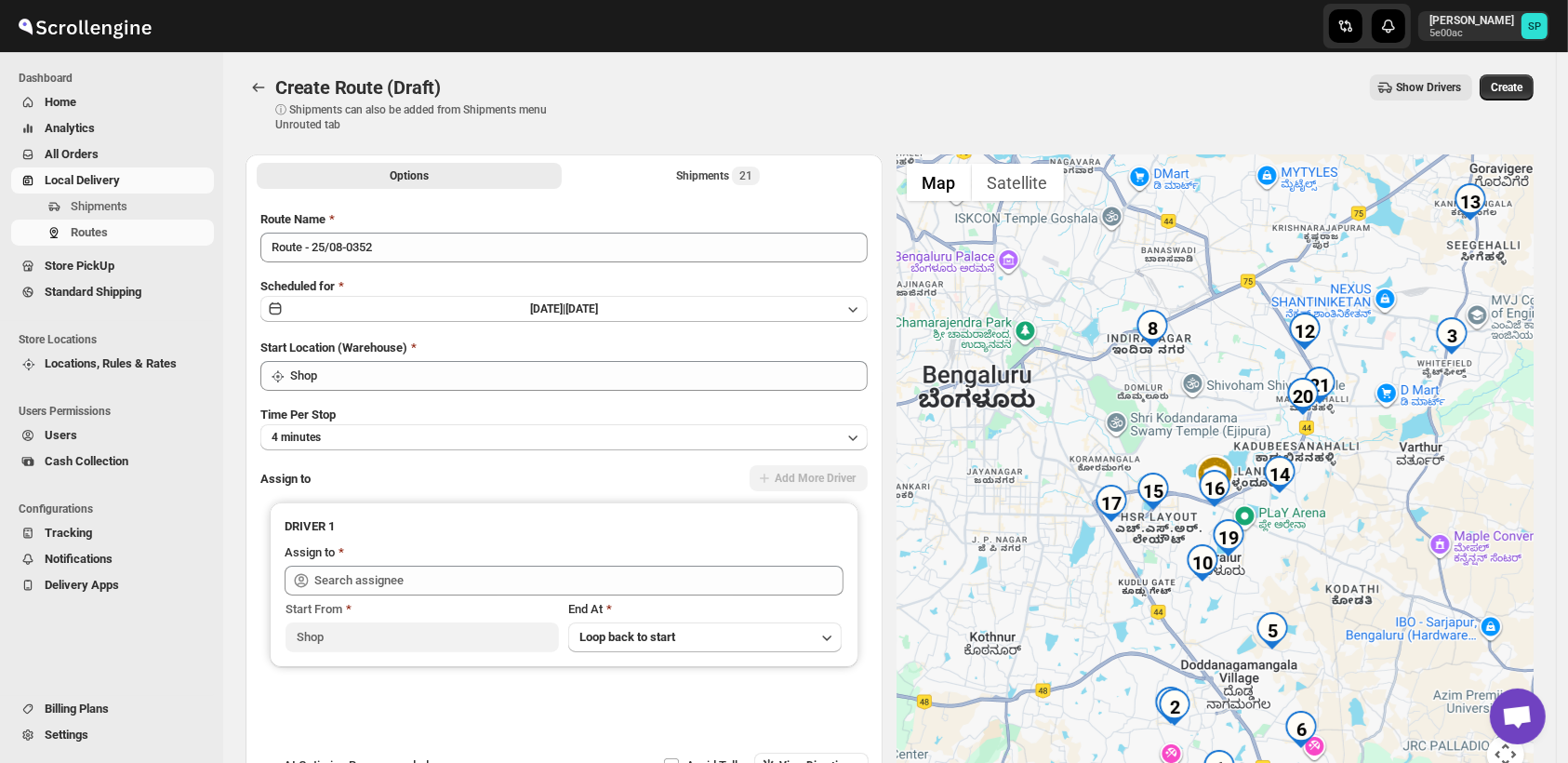
drag, startPoint x: 1349, startPoint y: 452, endPoint x: 1377, endPoint y: 528, distance: 81.0
click at [1377, 528] on div at bounding box center [1216, 475] width 637 height 641
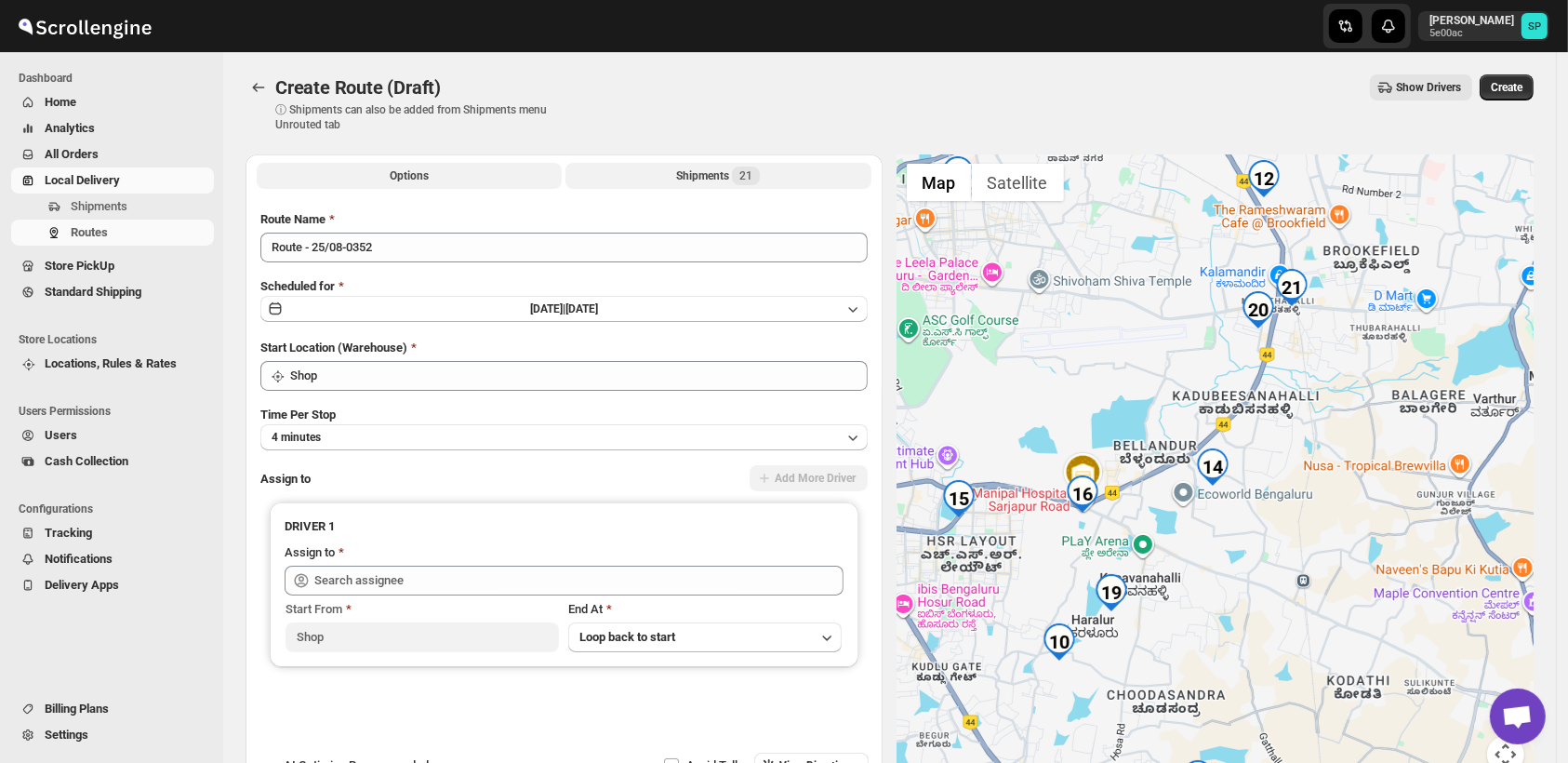
click at [700, 178] on div "Shipments 21" at bounding box center [718, 176] width 84 height 19
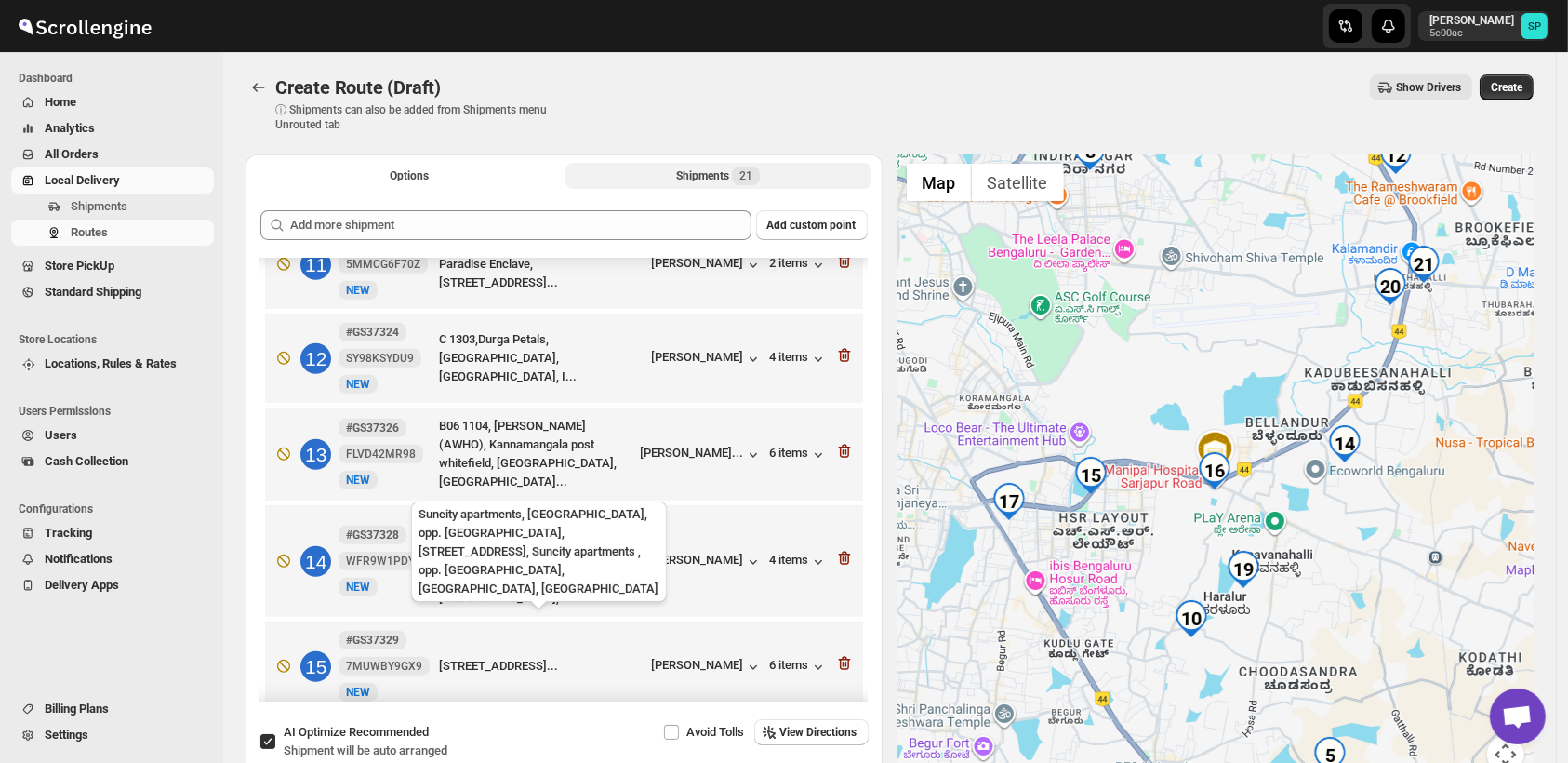
scroll to position [1137, 0]
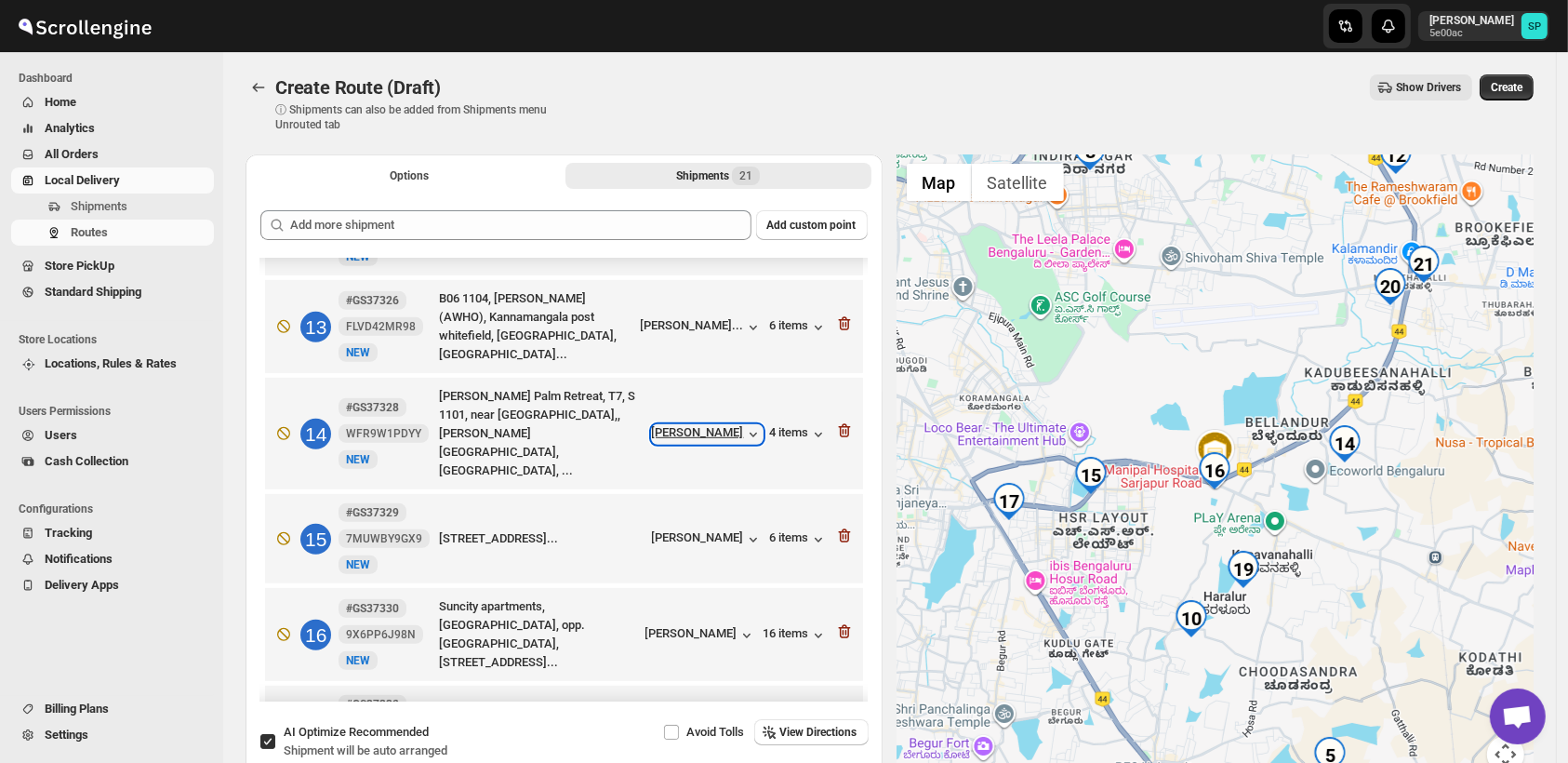
click at [716, 425] on div "[PERSON_NAME]" at bounding box center [707, 435] width 110 height 19
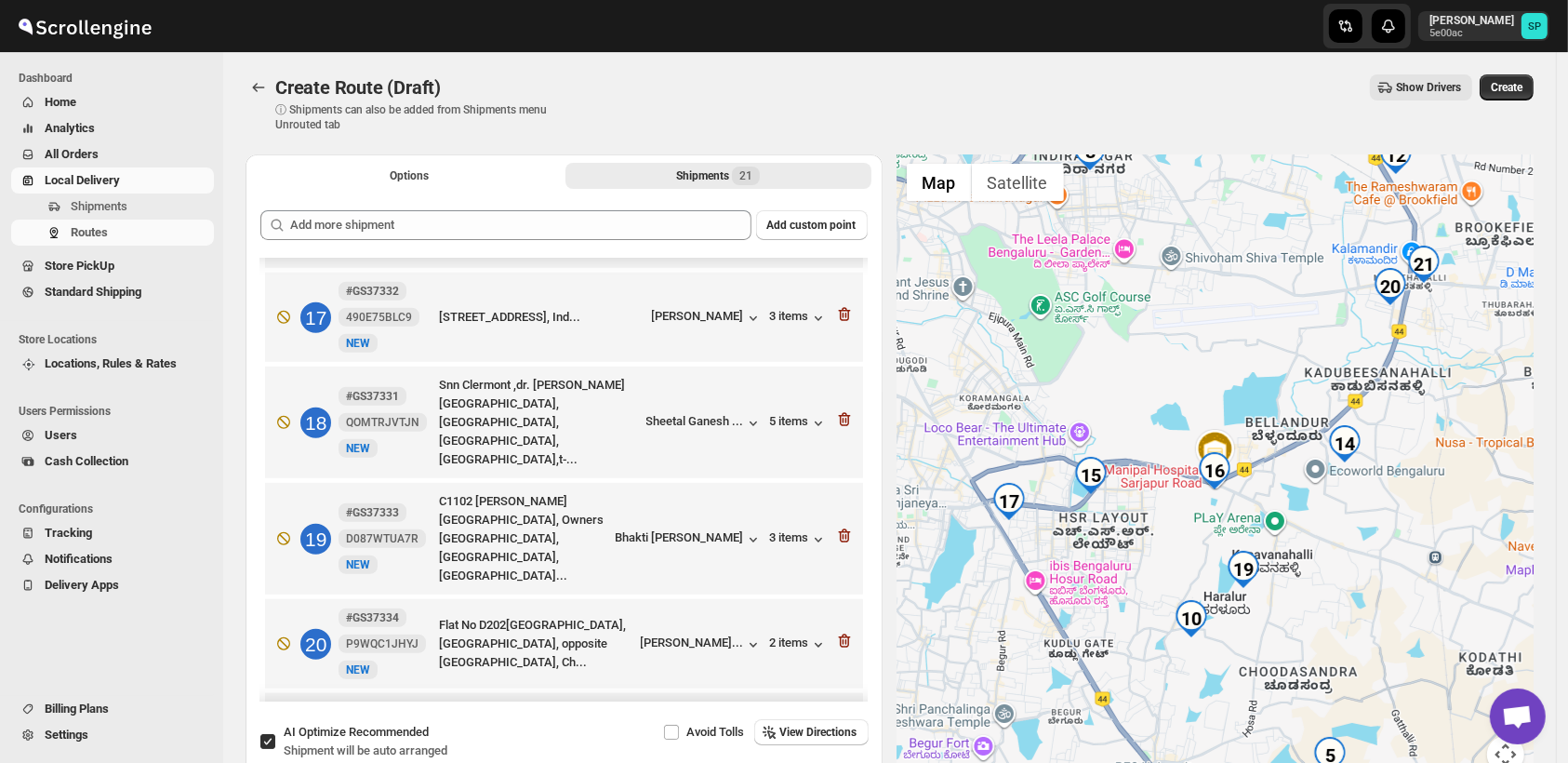
scroll to position [1553, 0]
click at [839, 629] on icon "button" at bounding box center [845, 638] width 19 height 19
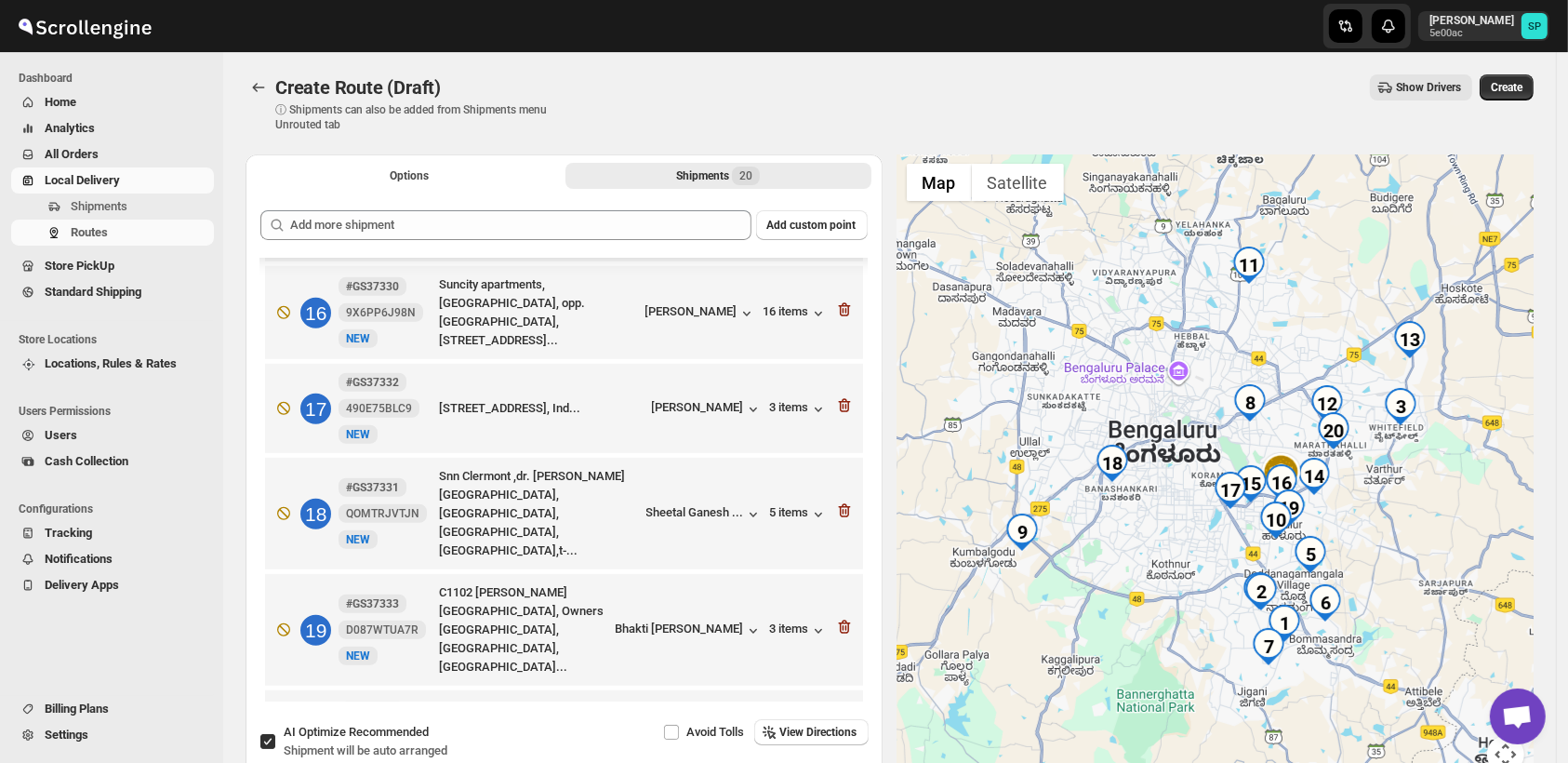
click at [839, 725] on icon "button" at bounding box center [845, 734] width 19 height 19
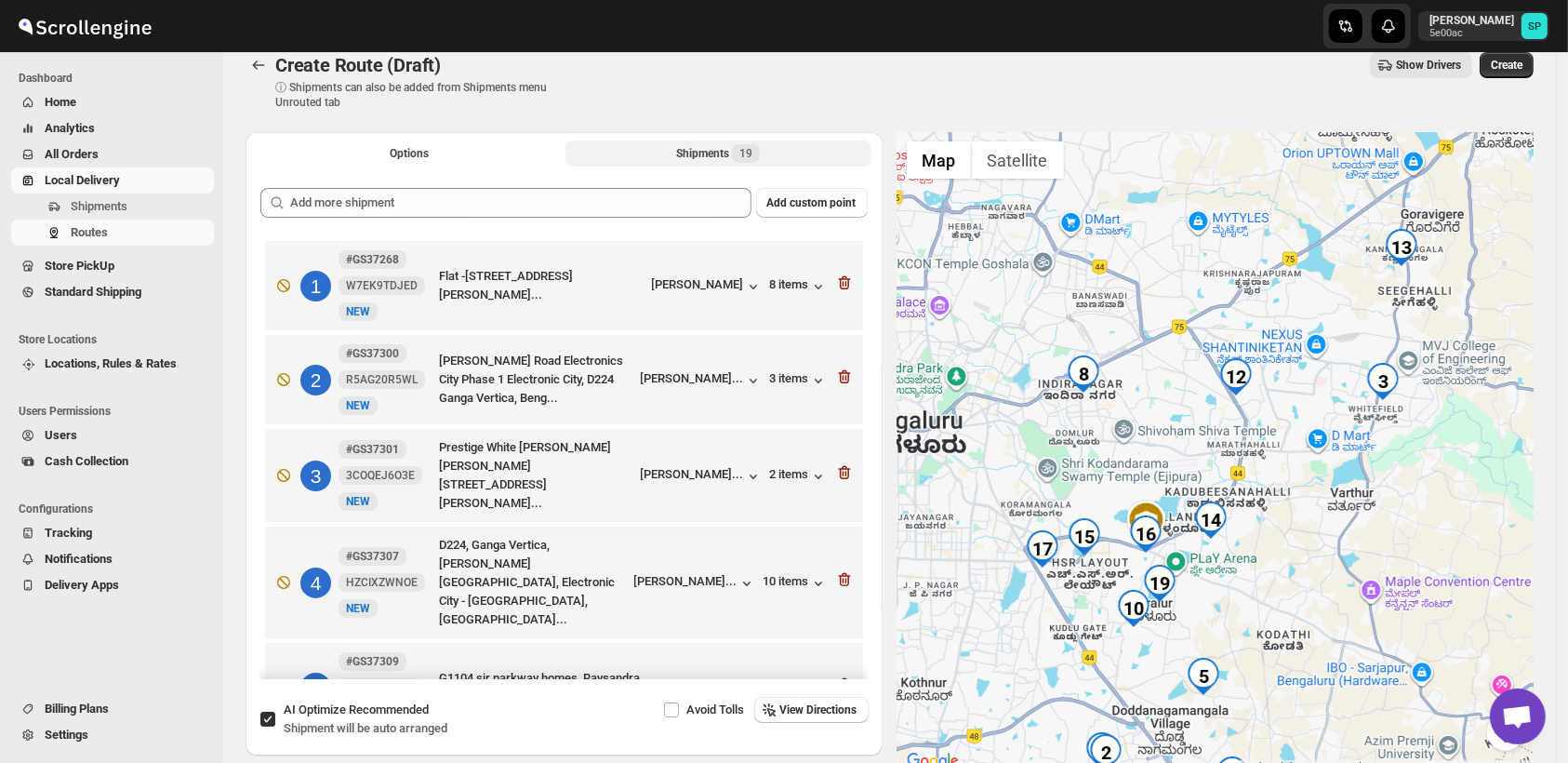
scroll to position [22, 0]
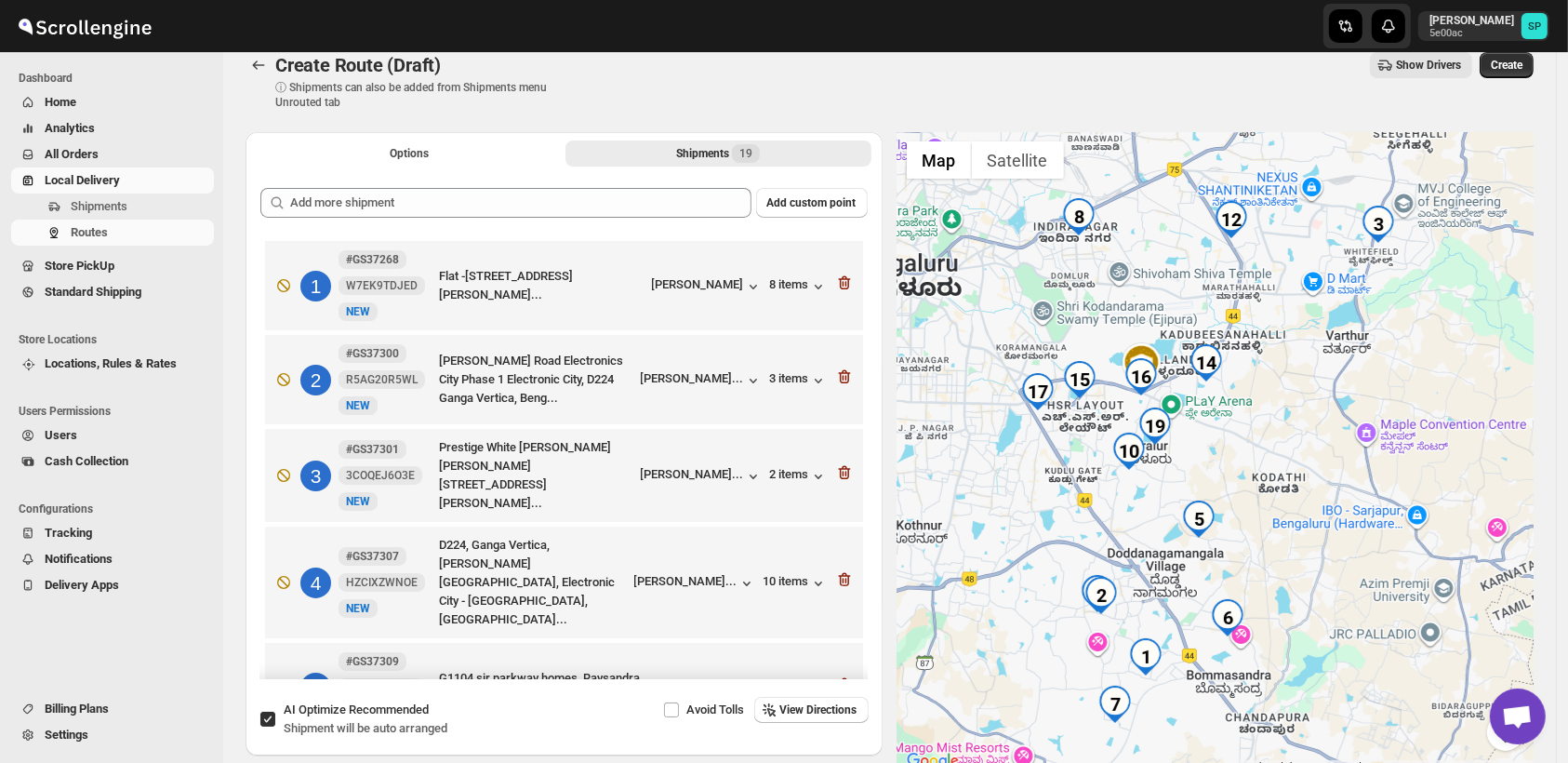
drag, startPoint x: 1352, startPoint y: 553, endPoint x: 1351, endPoint y: 405, distance: 148.0
click at [1351, 405] on div at bounding box center [1216, 453] width 637 height 641
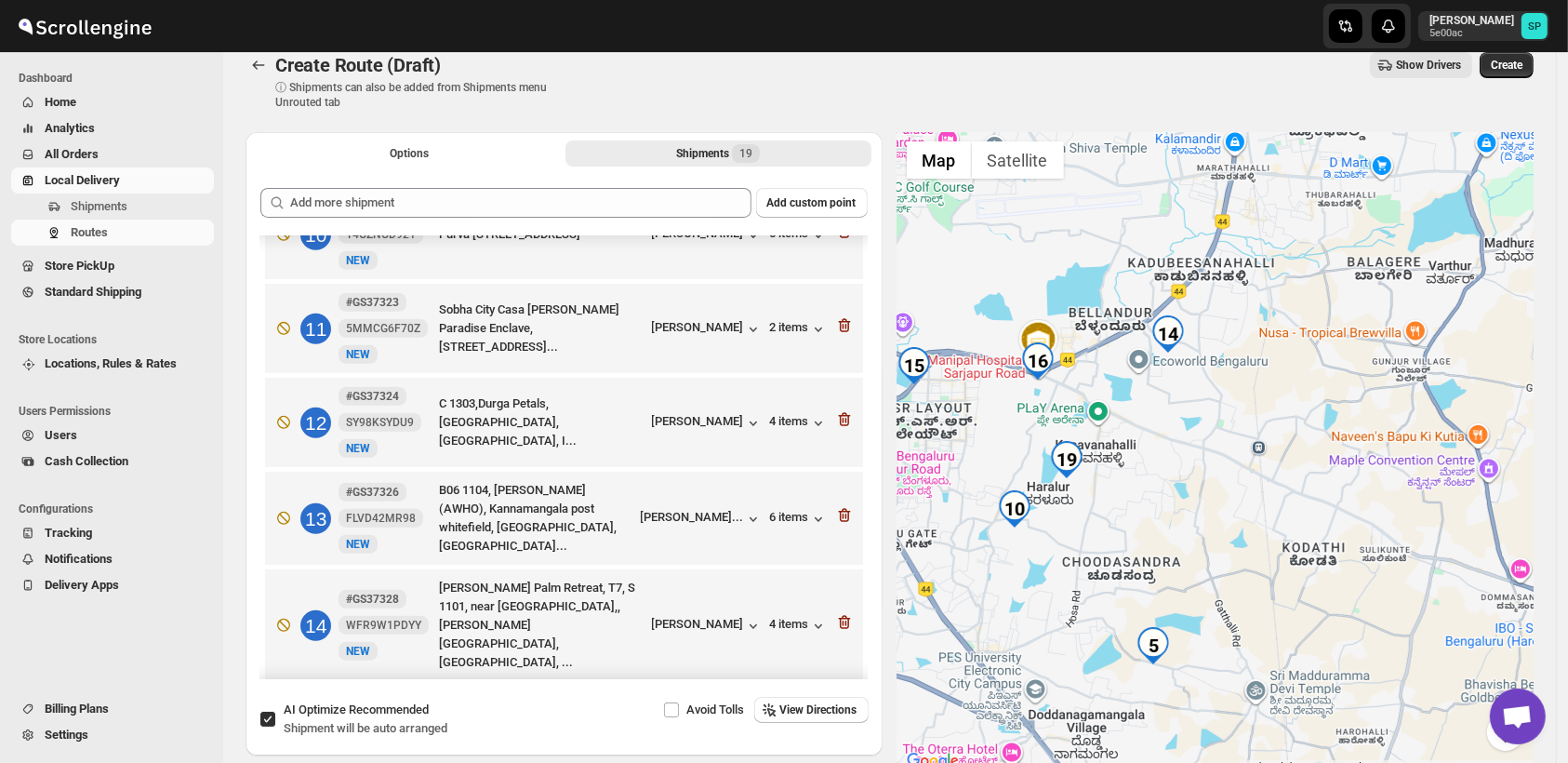
scroll to position [1033, 0]
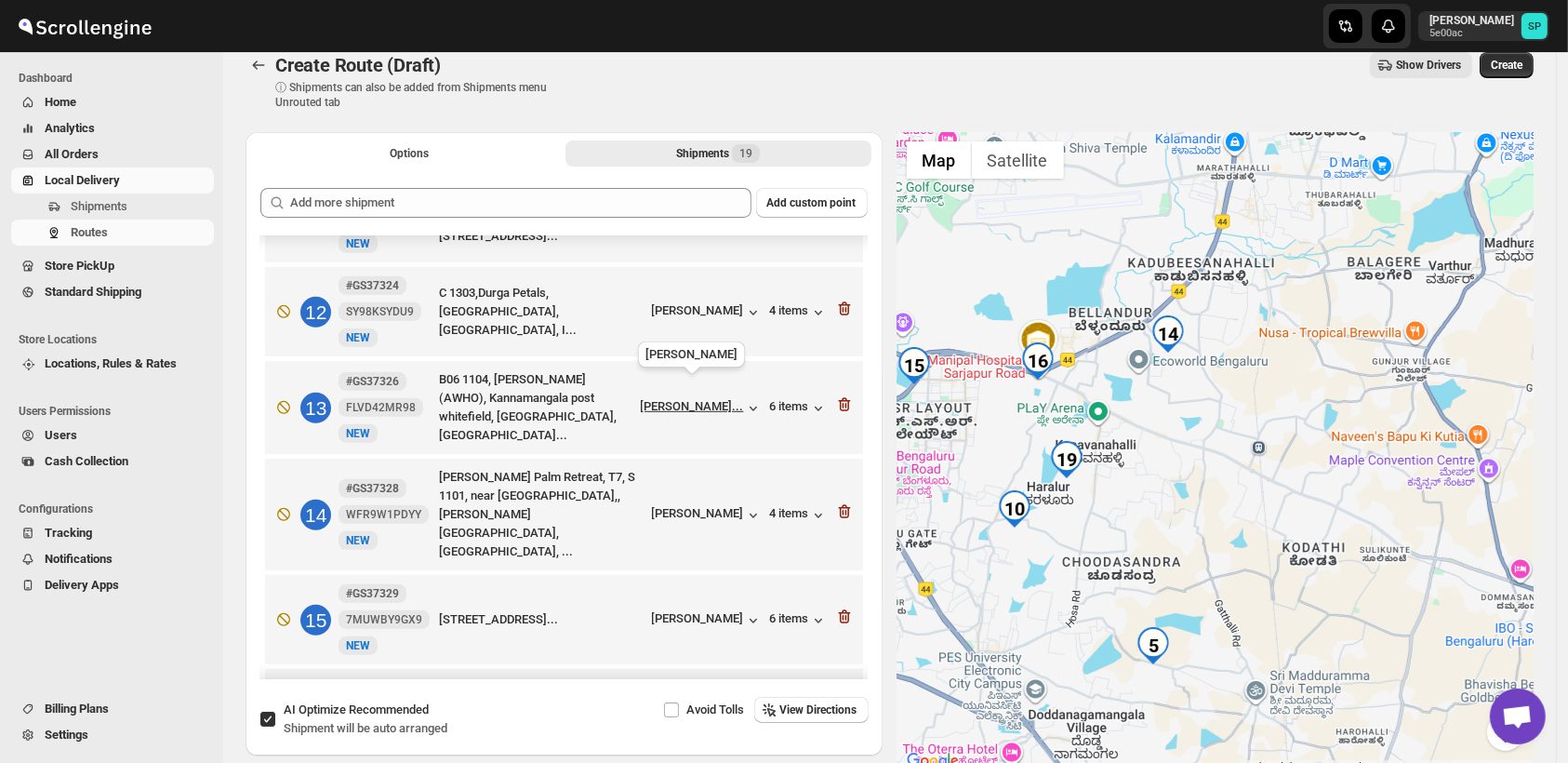
click at [689, 399] on div "[PERSON_NAME]..." at bounding box center [693, 405] width 104 height 14
click at [835, 502] on icon "button" at bounding box center [845, 512] width 19 height 19
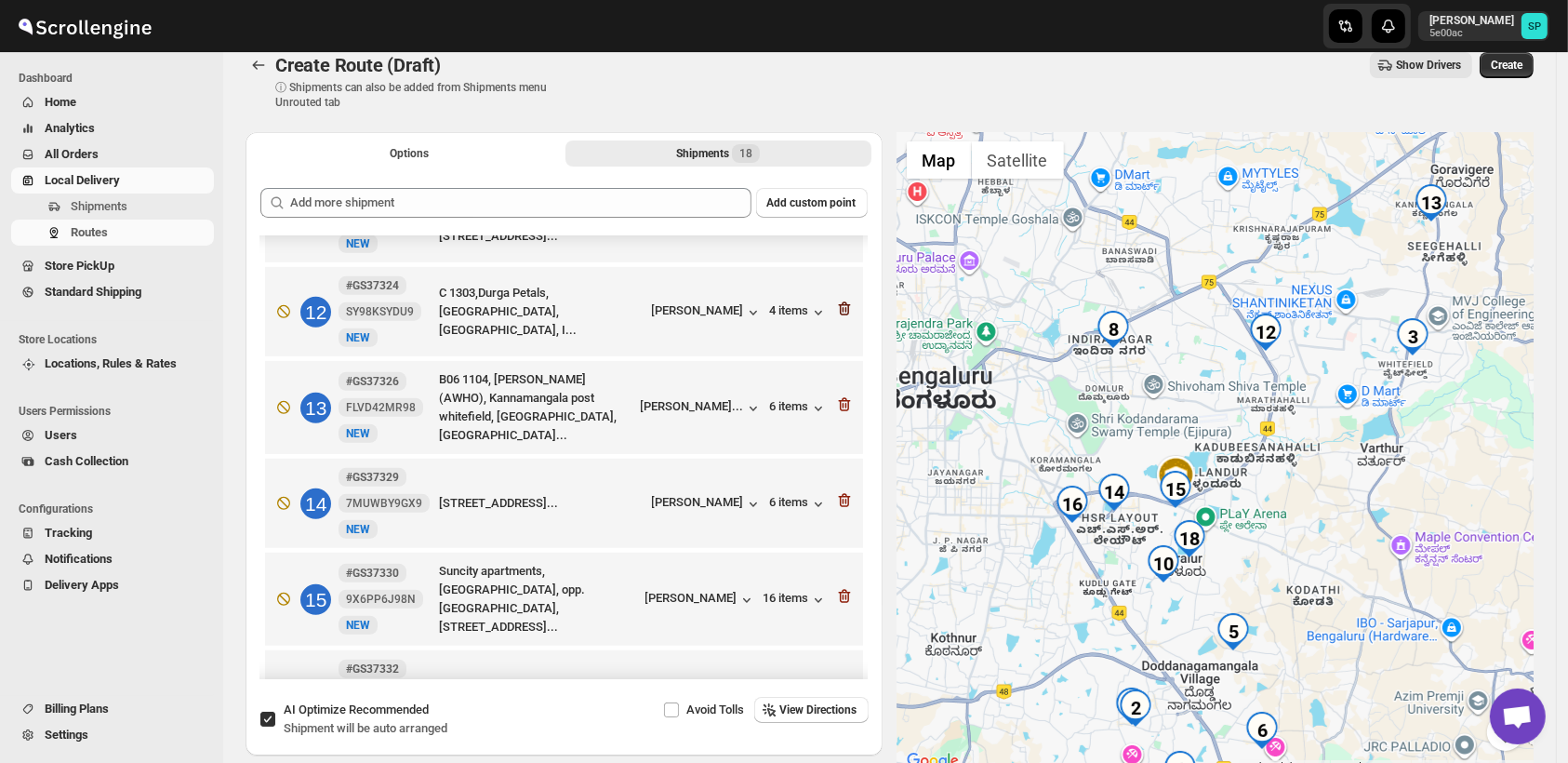
click at [845, 307] on icon "button" at bounding box center [846, 310] width 2 height 6
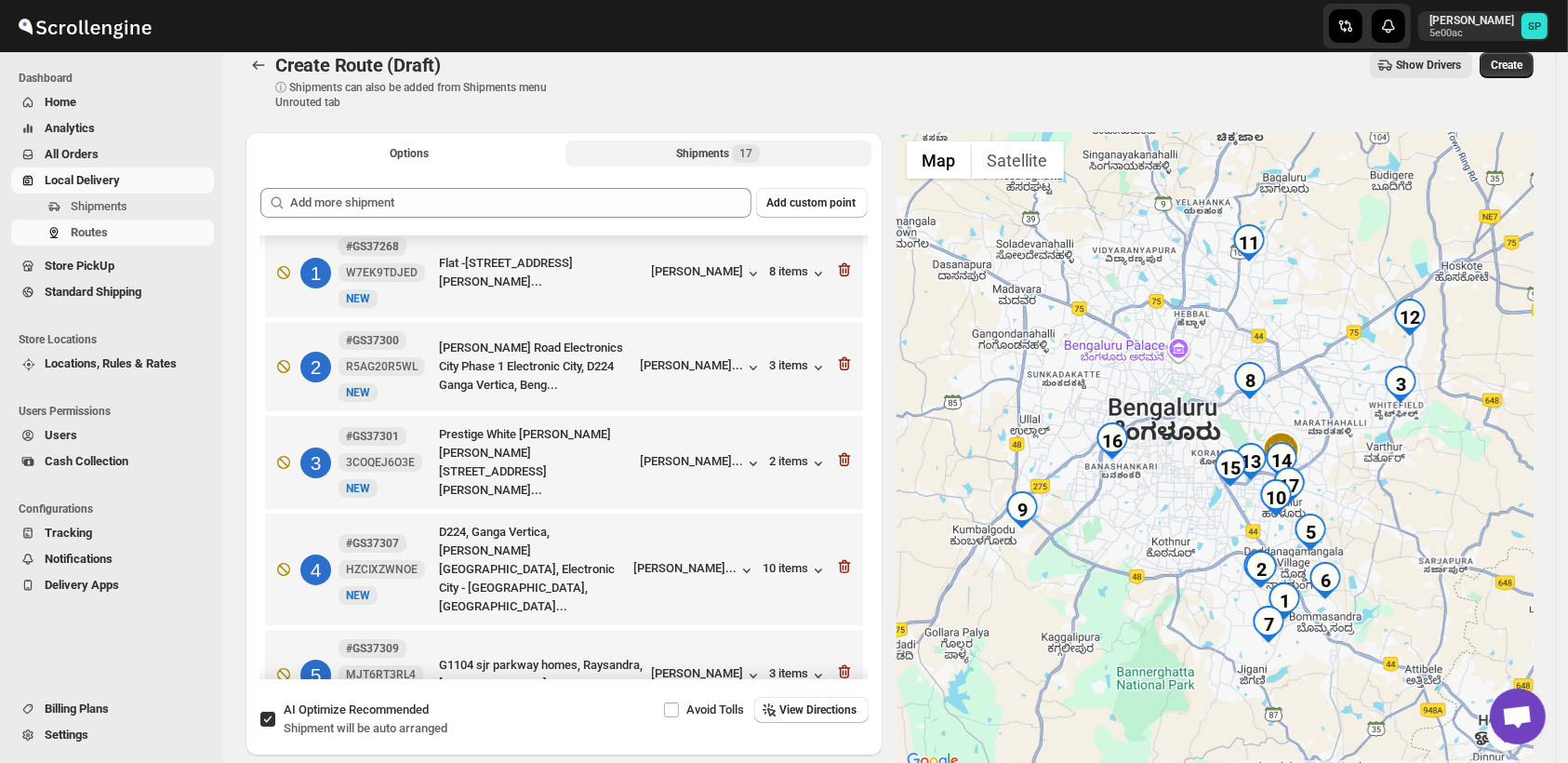
scroll to position [0, 0]
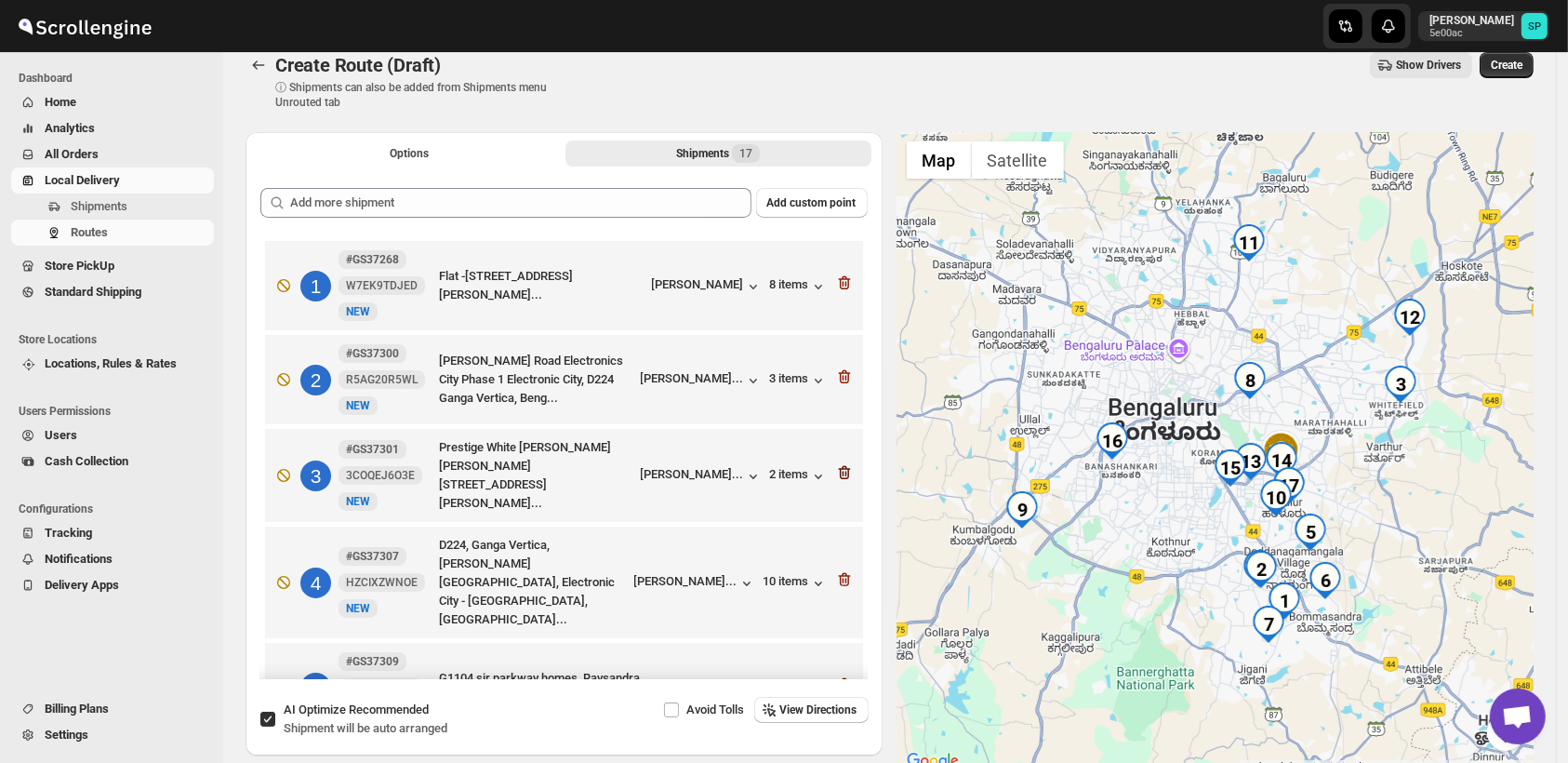
click at [838, 471] on icon "button" at bounding box center [844, 473] width 12 height 14
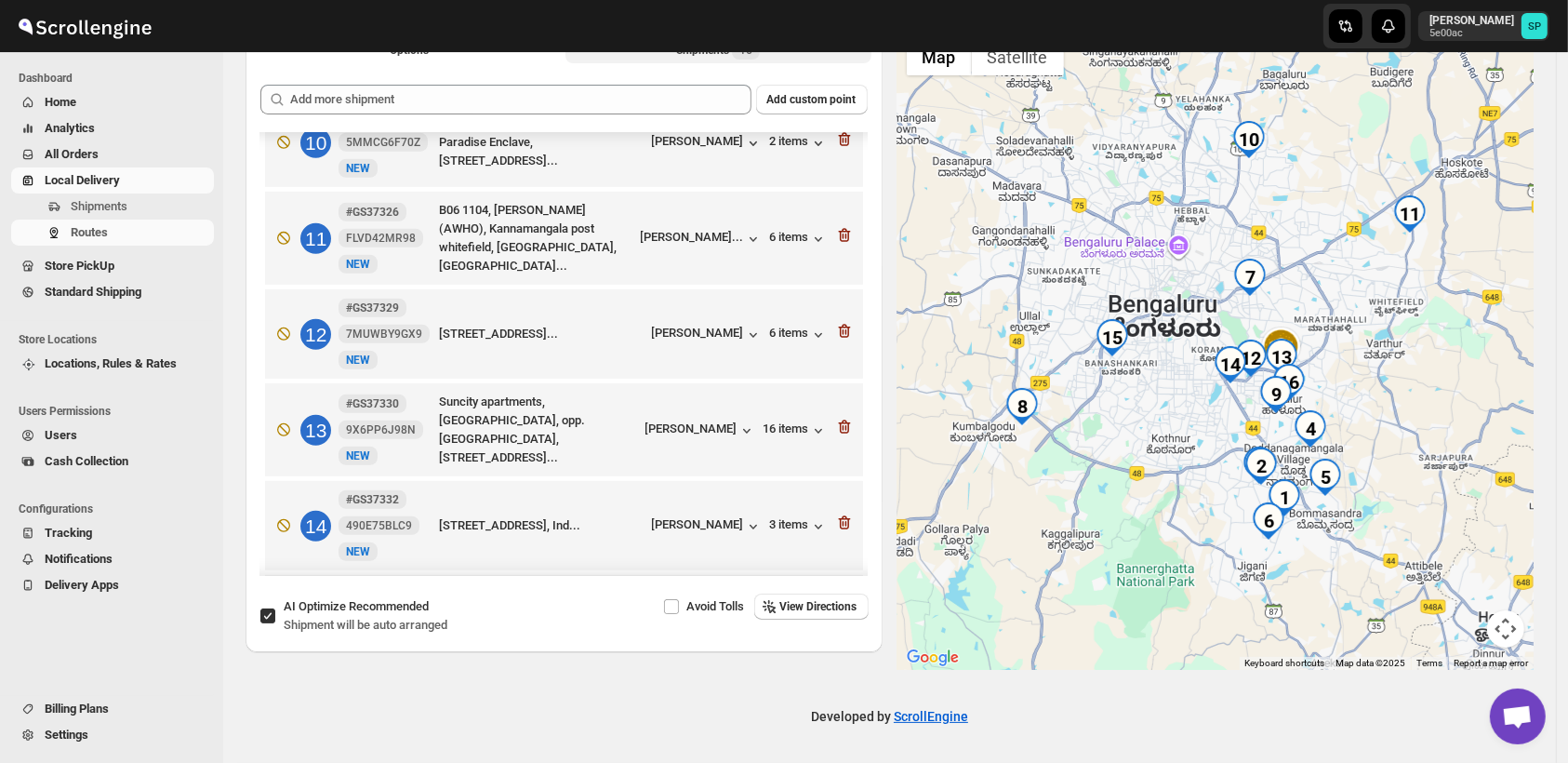
scroll to position [872, 0]
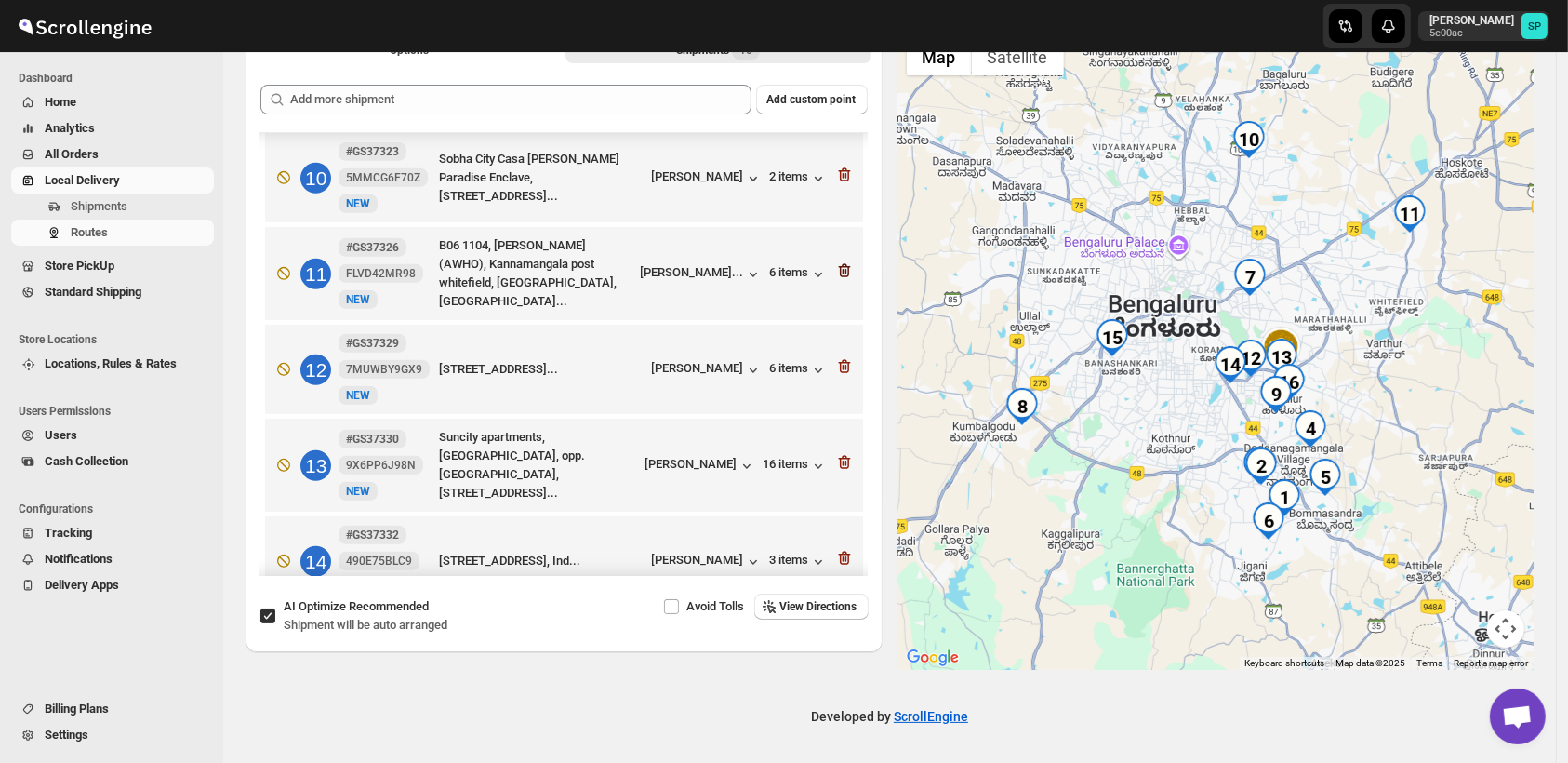
click at [835, 262] on icon "button" at bounding box center [845, 271] width 19 height 19
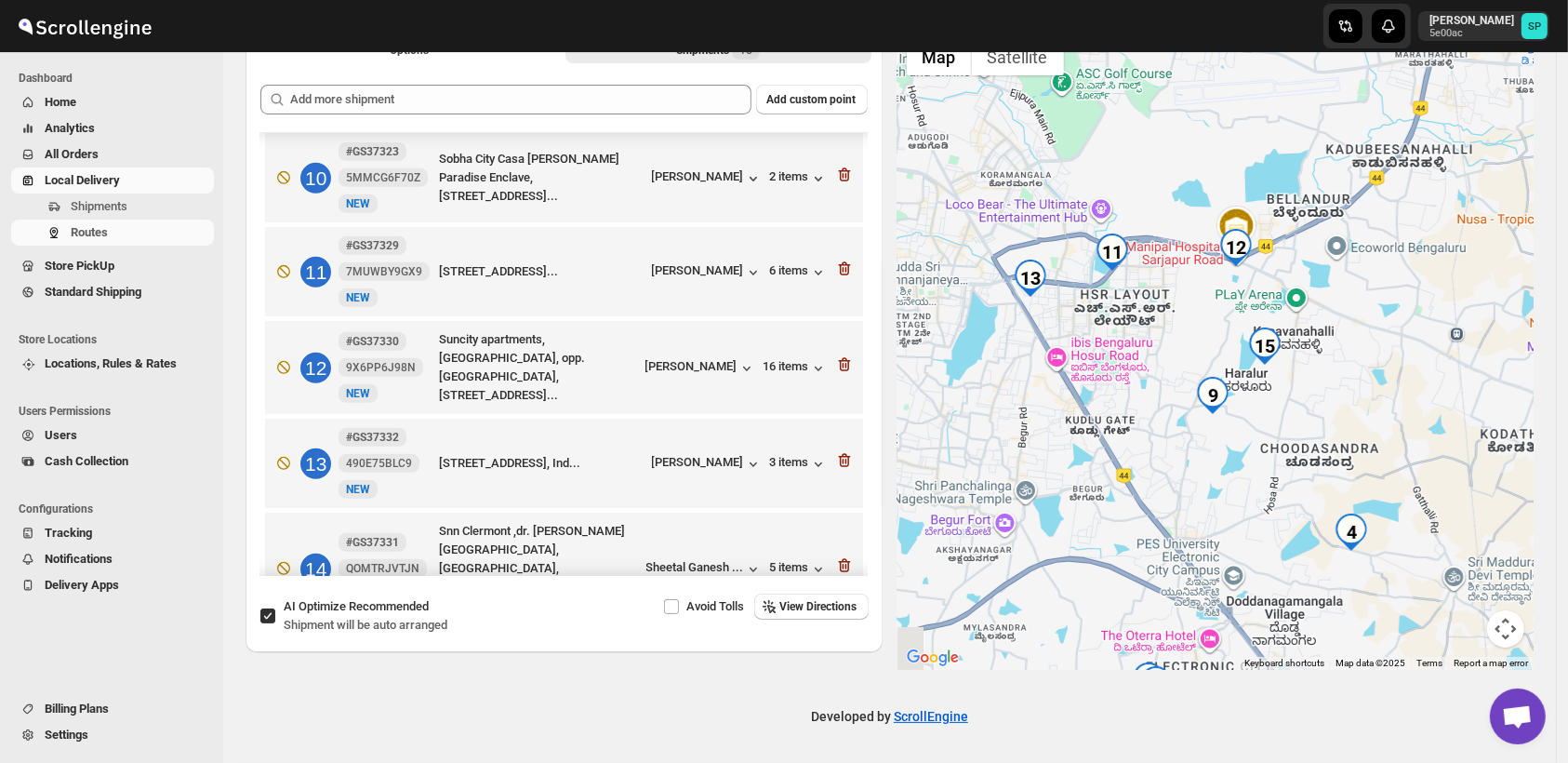
drag, startPoint x: 1373, startPoint y: 345, endPoint x: 1420, endPoint y: 382, distance: 59.8
click at [1420, 382] on div at bounding box center [1216, 349] width 637 height 641
click at [728, 359] on div "[PERSON_NAME]" at bounding box center [701, 368] width 110 height 19
click at [845, 362] on icon "button" at bounding box center [846, 365] width 2 height 6
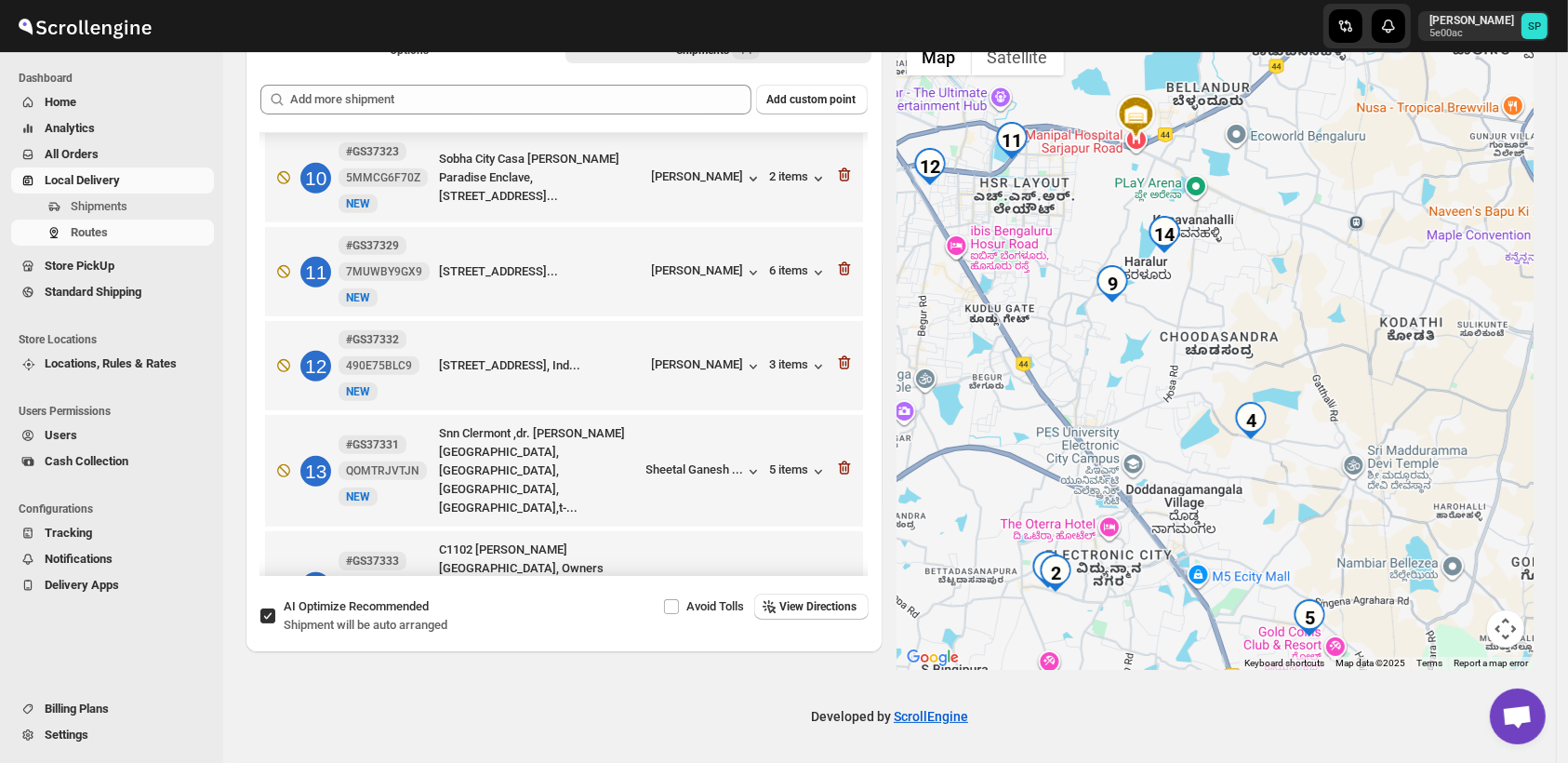
drag, startPoint x: 1468, startPoint y: 496, endPoint x: 1481, endPoint y: 546, distance: 51.7
click at [1481, 544] on div at bounding box center [1216, 349] width 637 height 641
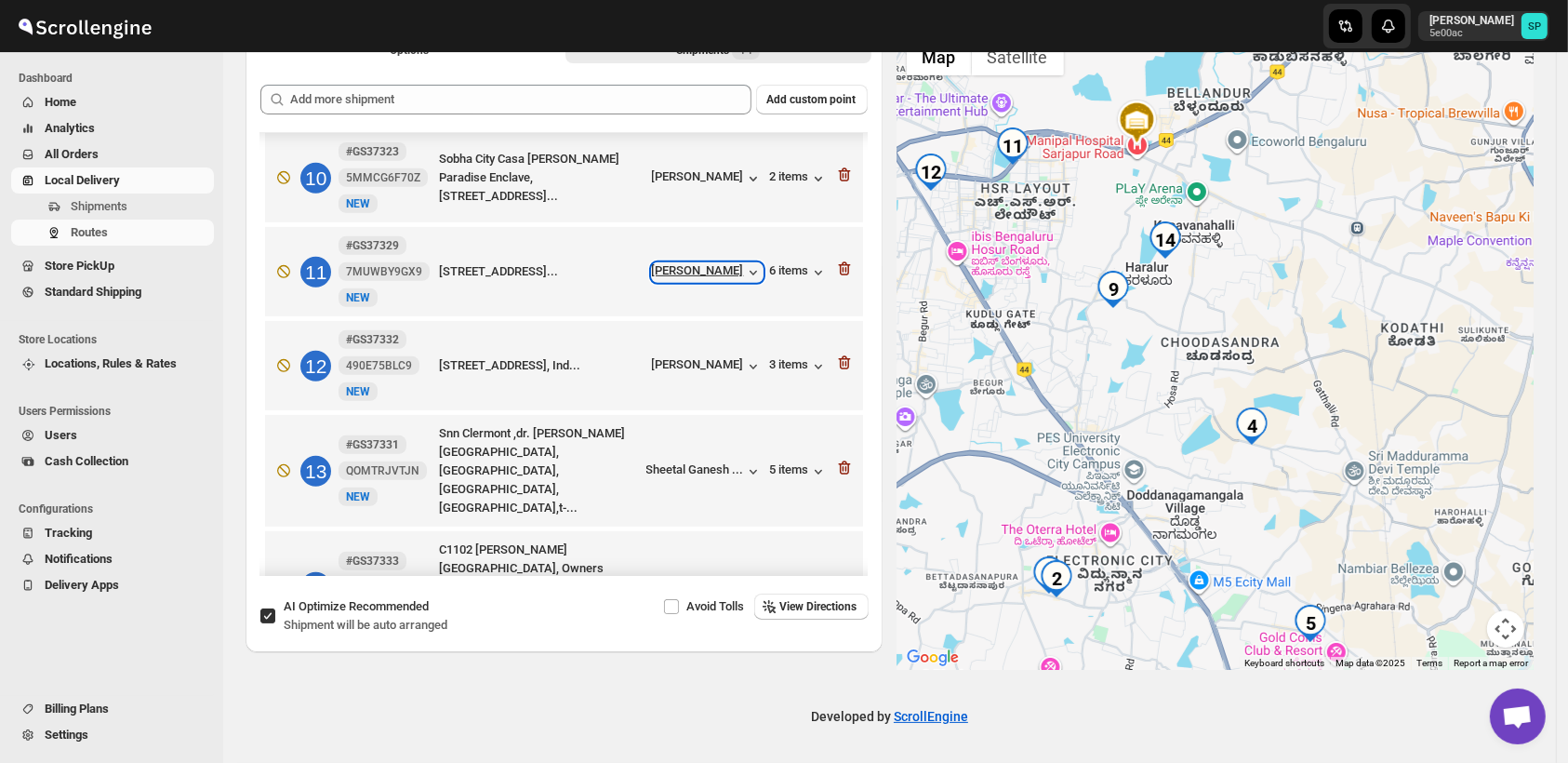
click at [713, 264] on div "[PERSON_NAME]" at bounding box center [707, 273] width 110 height 19
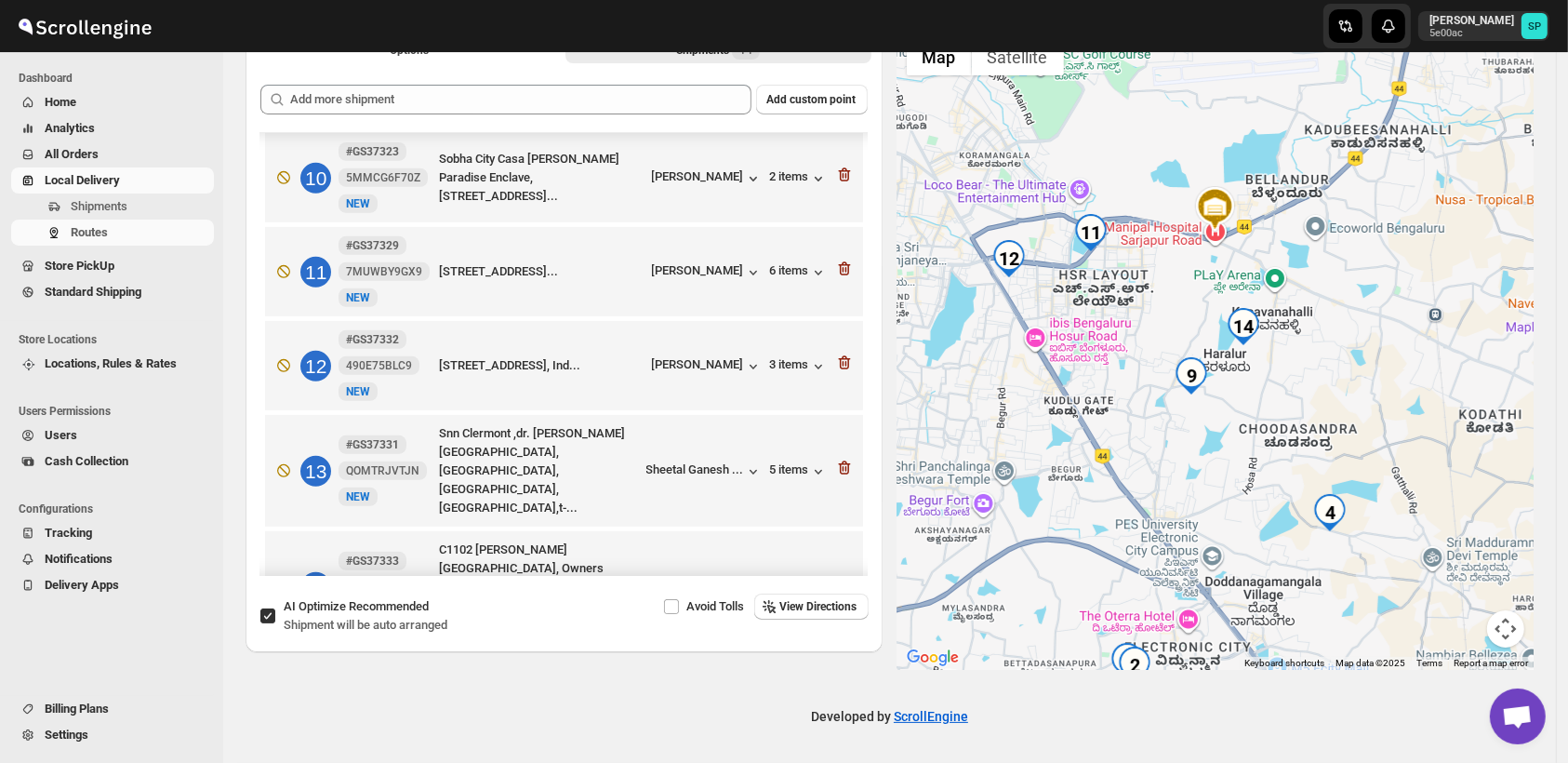
drag, startPoint x: 1342, startPoint y: 388, endPoint x: 1423, endPoint y: 482, distance: 124.1
click at [1423, 482] on div at bounding box center [1216, 349] width 637 height 641
click at [715, 264] on div "[PERSON_NAME]" at bounding box center [707, 273] width 110 height 19
click at [707, 357] on div "[PERSON_NAME]" at bounding box center [707, 366] width 110 height 19
click at [838, 356] on icon "button" at bounding box center [844, 362] width 12 height 14
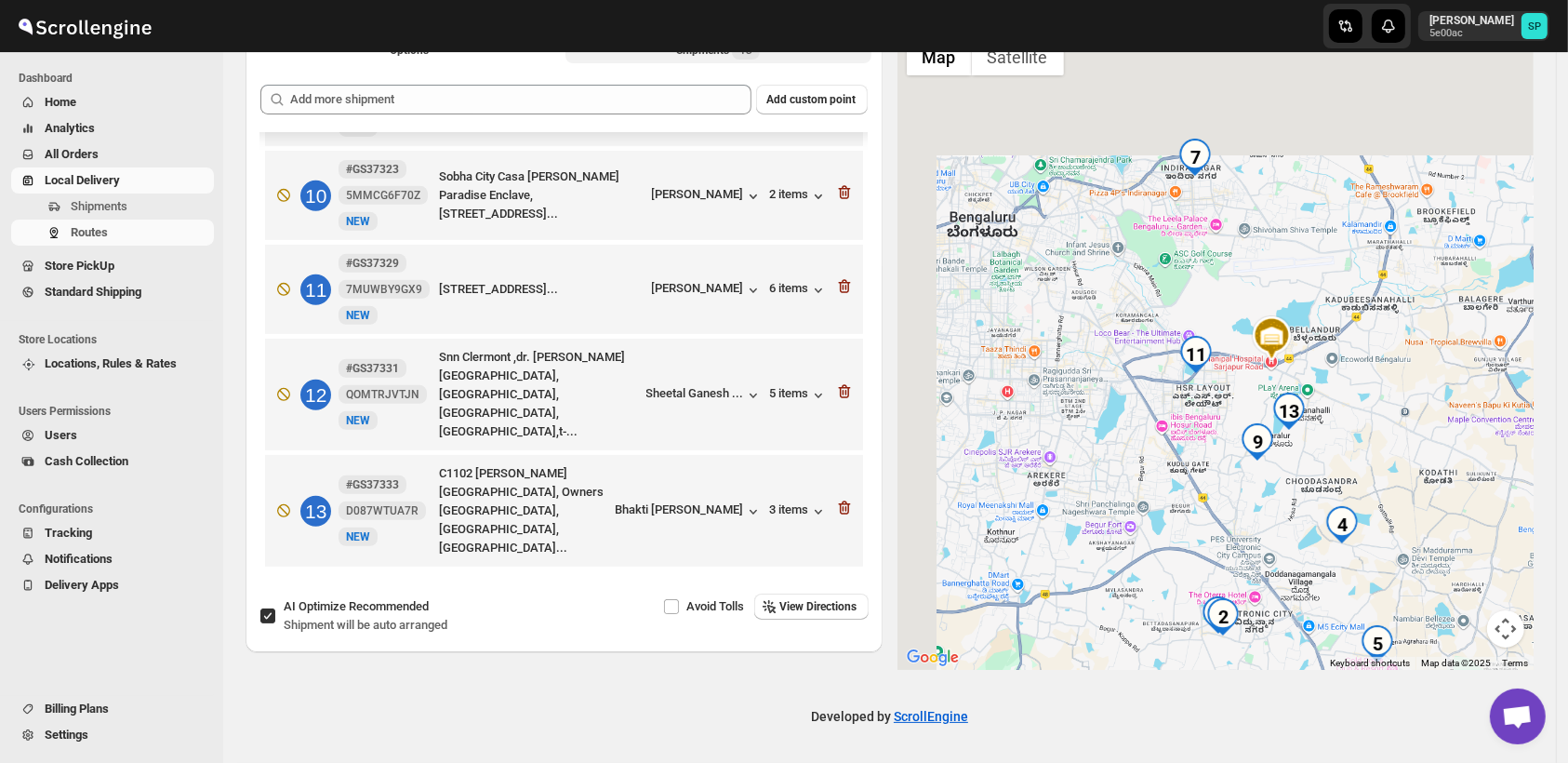
scroll to position [796, 0]
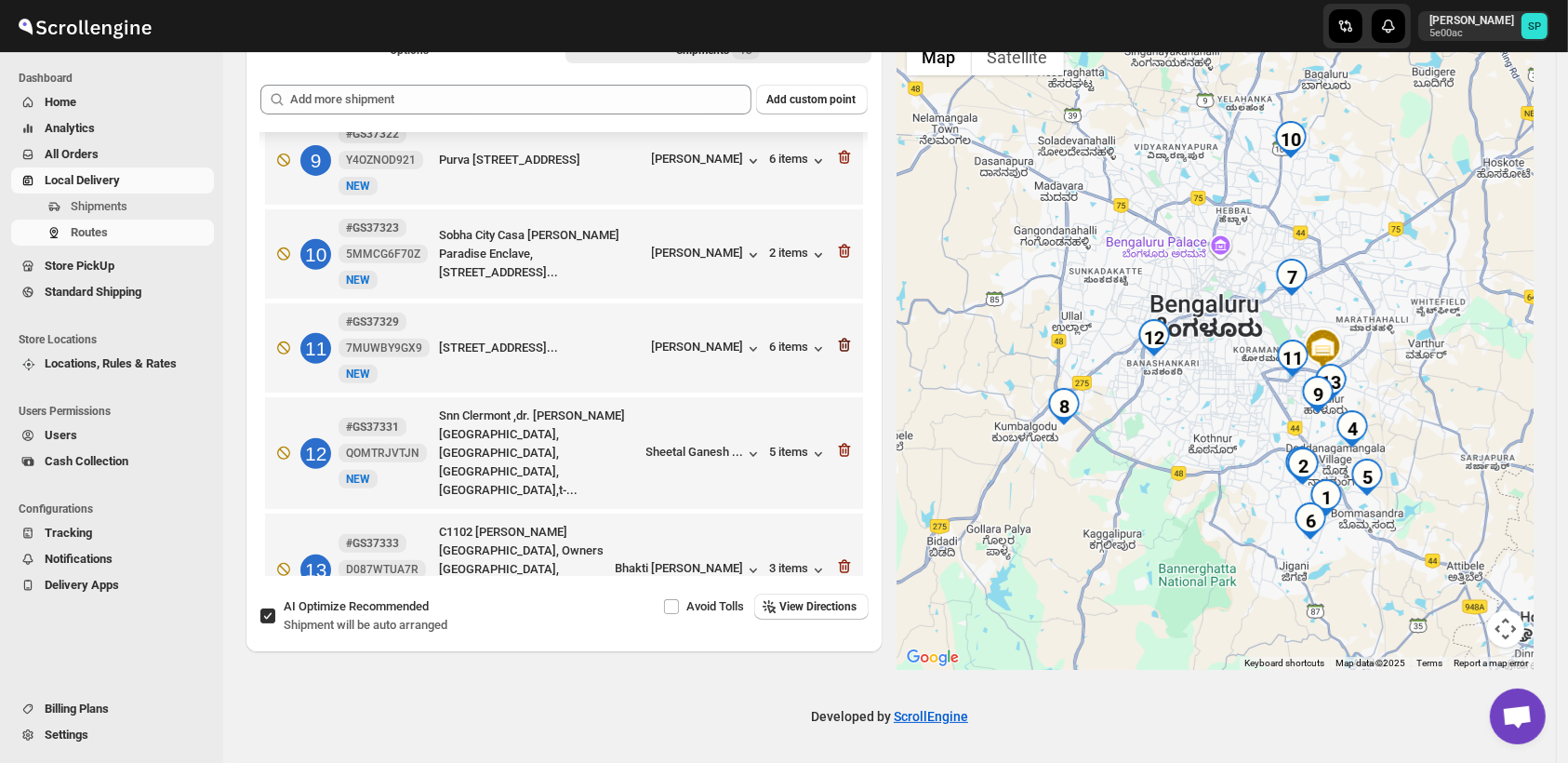
click at [842, 343] on icon "button" at bounding box center [843, 346] width 2 height 6
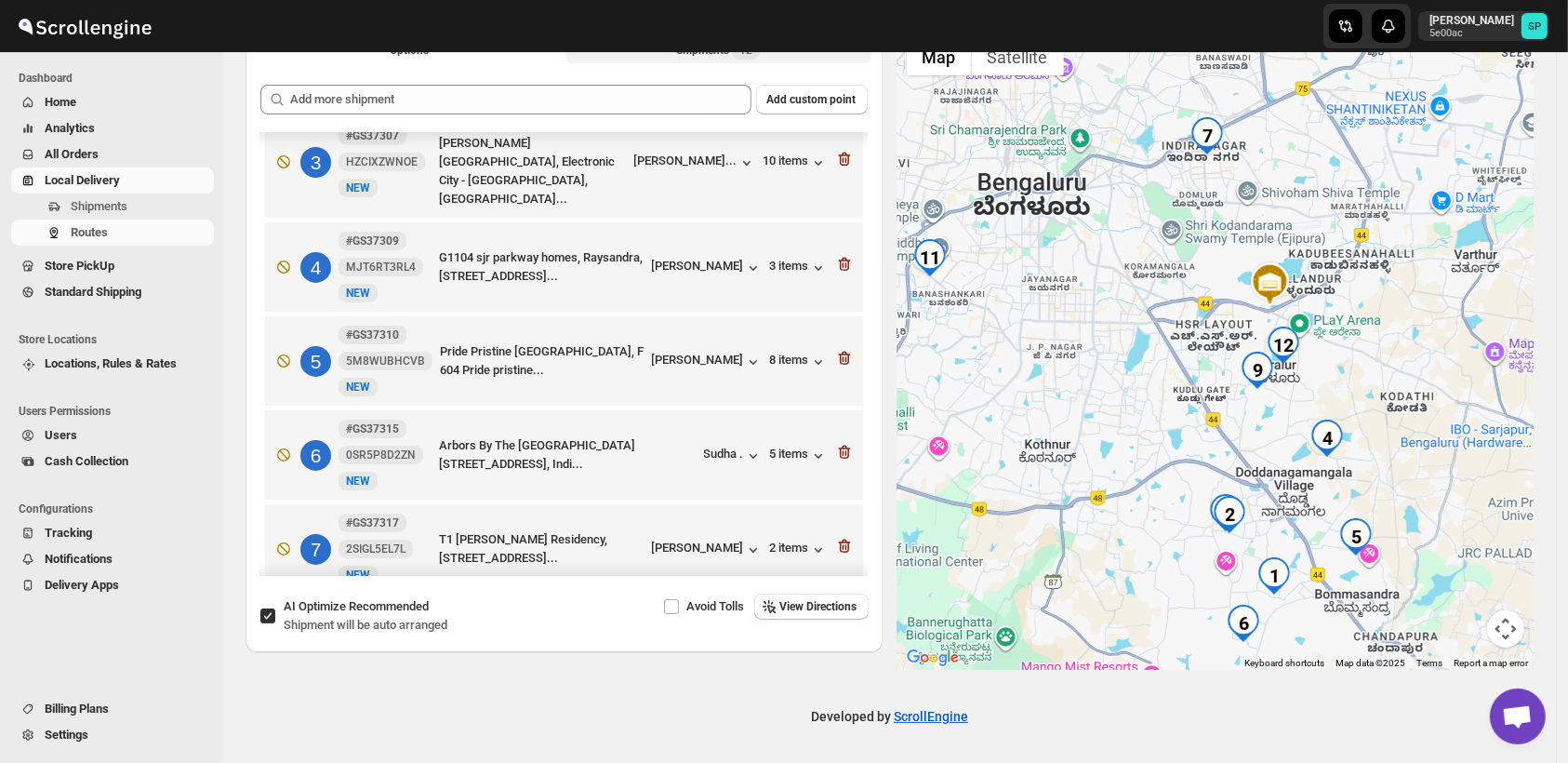
scroll to position [186, 0]
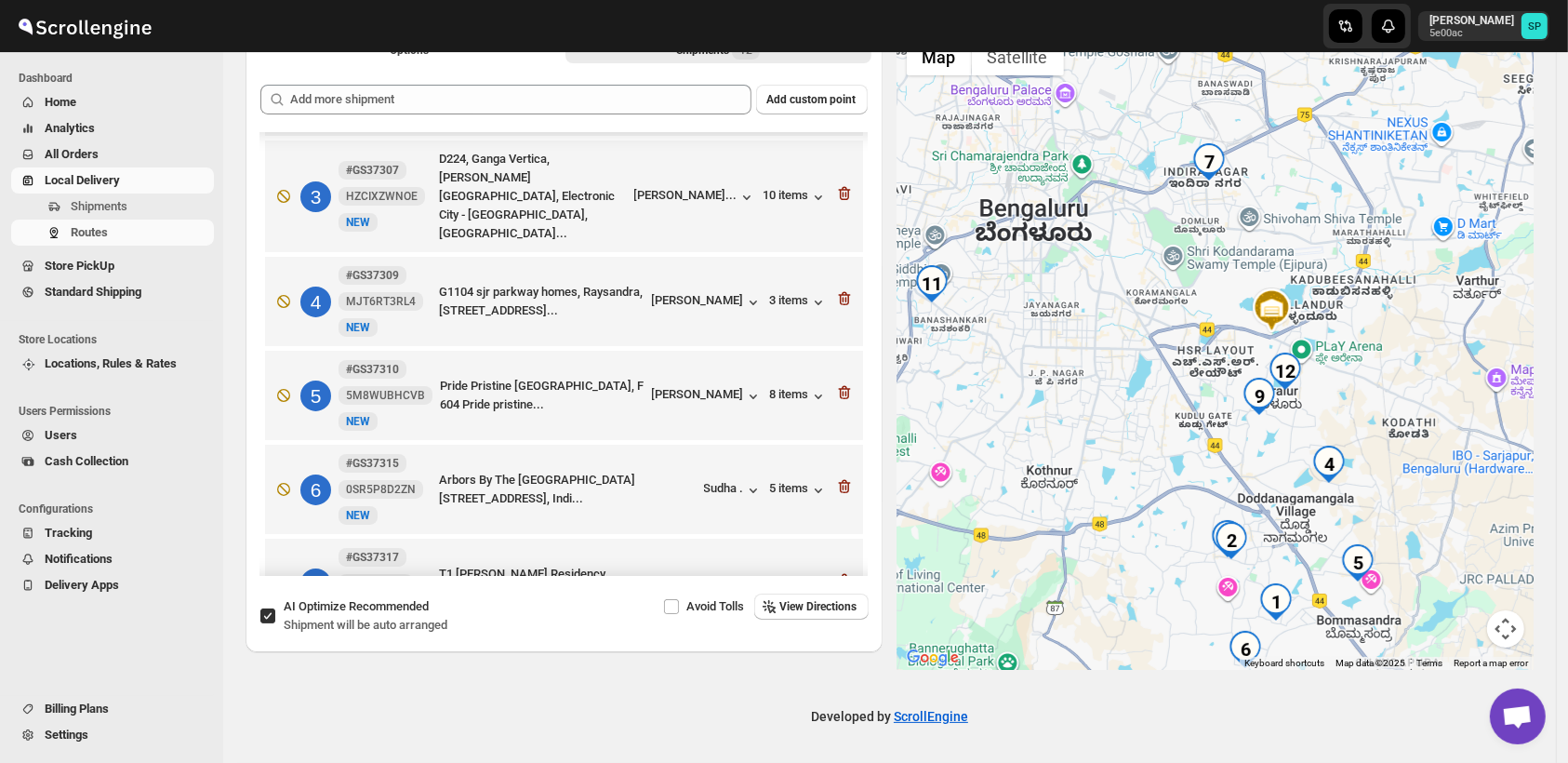
drag, startPoint x: 1361, startPoint y: 410, endPoint x: 1362, endPoint y: 439, distance: 29.0
click at [1362, 439] on div at bounding box center [1216, 349] width 637 height 641
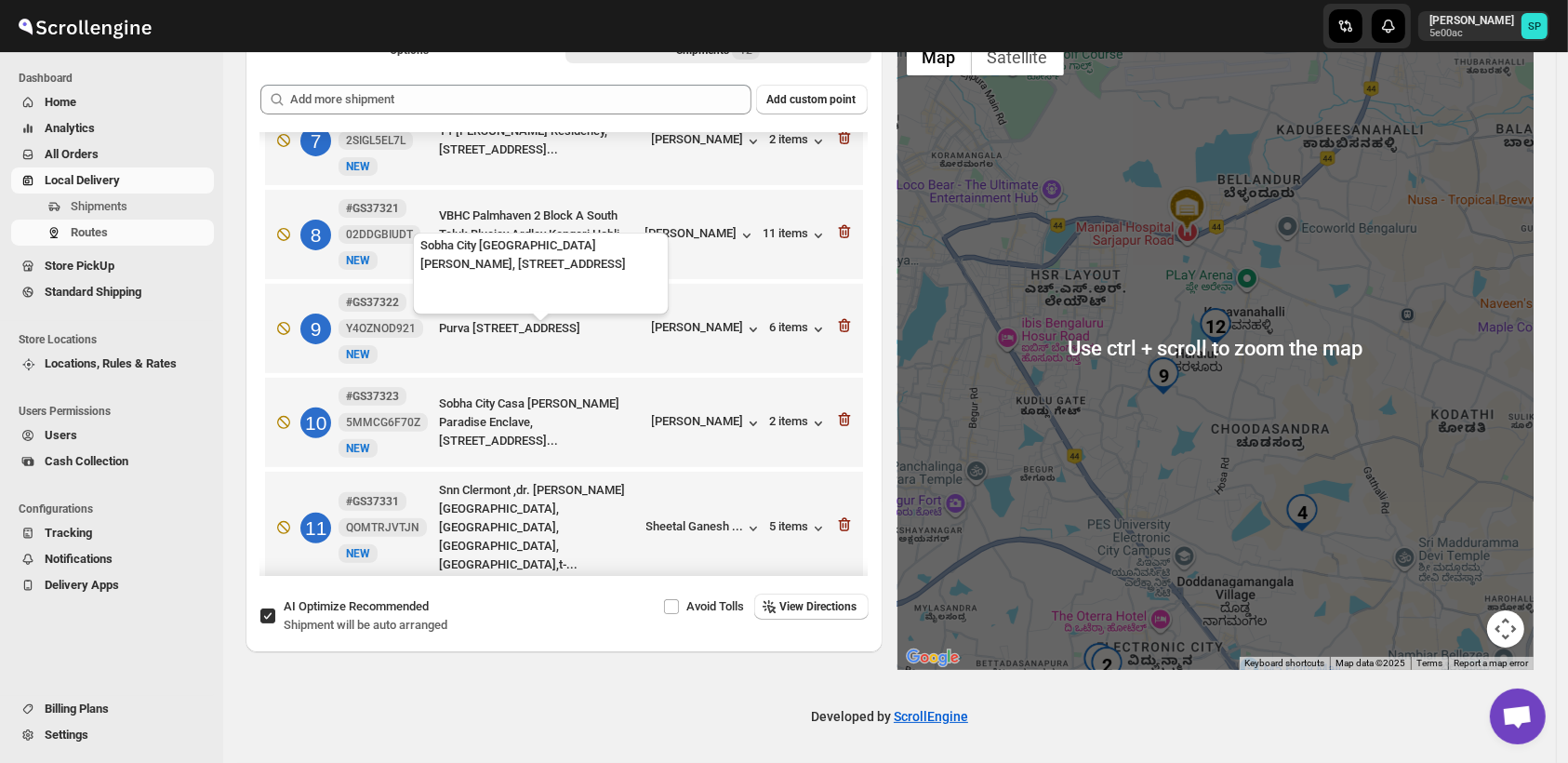
scroll to position [701, 0]
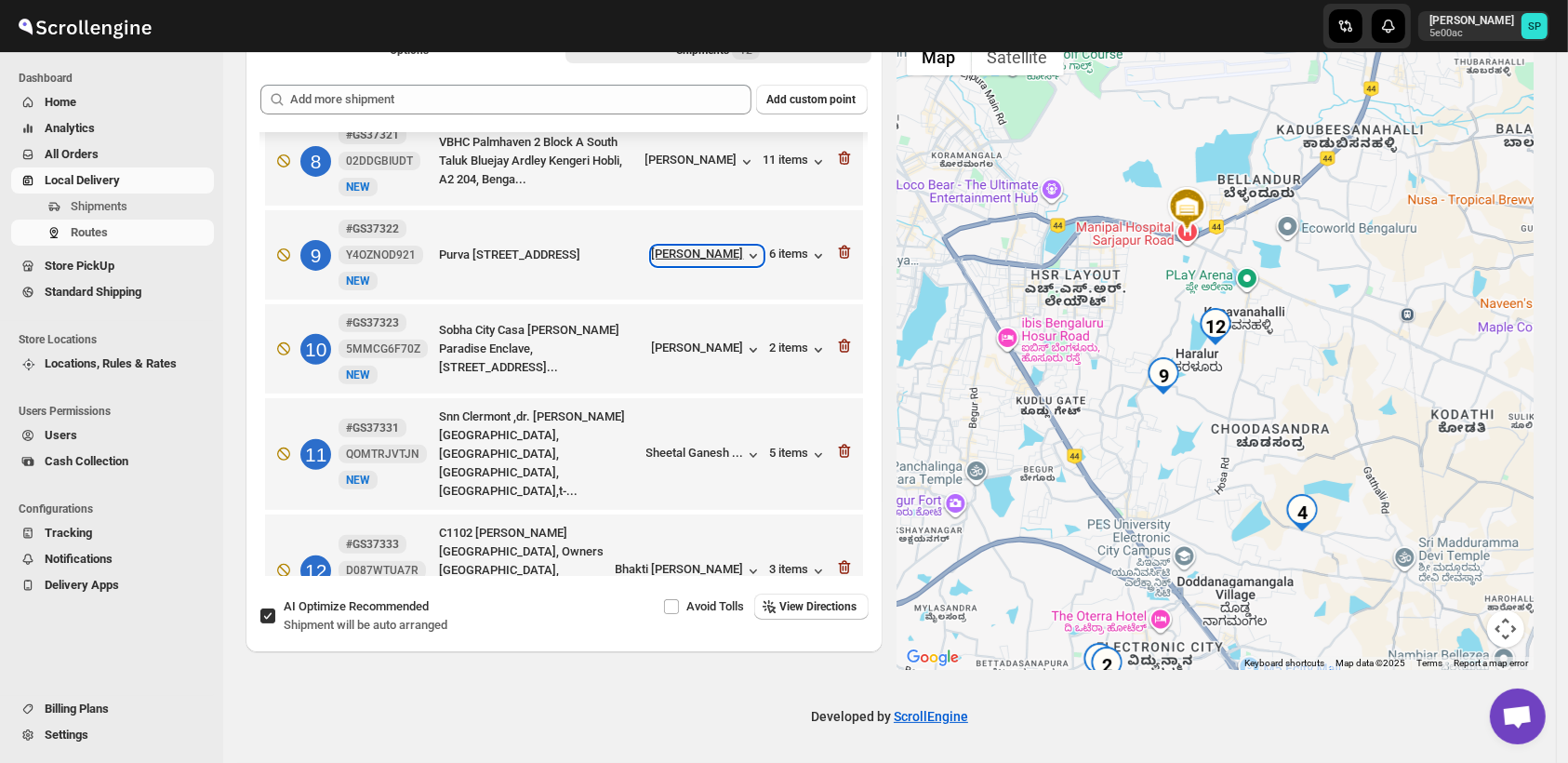
click at [704, 246] on div "[PERSON_NAME]" at bounding box center [707, 256] width 110 height 19
click at [693, 562] on div "Bhakti [PERSON_NAME]" at bounding box center [689, 572] width 147 height 19
click at [846, 558] on icon "button" at bounding box center [845, 568] width 19 height 19
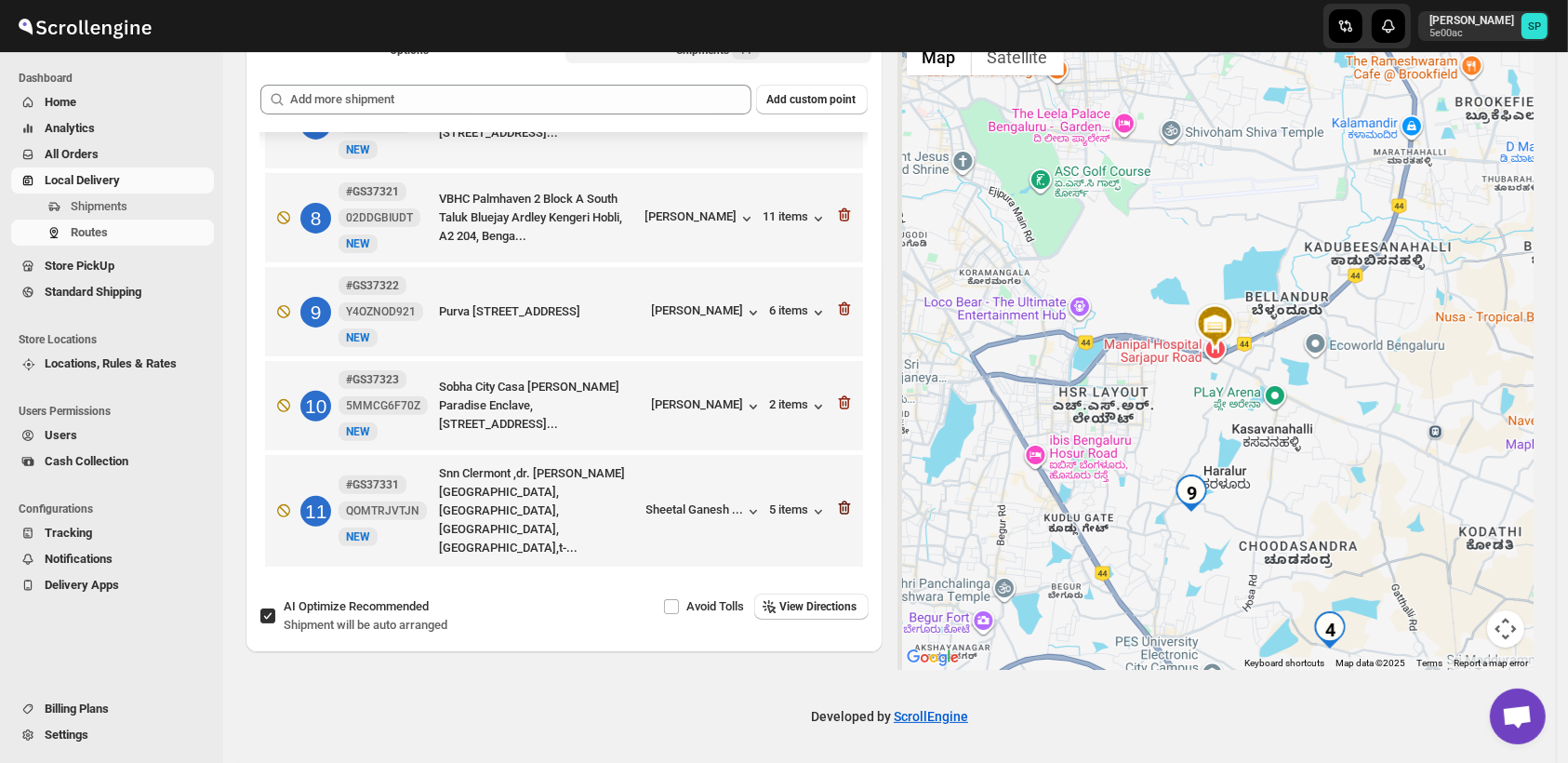
scroll to position [606, 0]
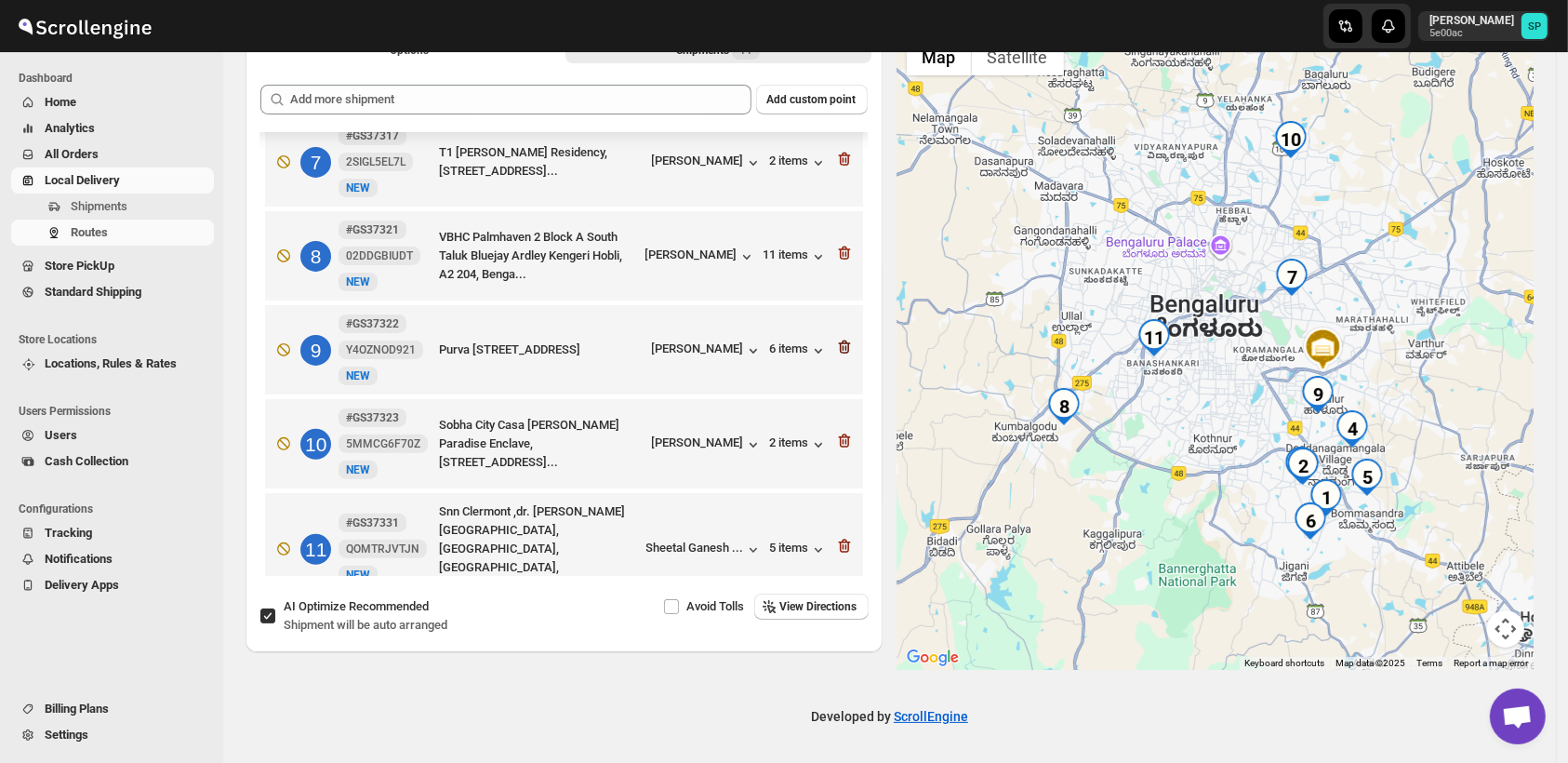
click at [835, 338] on icon "button" at bounding box center [845, 347] width 19 height 19
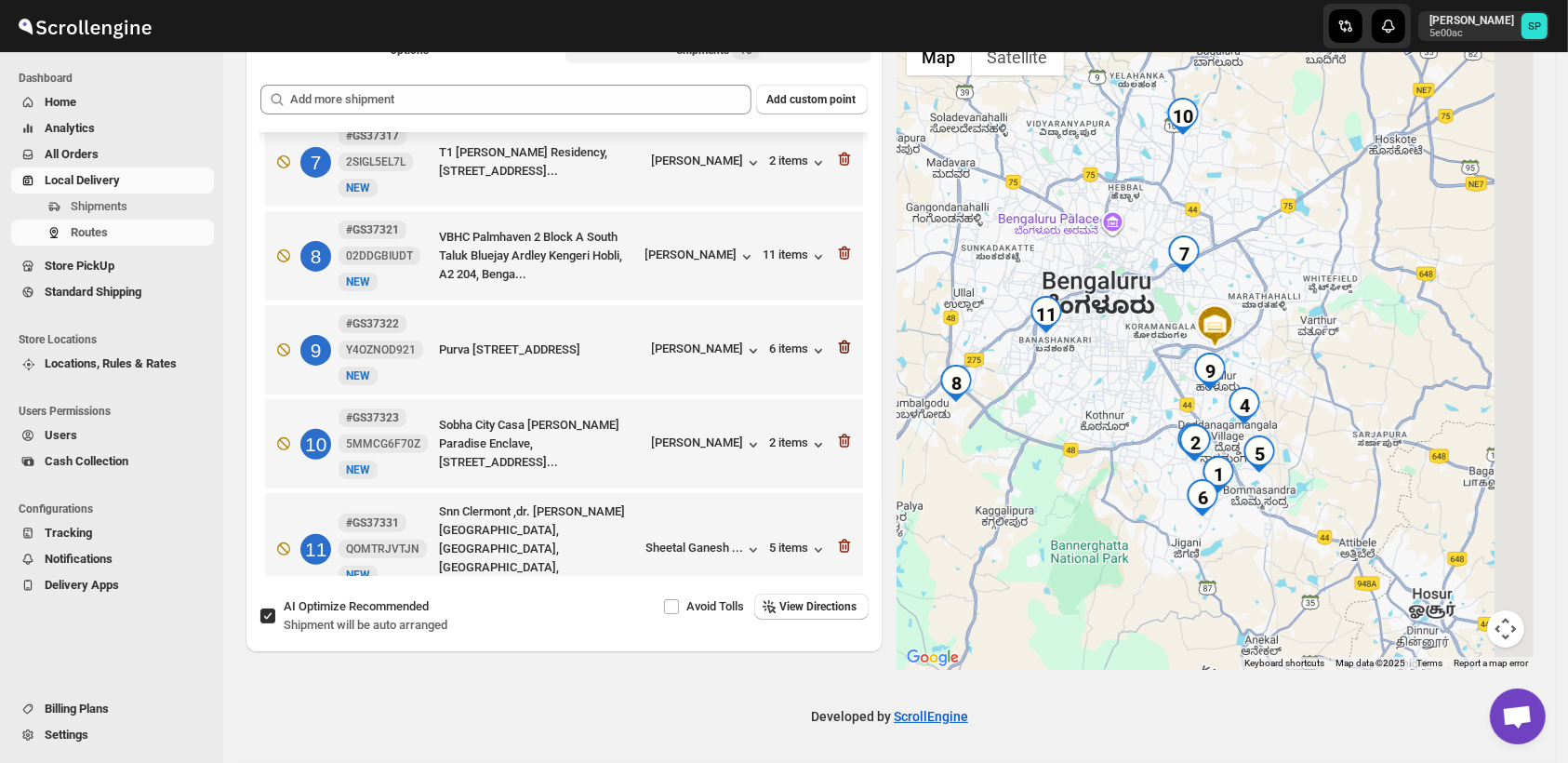
scroll to position [513, 0]
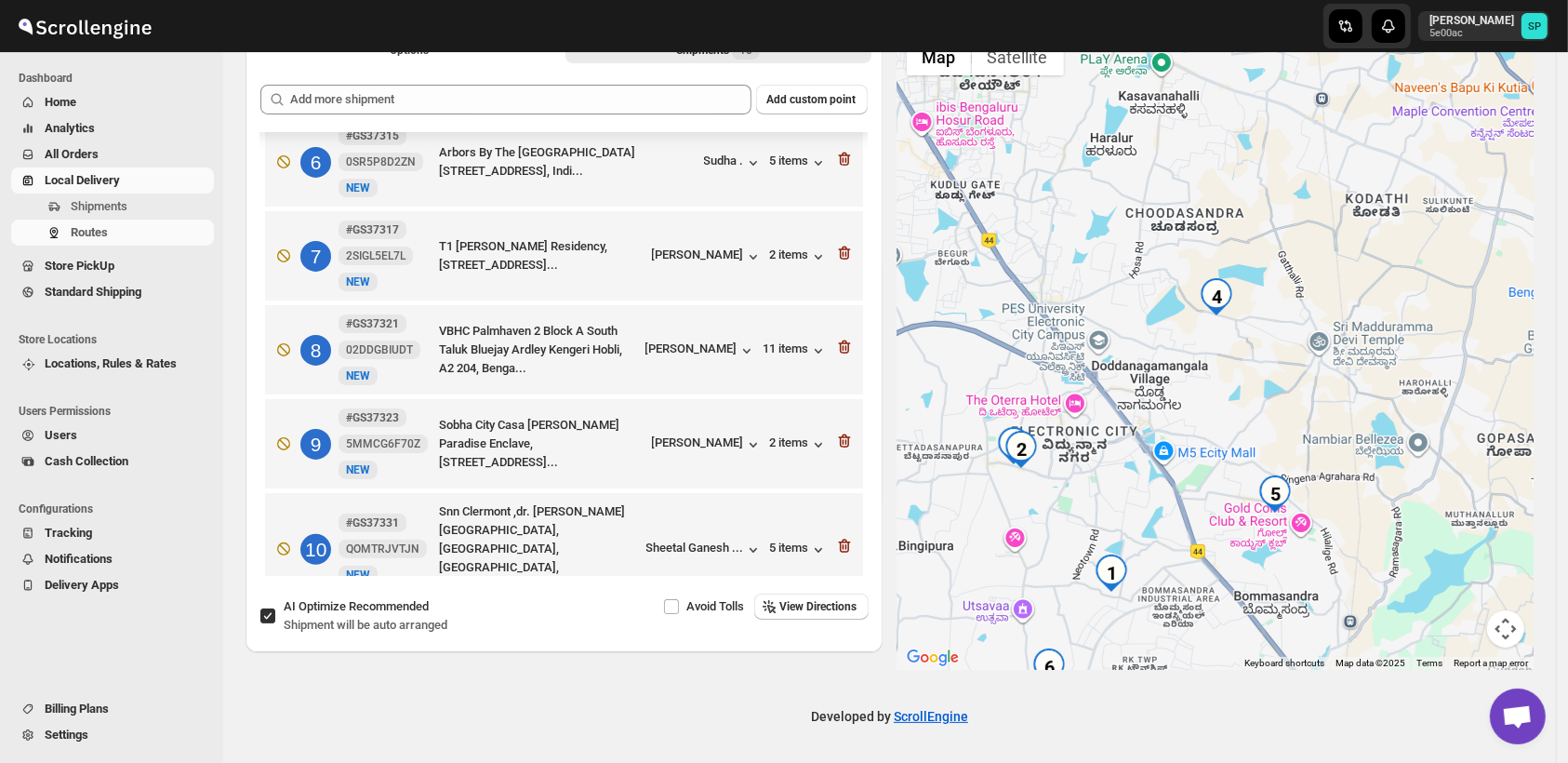
drag, startPoint x: 1001, startPoint y: 488, endPoint x: 1096, endPoint y: 488, distance: 95.0
click at [1096, 488] on div at bounding box center [1216, 349] width 637 height 641
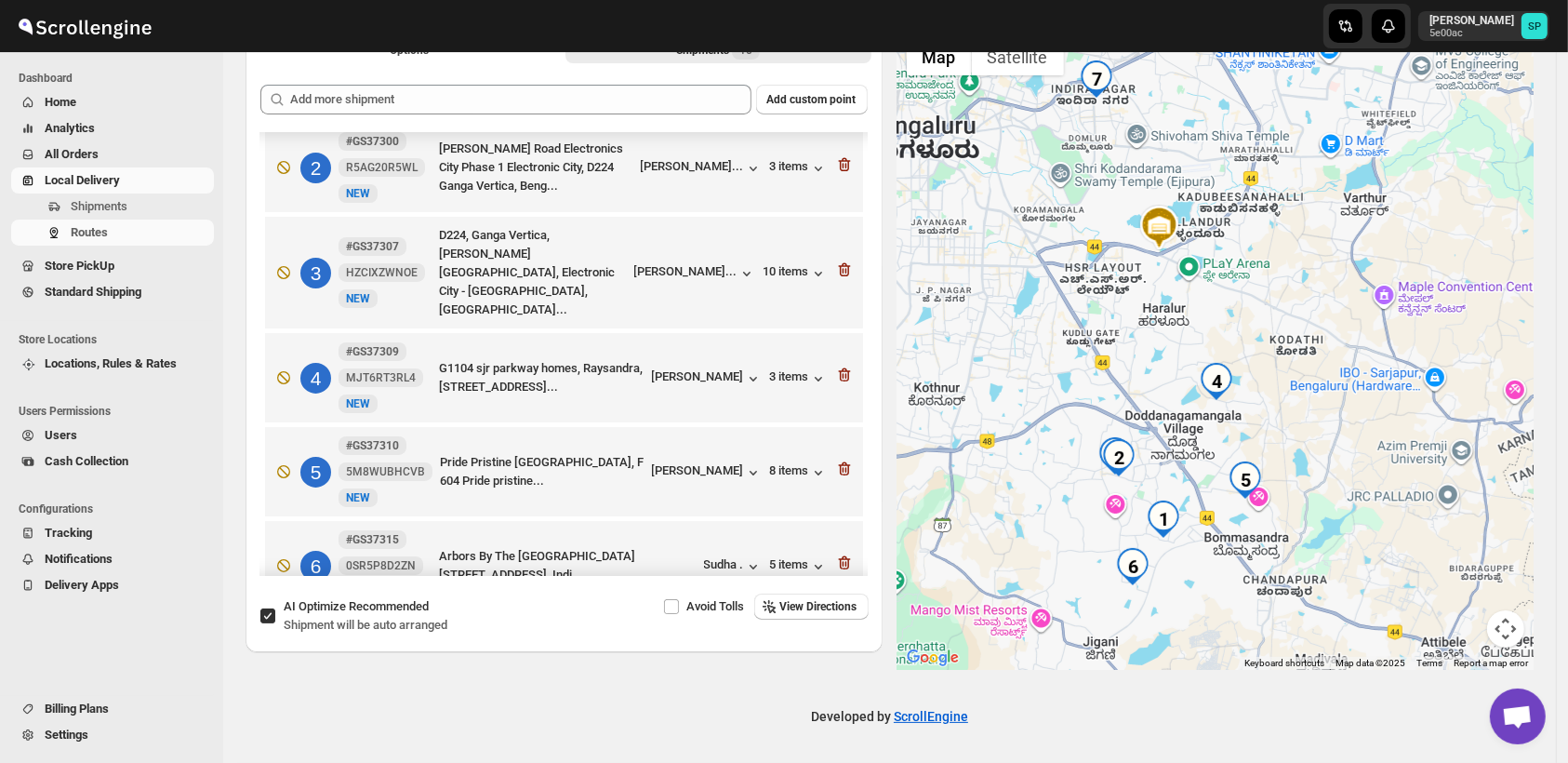
scroll to position [99, 0]
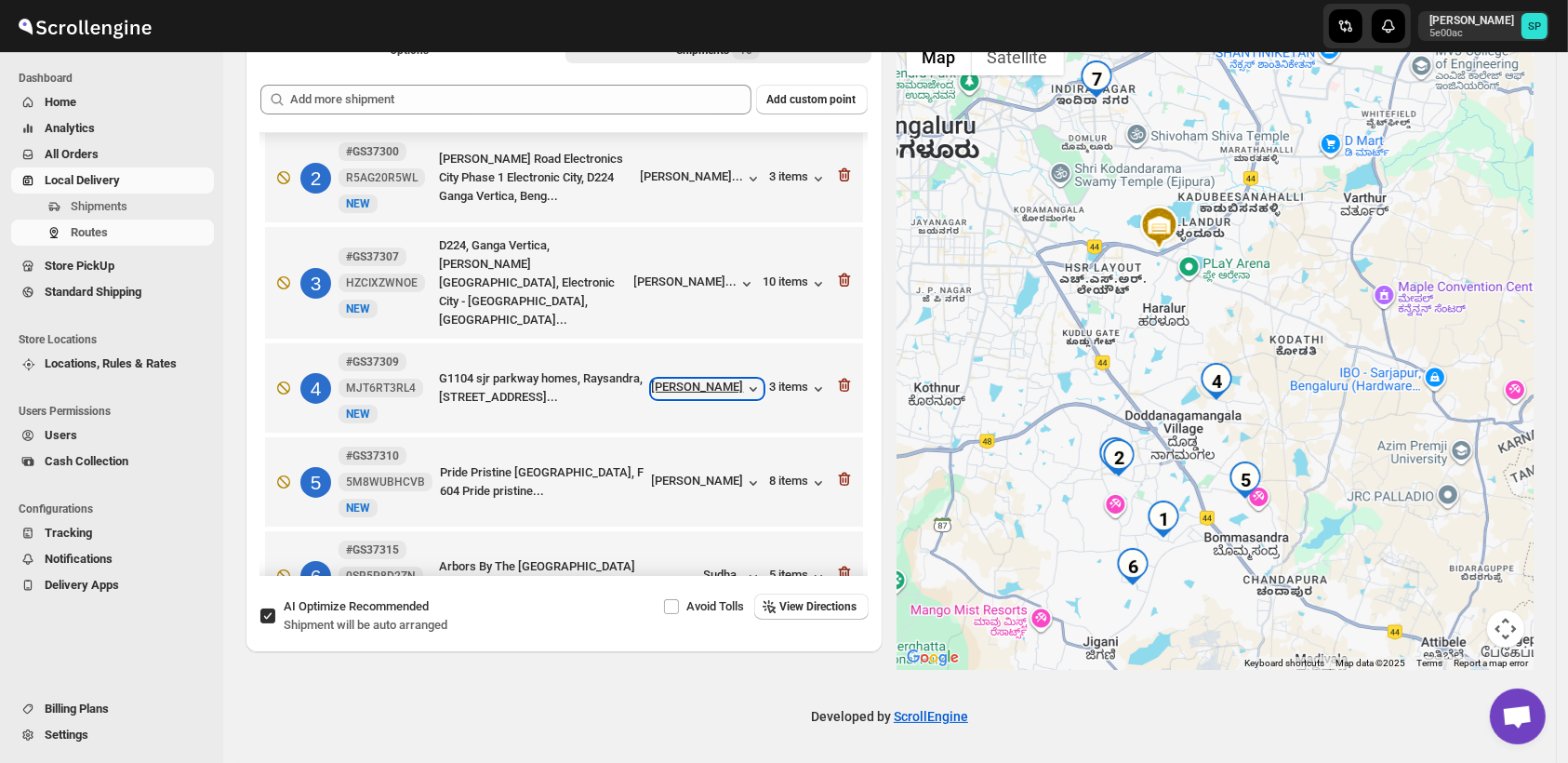
click at [691, 380] on div "[PERSON_NAME]" at bounding box center [707, 389] width 110 height 19
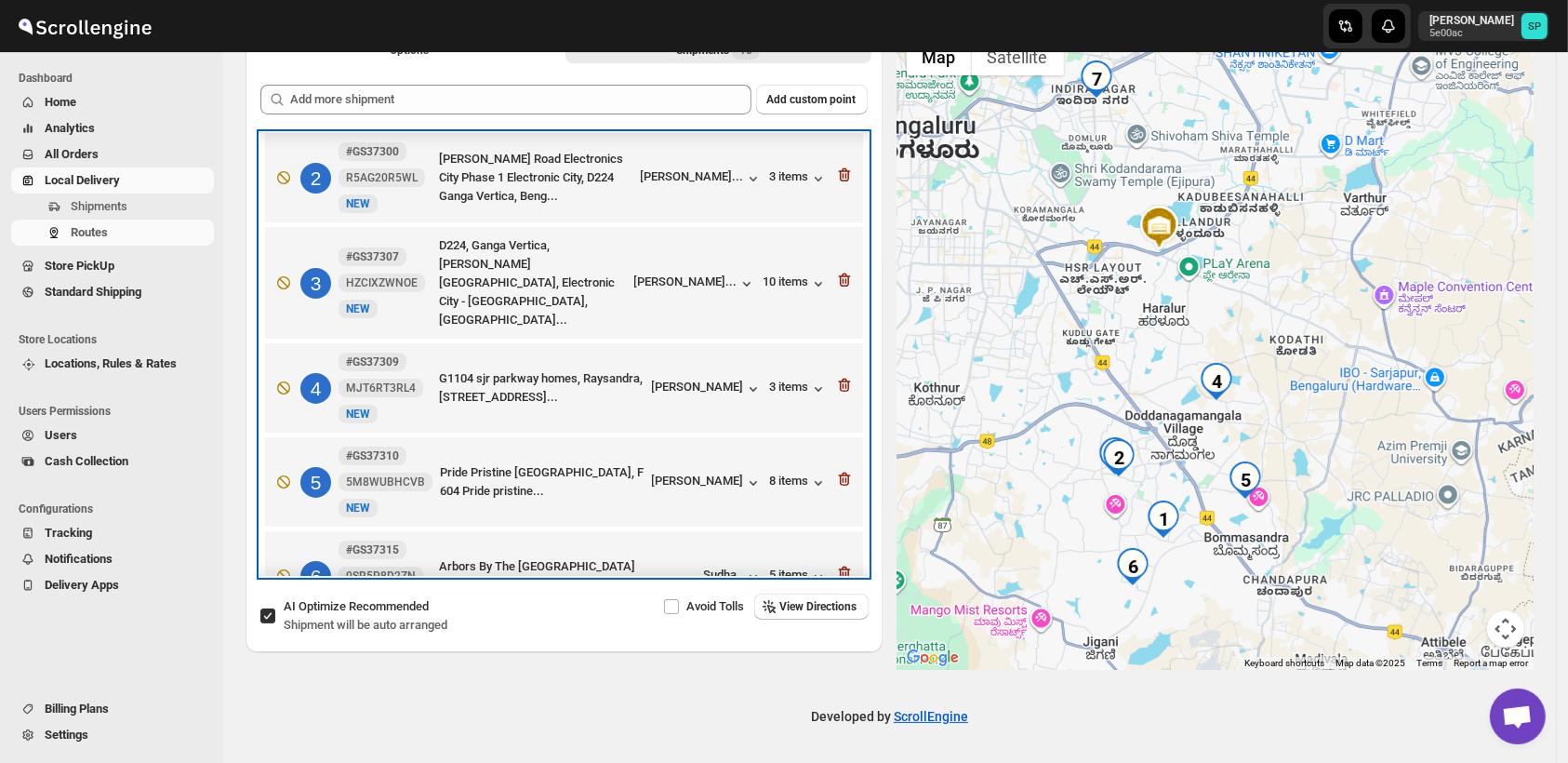
click at [727, 448] on div "5 #GS37310 5M8WUBHCVB New NEW Pride Pristine [STREET_ADDRESS] Pride pristine...…" at bounding box center [560, 478] width 587 height 78
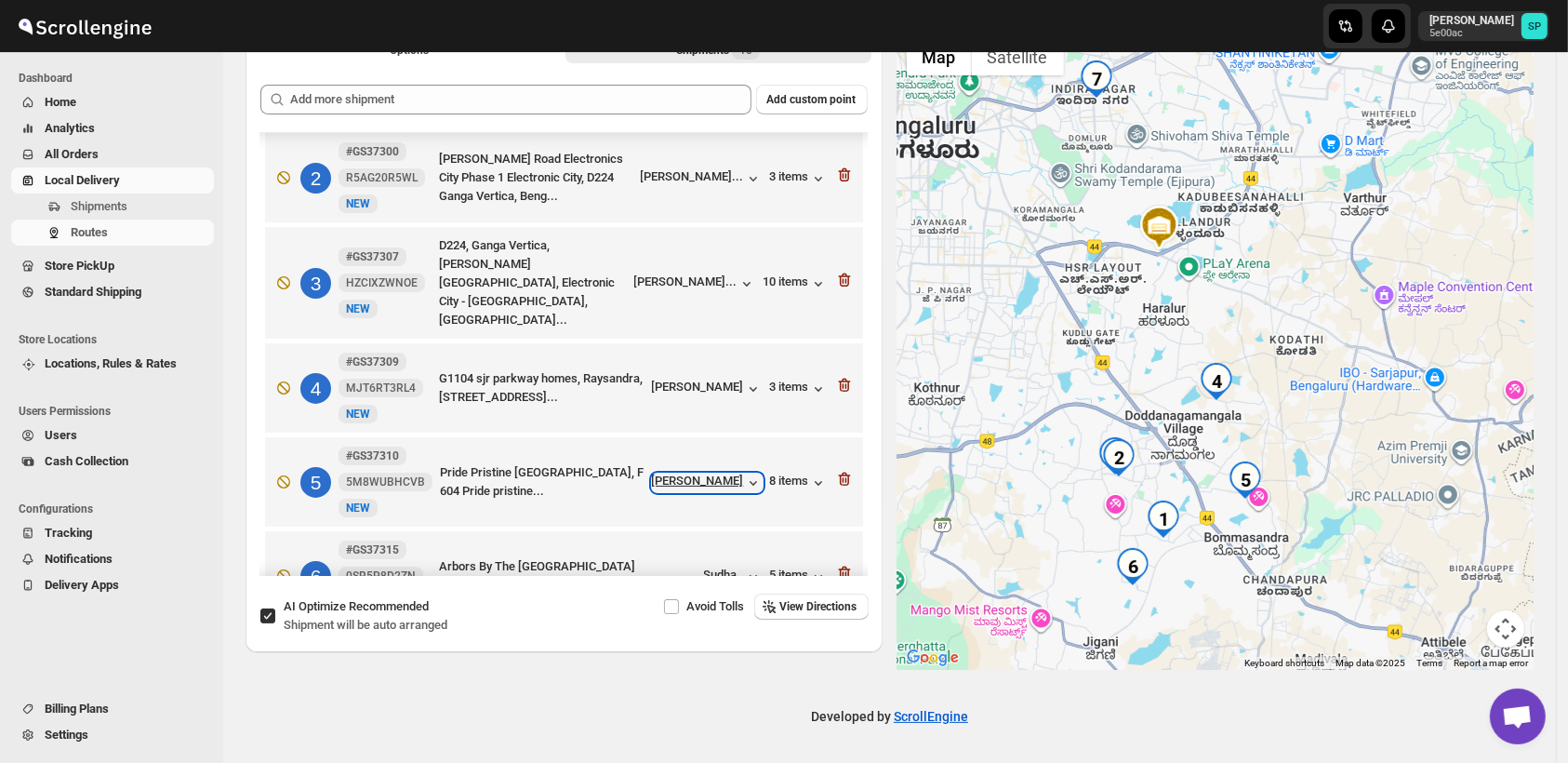
click at [722, 474] on div "[PERSON_NAME]" at bounding box center [707, 483] width 110 height 19
click at [838, 470] on icon "button" at bounding box center [845, 479] width 19 height 19
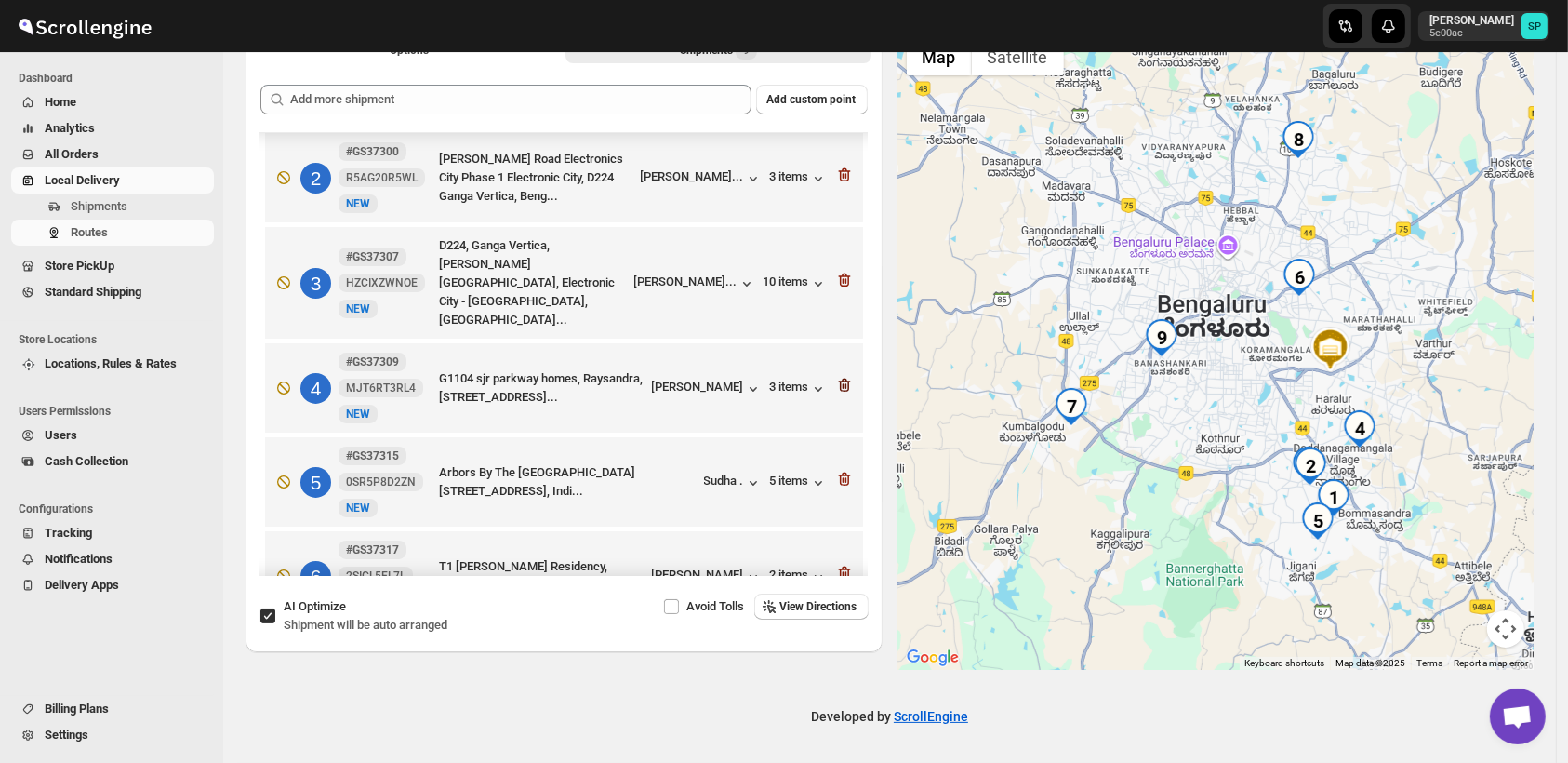
click at [844, 376] on icon "button" at bounding box center [845, 385] width 19 height 19
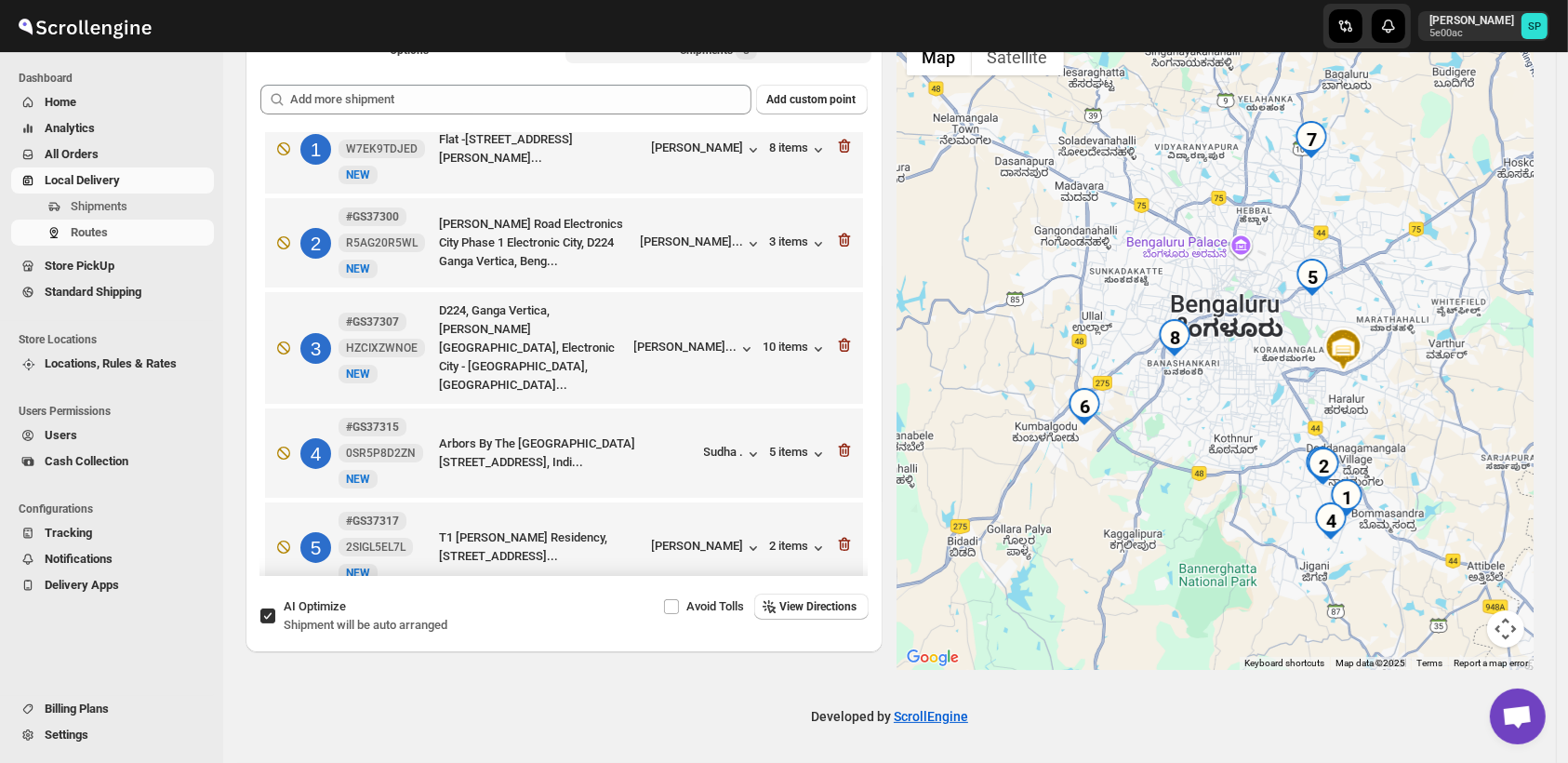
scroll to position [0, 0]
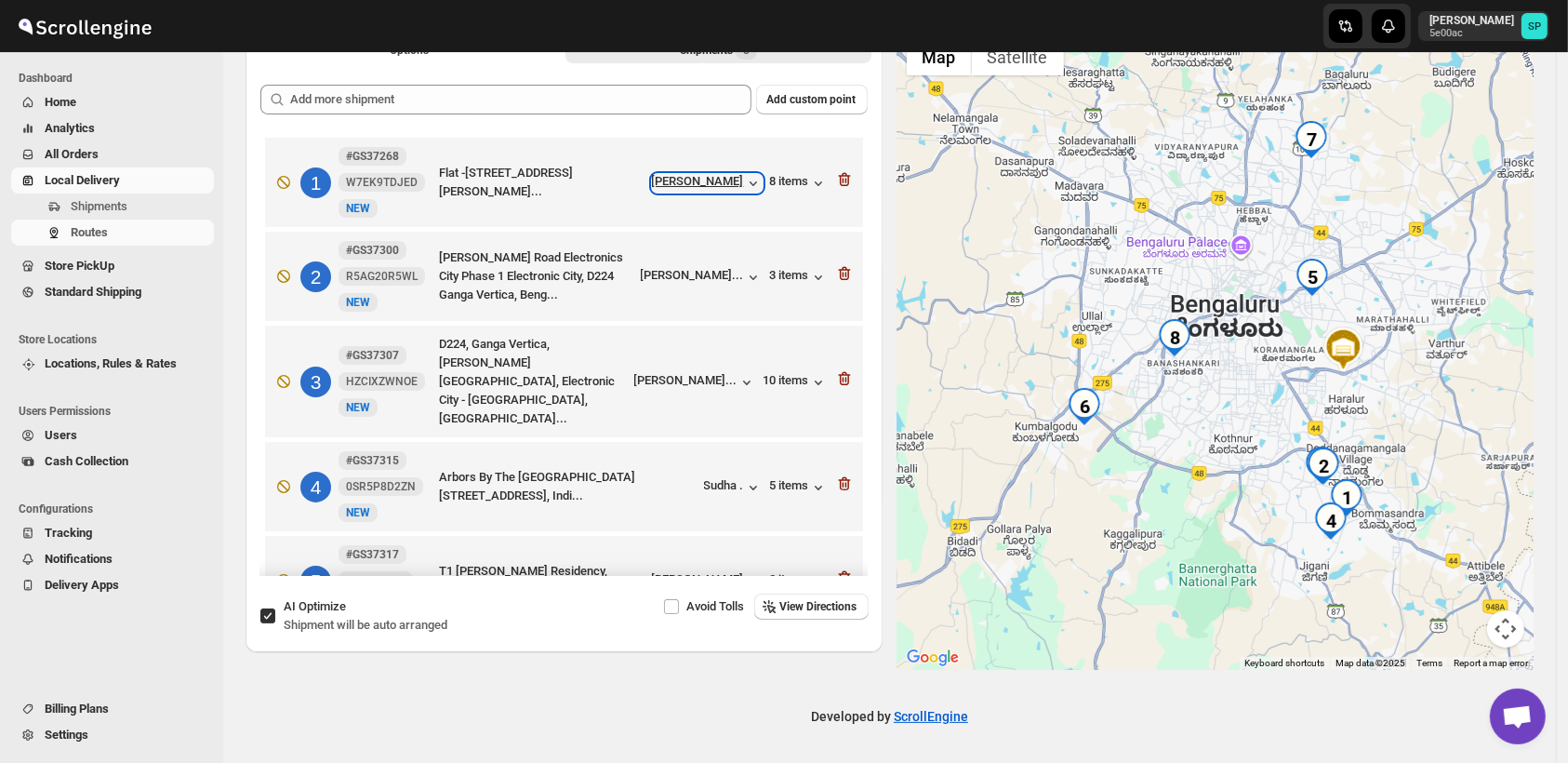
click at [715, 179] on div "[PERSON_NAME]" at bounding box center [707, 184] width 110 height 19
click at [713, 479] on div "Sudha ." at bounding box center [734, 488] width 59 height 19
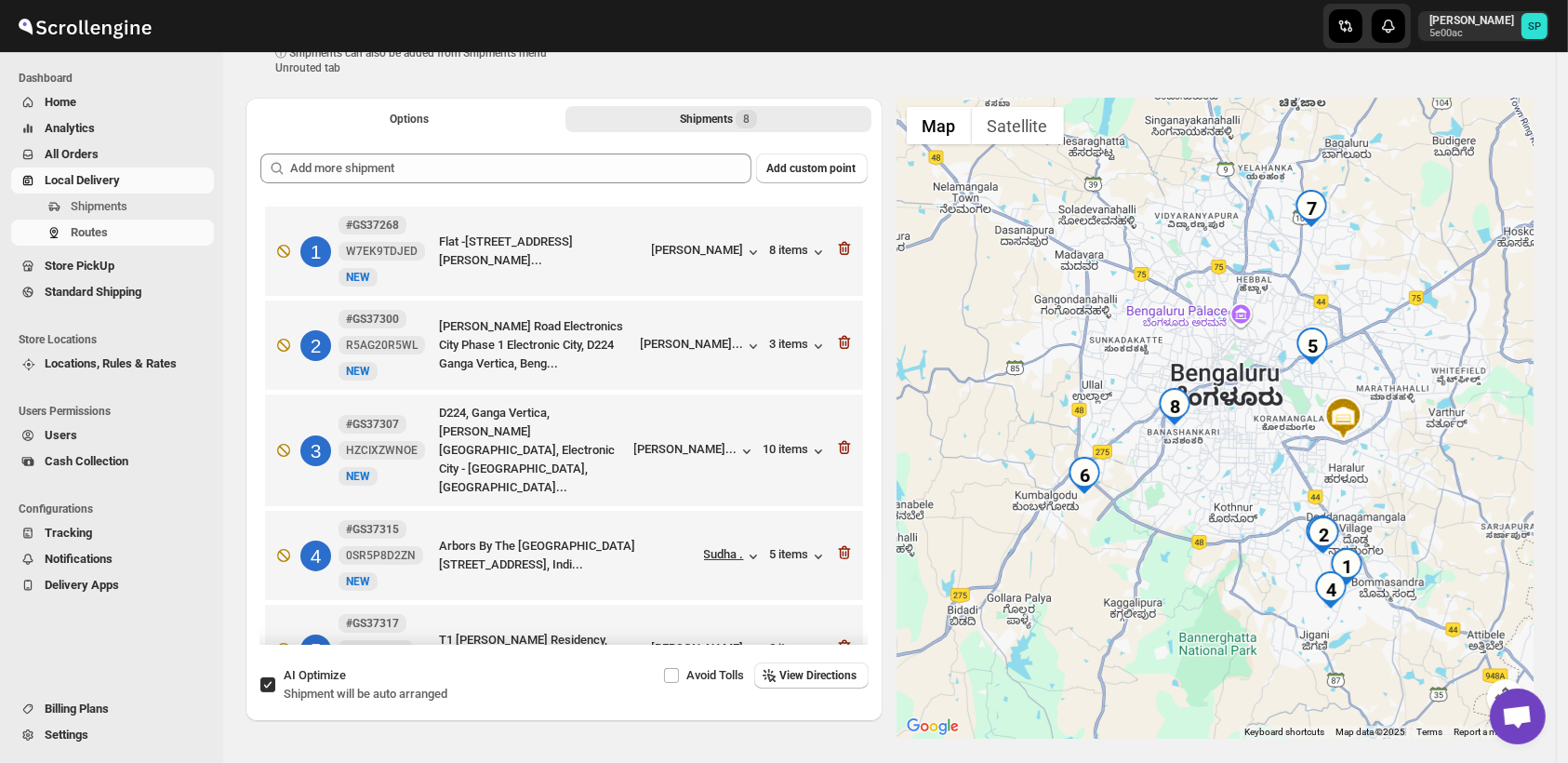
scroll to position [22, 0]
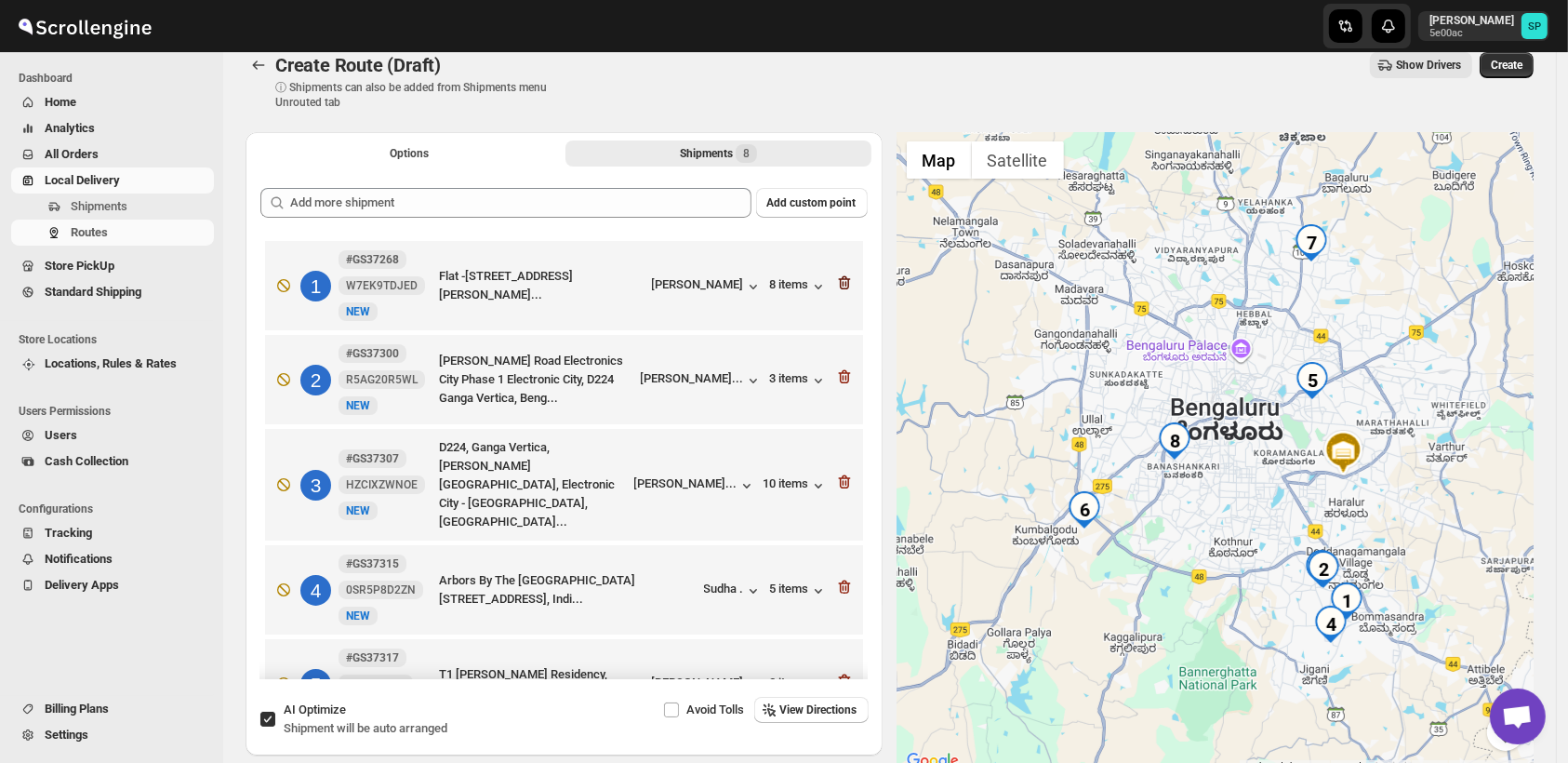
click at [838, 283] on icon "button" at bounding box center [845, 283] width 19 height 19
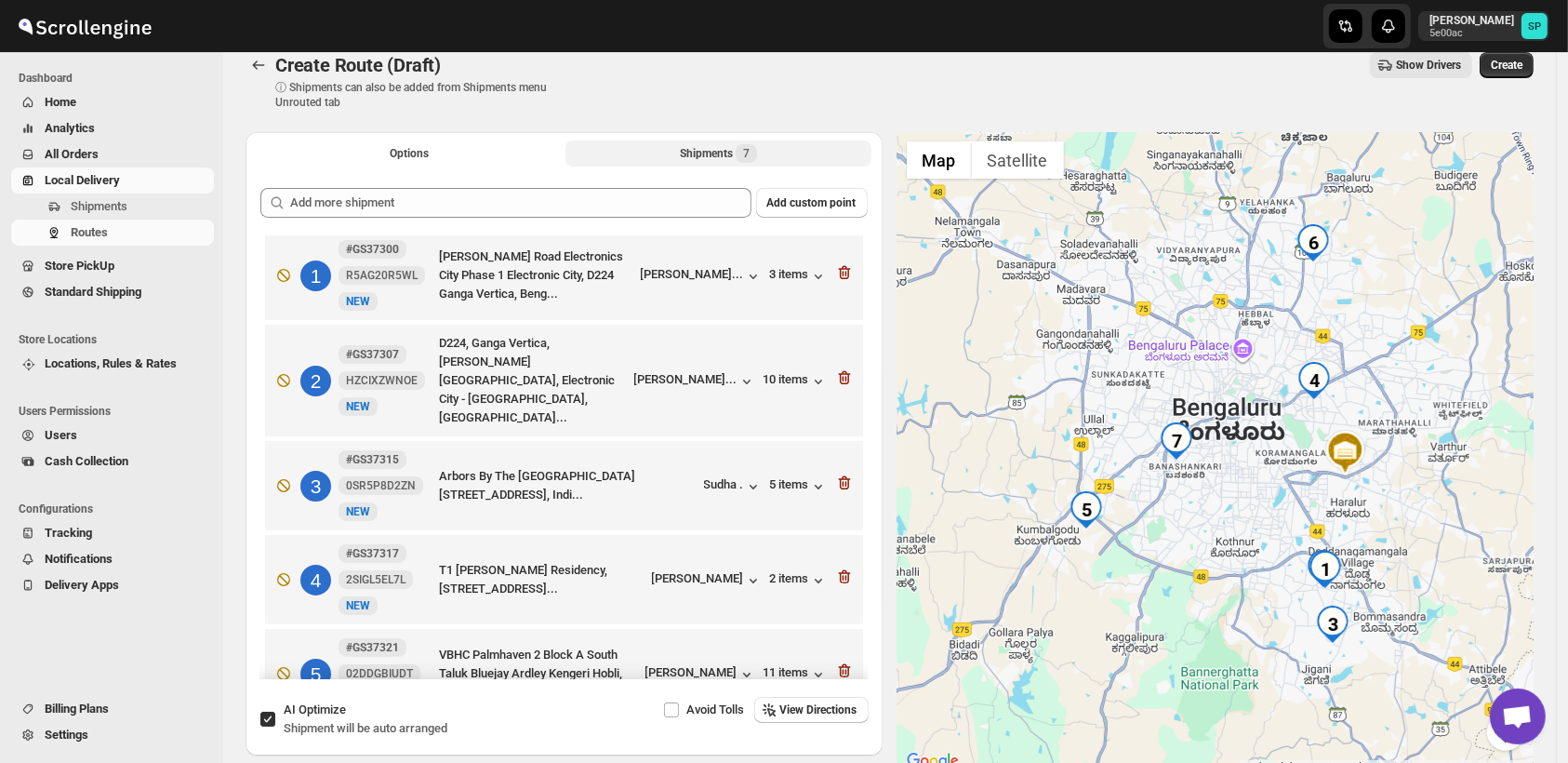
scroll to position [0, 0]
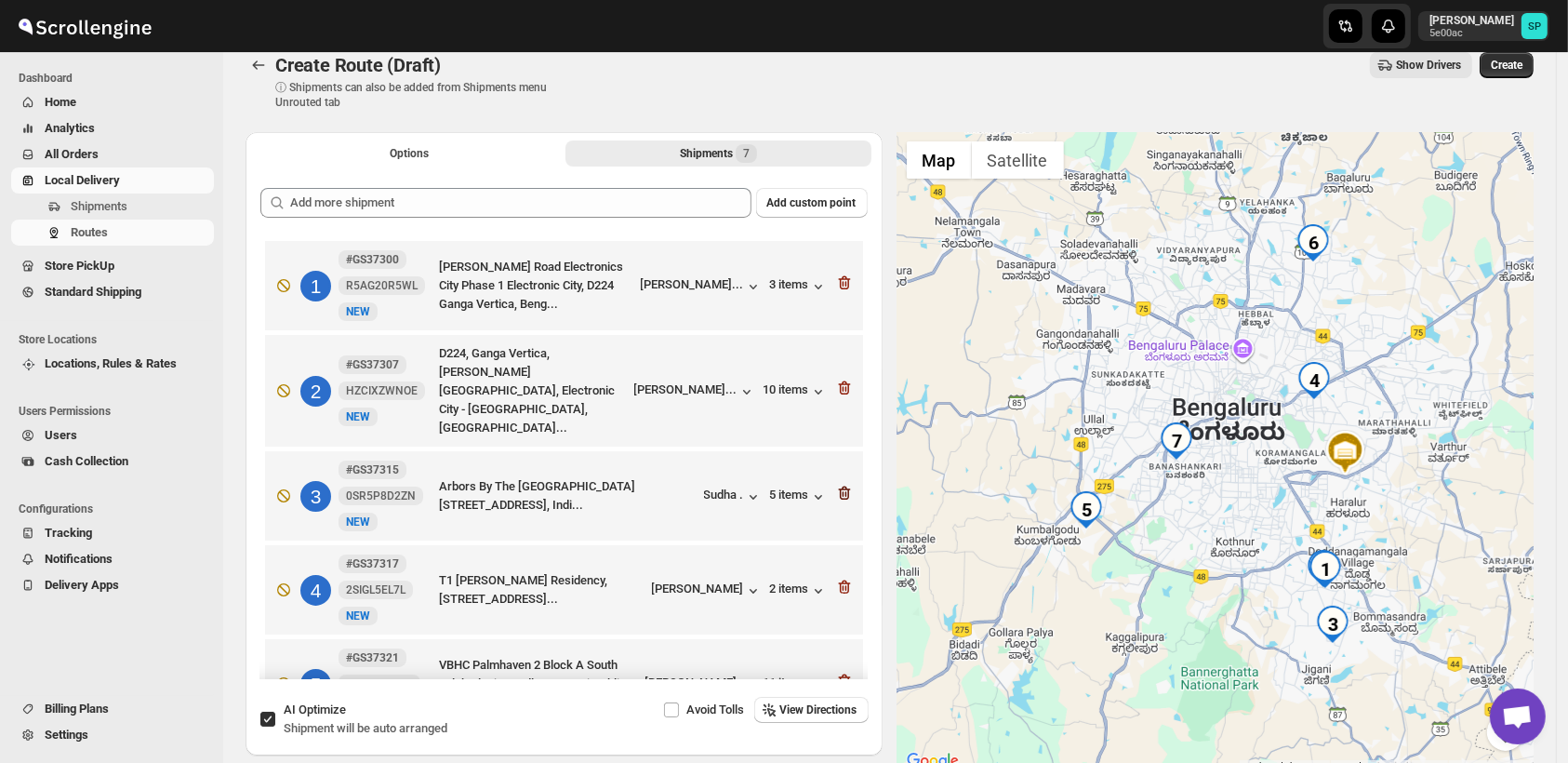
click at [842, 486] on icon "button" at bounding box center [844, 493] width 12 height 14
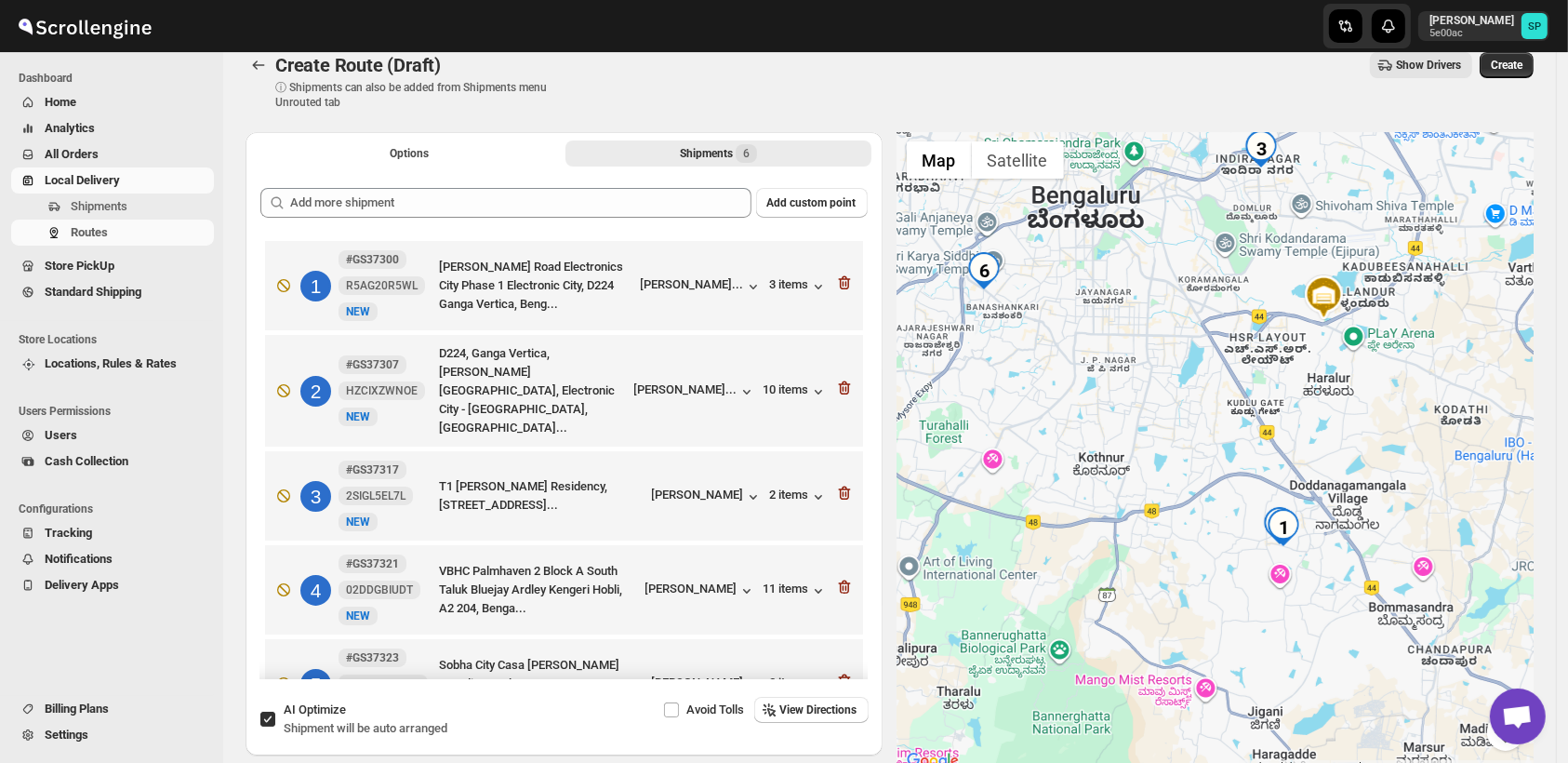
drag, startPoint x: 1378, startPoint y: 593, endPoint x: 1381, endPoint y: 521, distance: 72.1
click at [1381, 521] on div at bounding box center [1216, 453] width 637 height 641
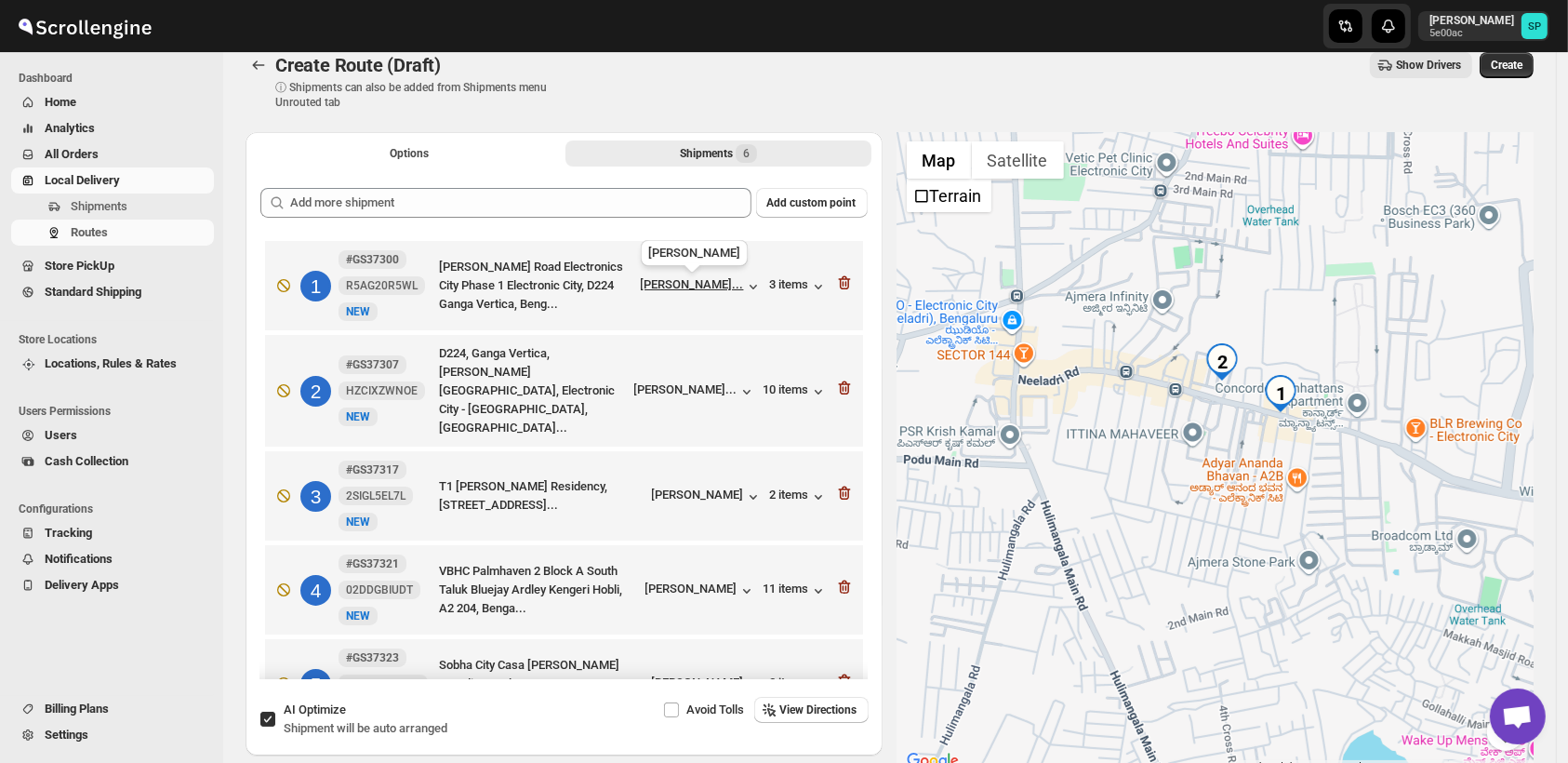
click at [731, 280] on div "[PERSON_NAME]..." at bounding box center [693, 284] width 104 height 14
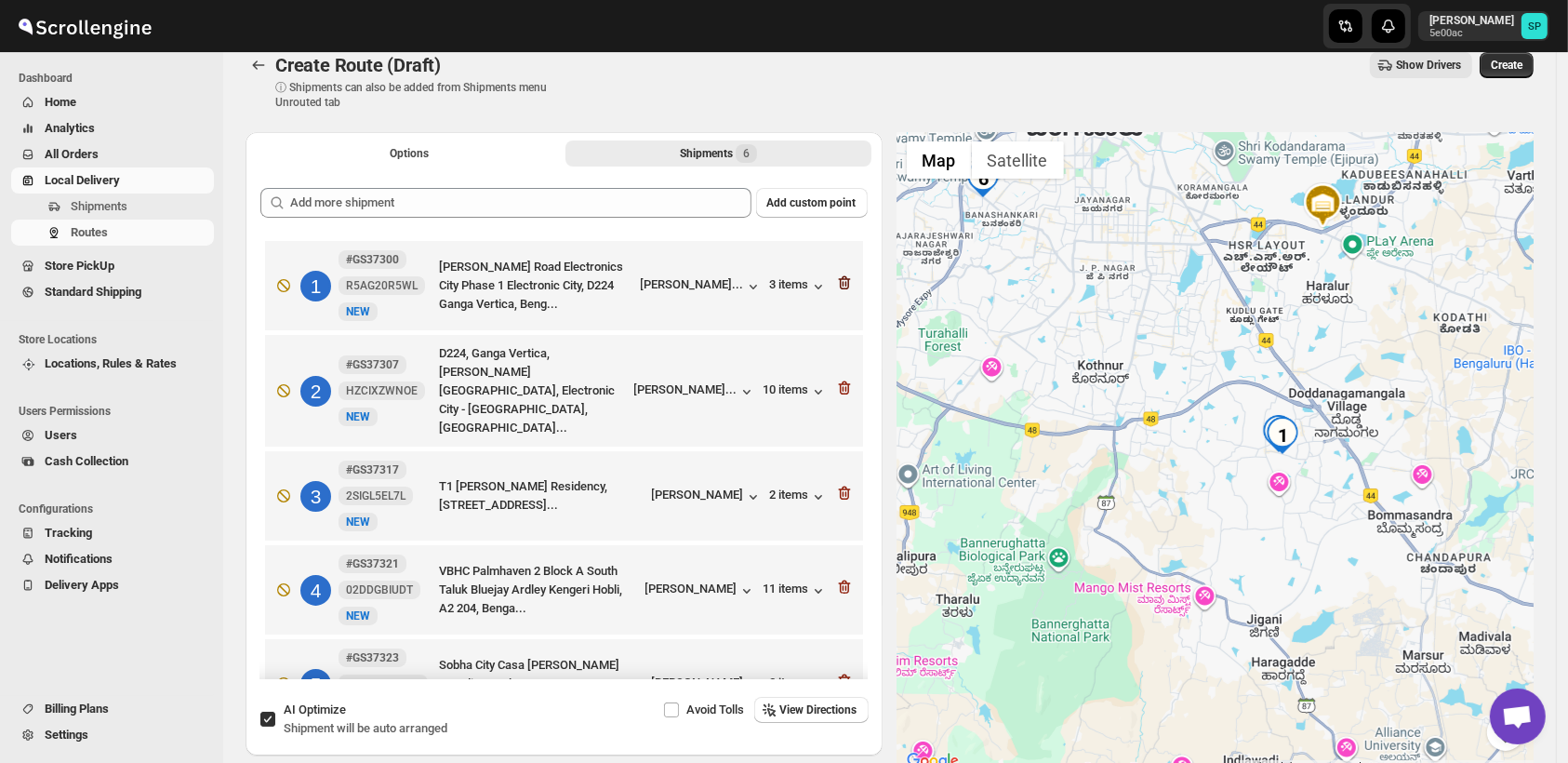
click at [835, 282] on icon "button" at bounding box center [845, 283] width 19 height 19
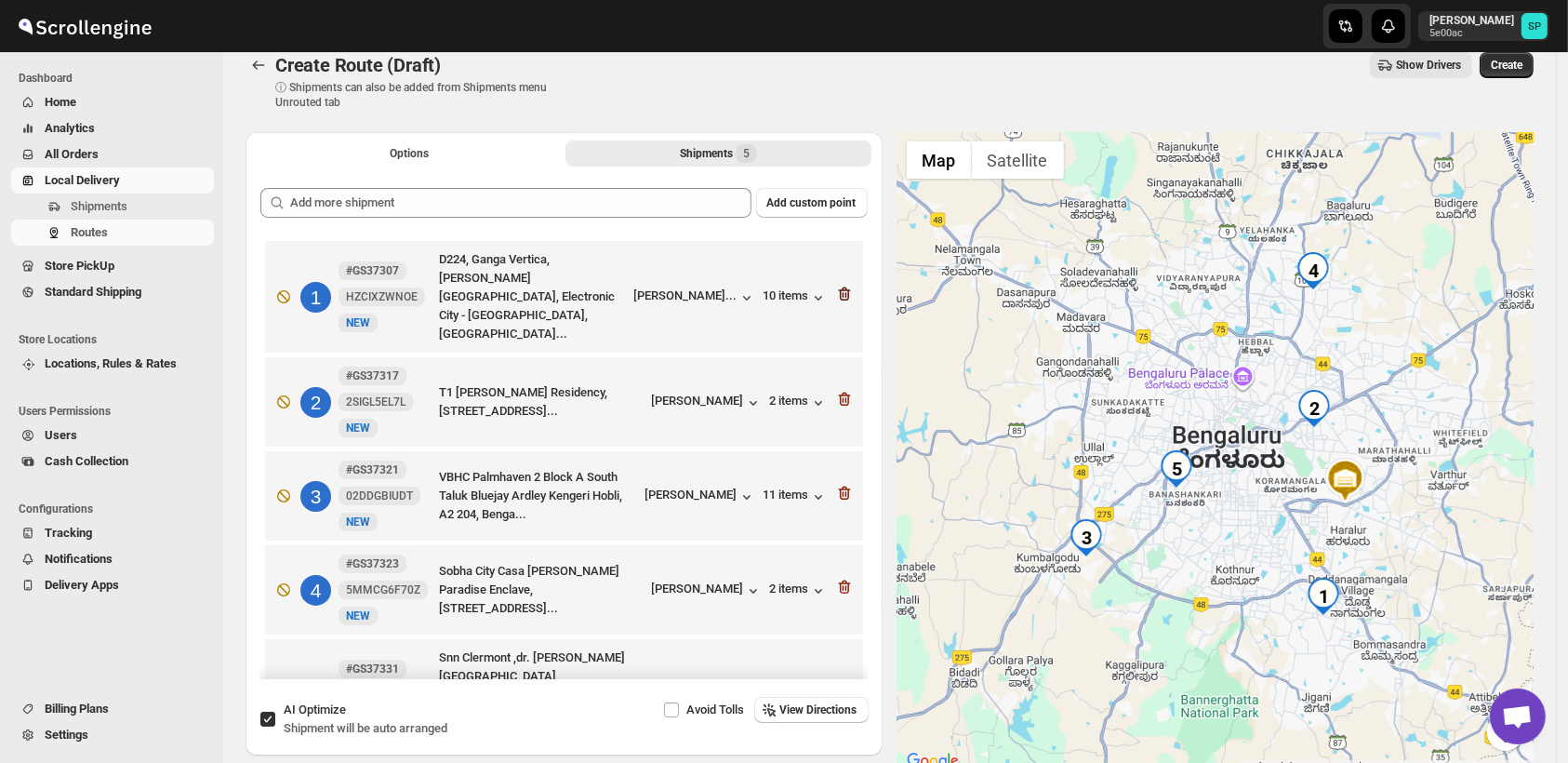
click at [838, 287] on icon "button" at bounding box center [844, 294] width 12 height 14
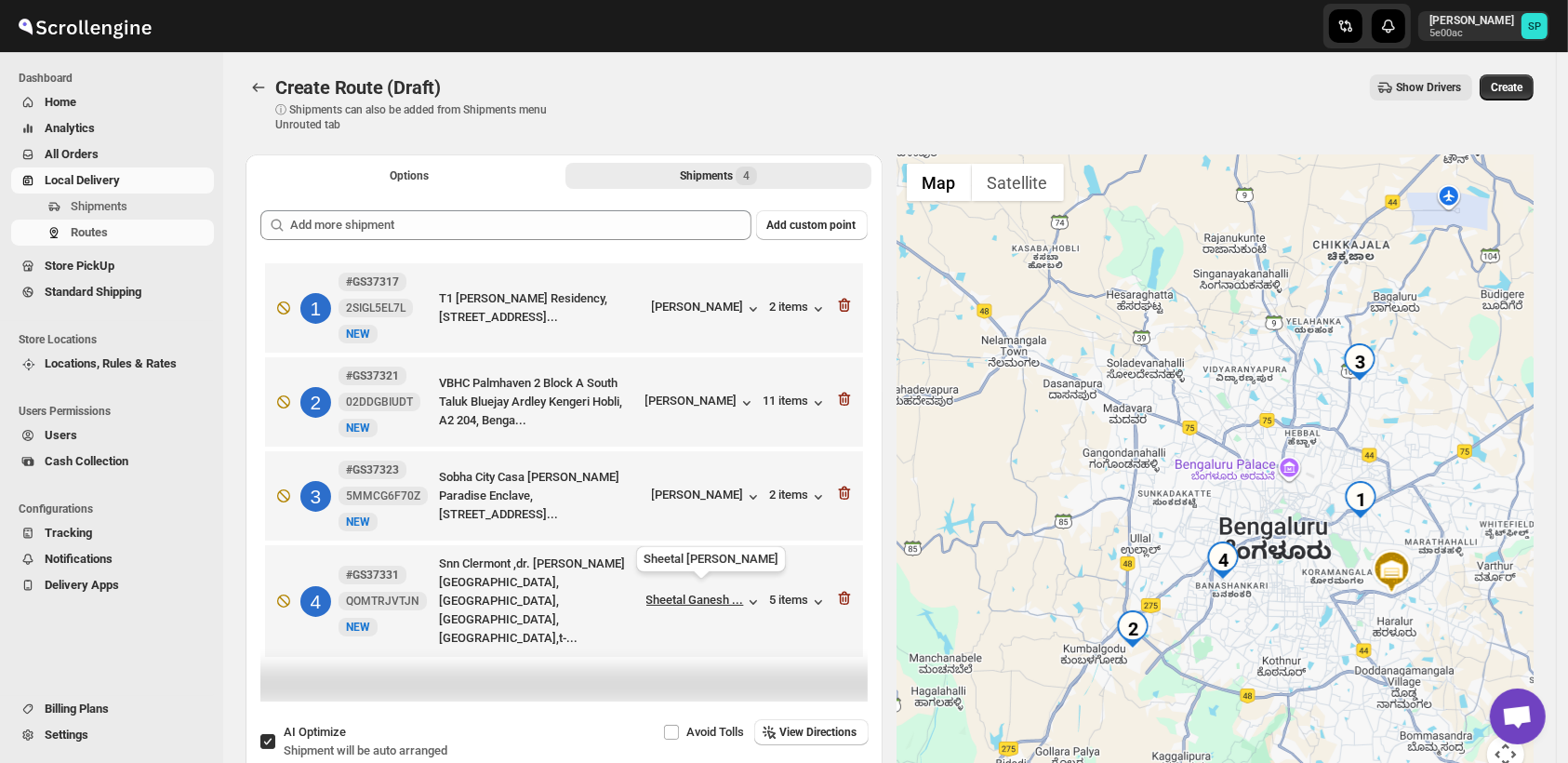
click at [688, 593] on div "Sheetal Ganesh ..." at bounding box center [695, 599] width 98 height 14
click at [715, 401] on div "[PERSON_NAME]" at bounding box center [701, 403] width 110 height 19
click at [715, 595] on div "Sheetal Ganesh ..." at bounding box center [695, 599] width 98 height 14
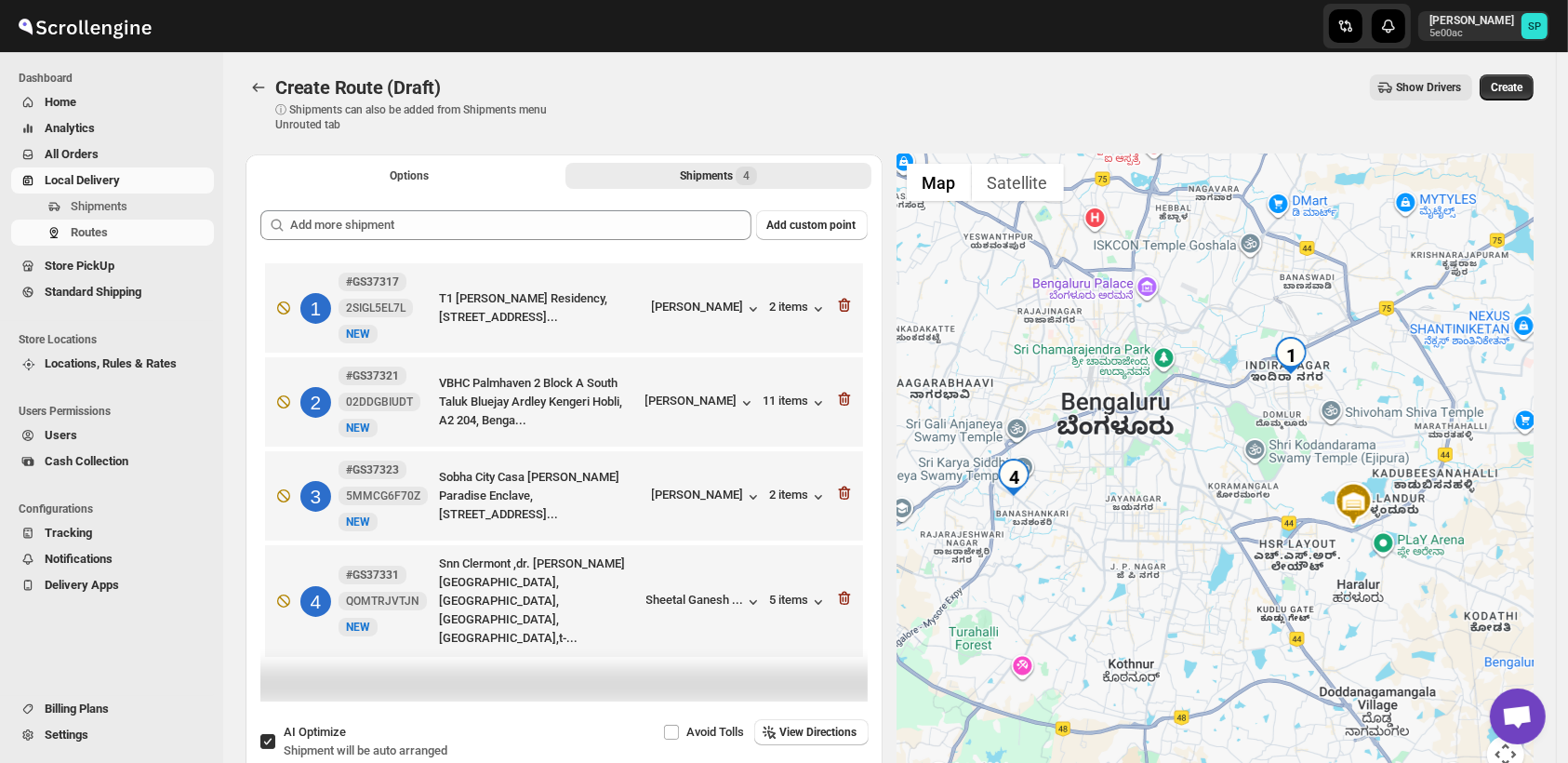
drag, startPoint x: 1326, startPoint y: 584, endPoint x: 1145, endPoint y: 584, distance: 181.0
click at [1156, 584] on div at bounding box center [1216, 475] width 637 height 641
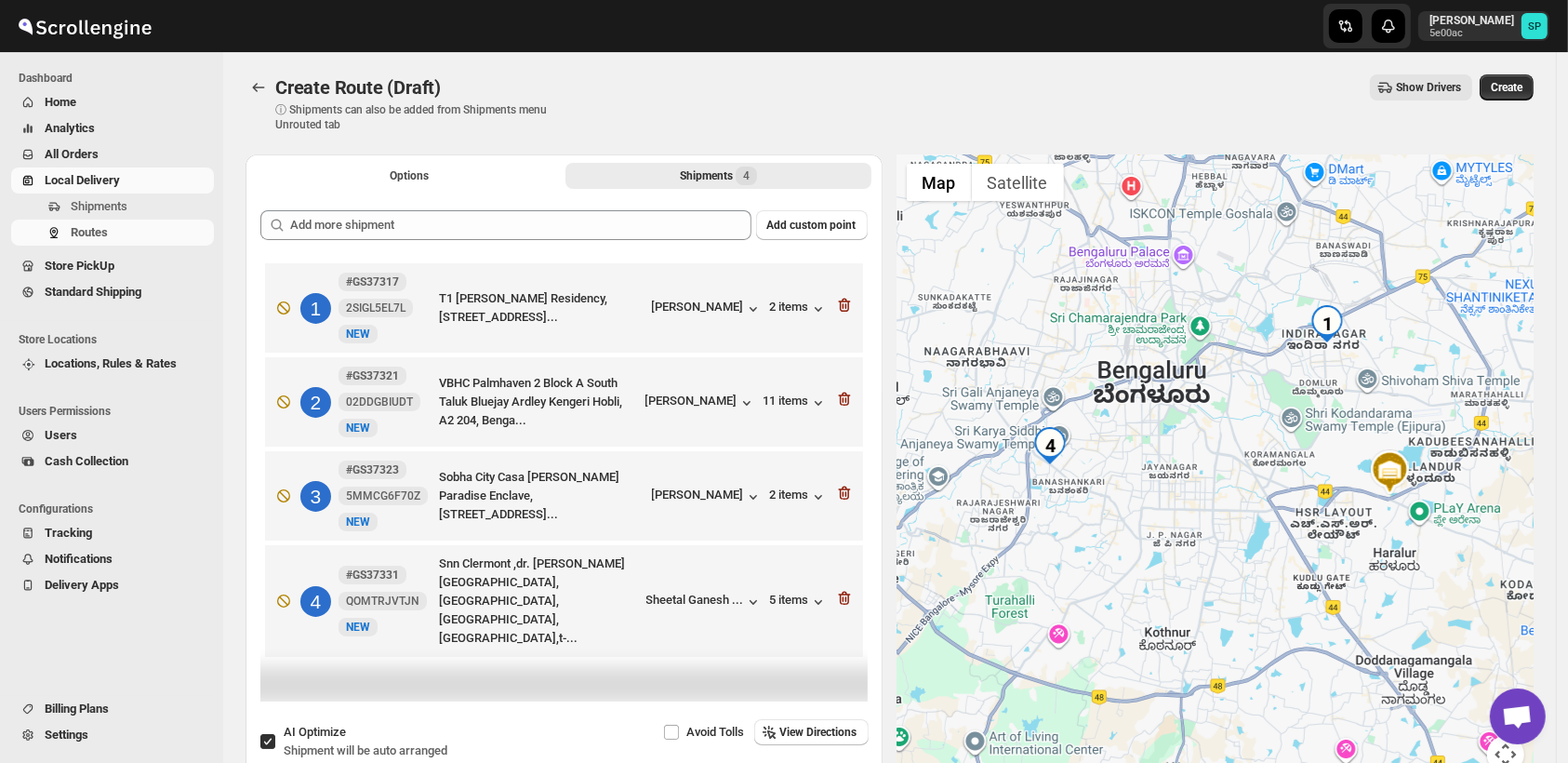
drag, startPoint x: 1213, startPoint y: 578, endPoint x: 1219, endPoint y: 494, distance: 84.2
click at [1219, 494] on div at bounding box center [1216, 475] width 637 height 641
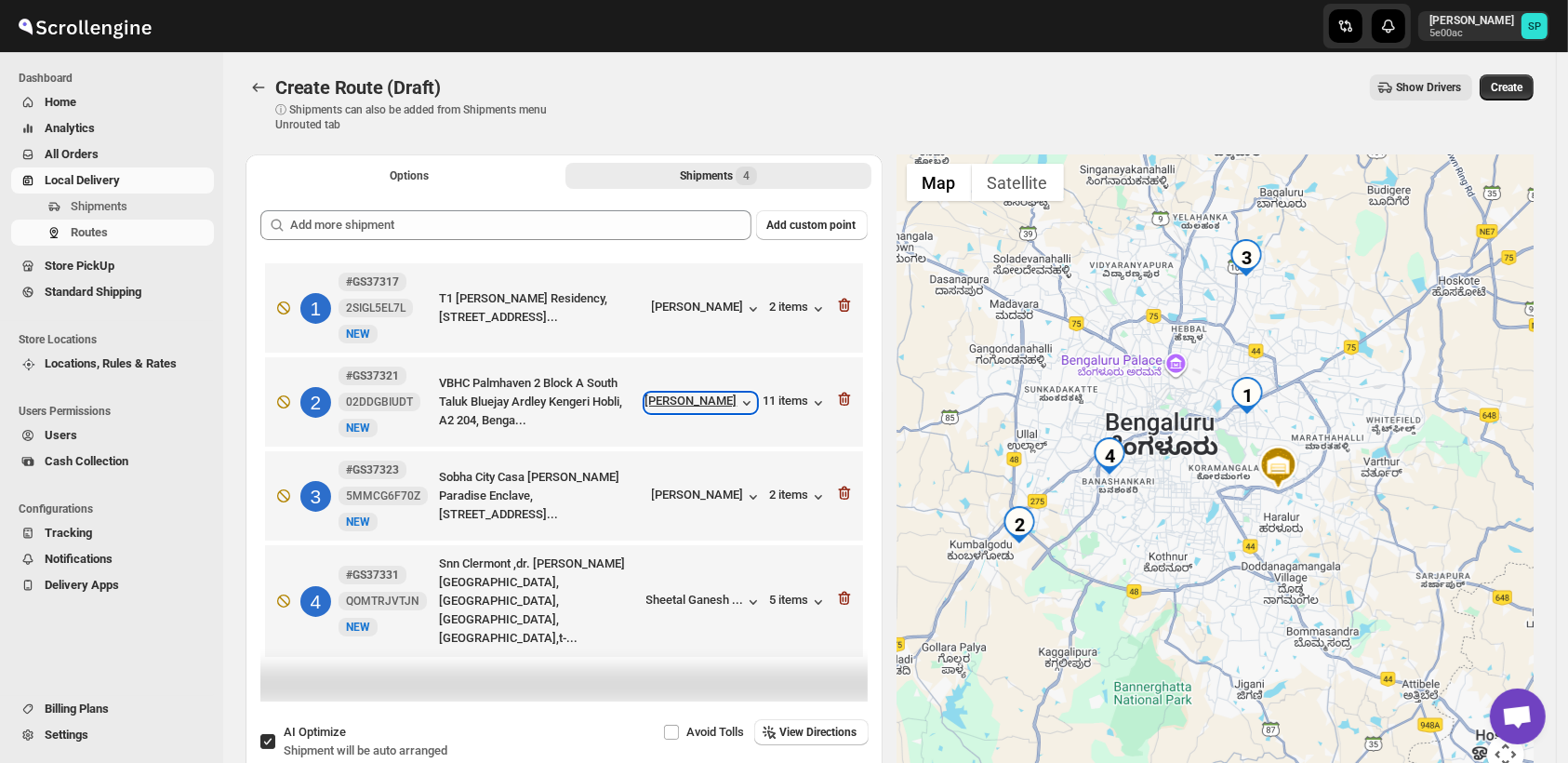
click at [730, 404] on div "[PERSON_NAME]" at bounding box center [701, 403] width 110 height 19
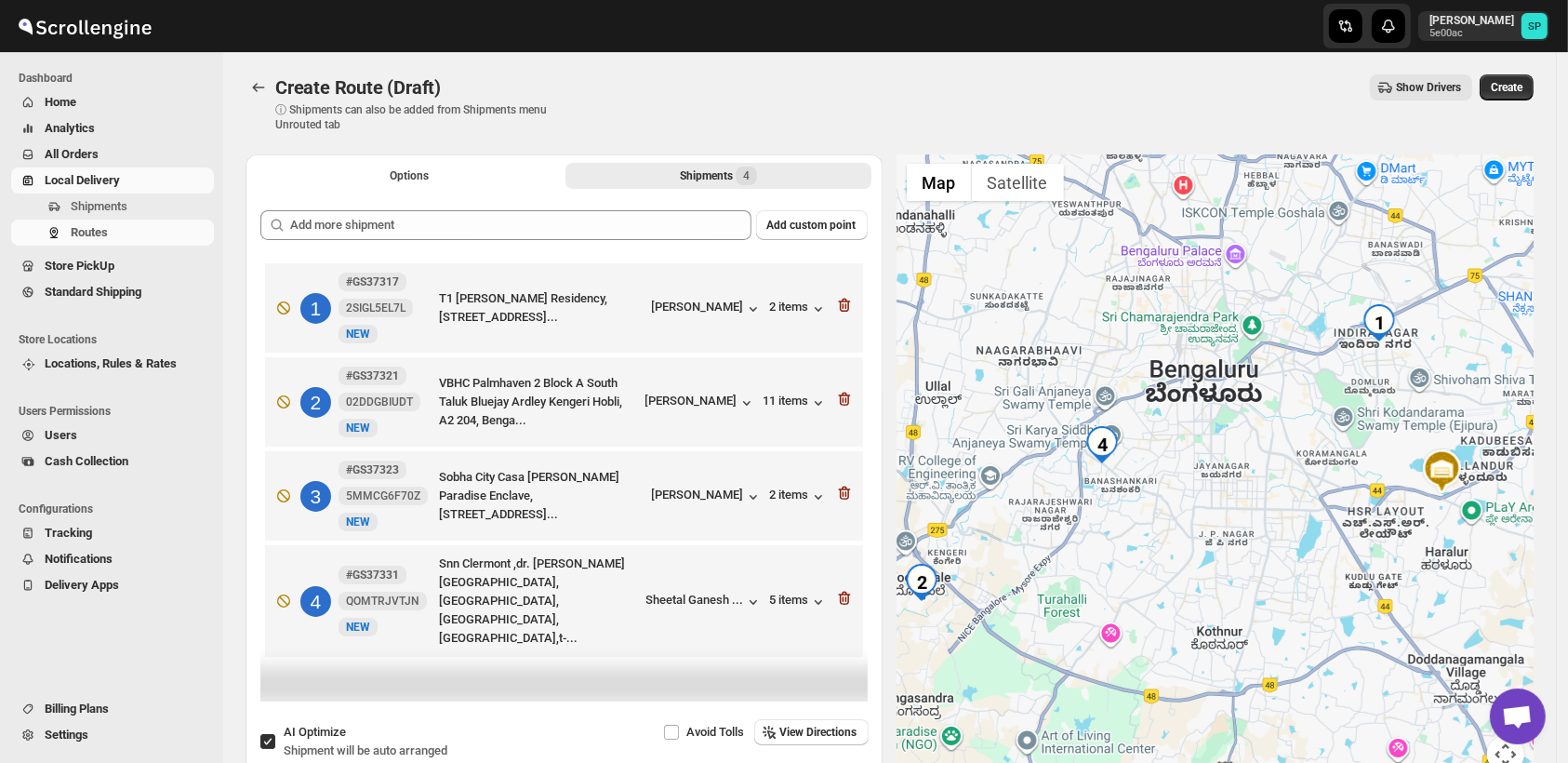
drag, startPoint x: 1116, startPoint y: 438, endPoint x: 1277, endPoint y: 479, distance: 166.1
click at [1277, 479] on div at bounding box center [1216, 475] width 637 height 641
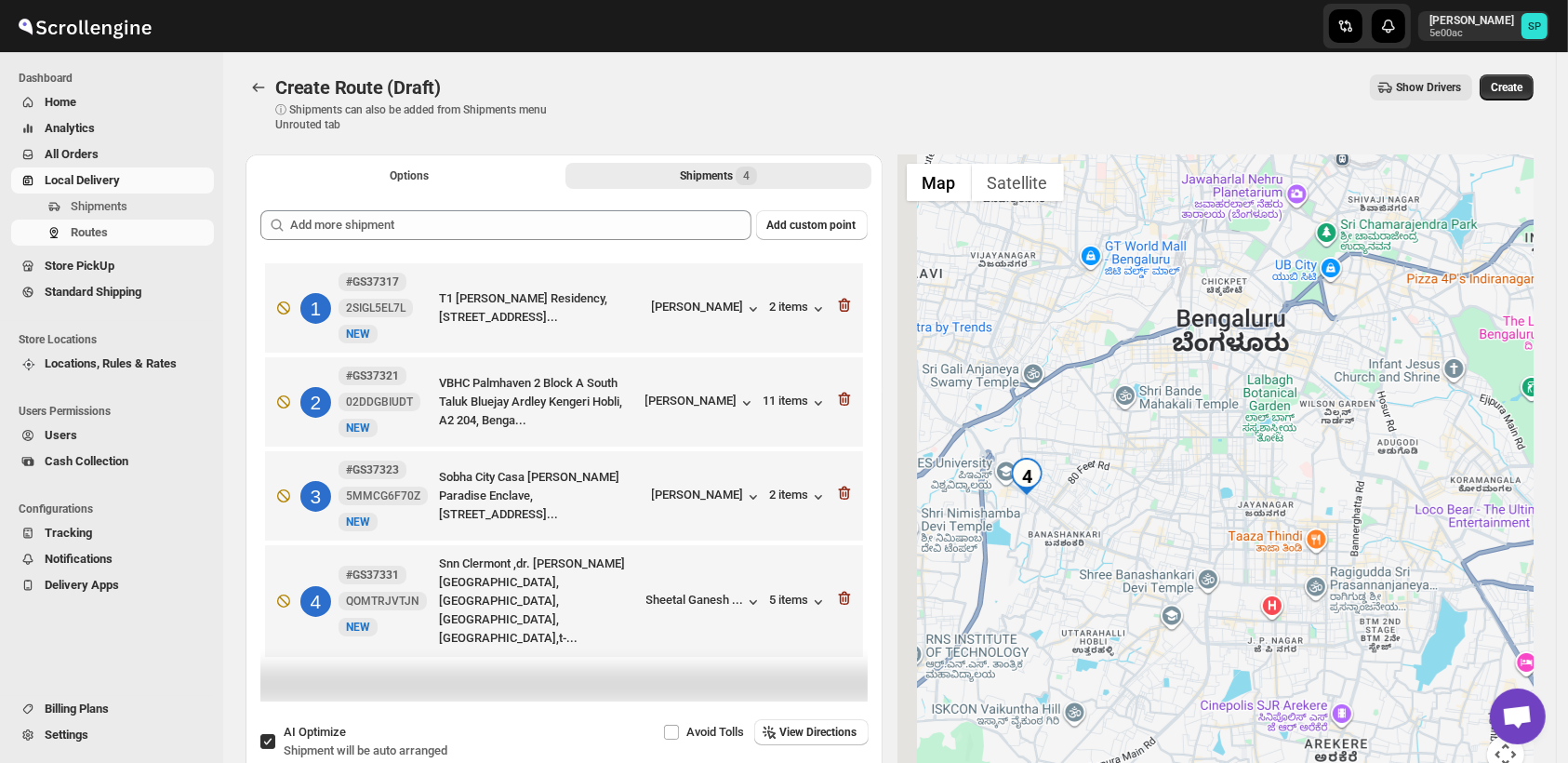
drag, startPoint x: 1529, startPoint y: 626, endPoint x: 1553, endPoint y: 585, distance: 47.5
click at [1567, 601] on html "Skip to content [PERSON_NAME] 5e00ac SP Dashboard Home Analytics All Orders Loc…" at bounding box center [784, 382] width 1568 height 763
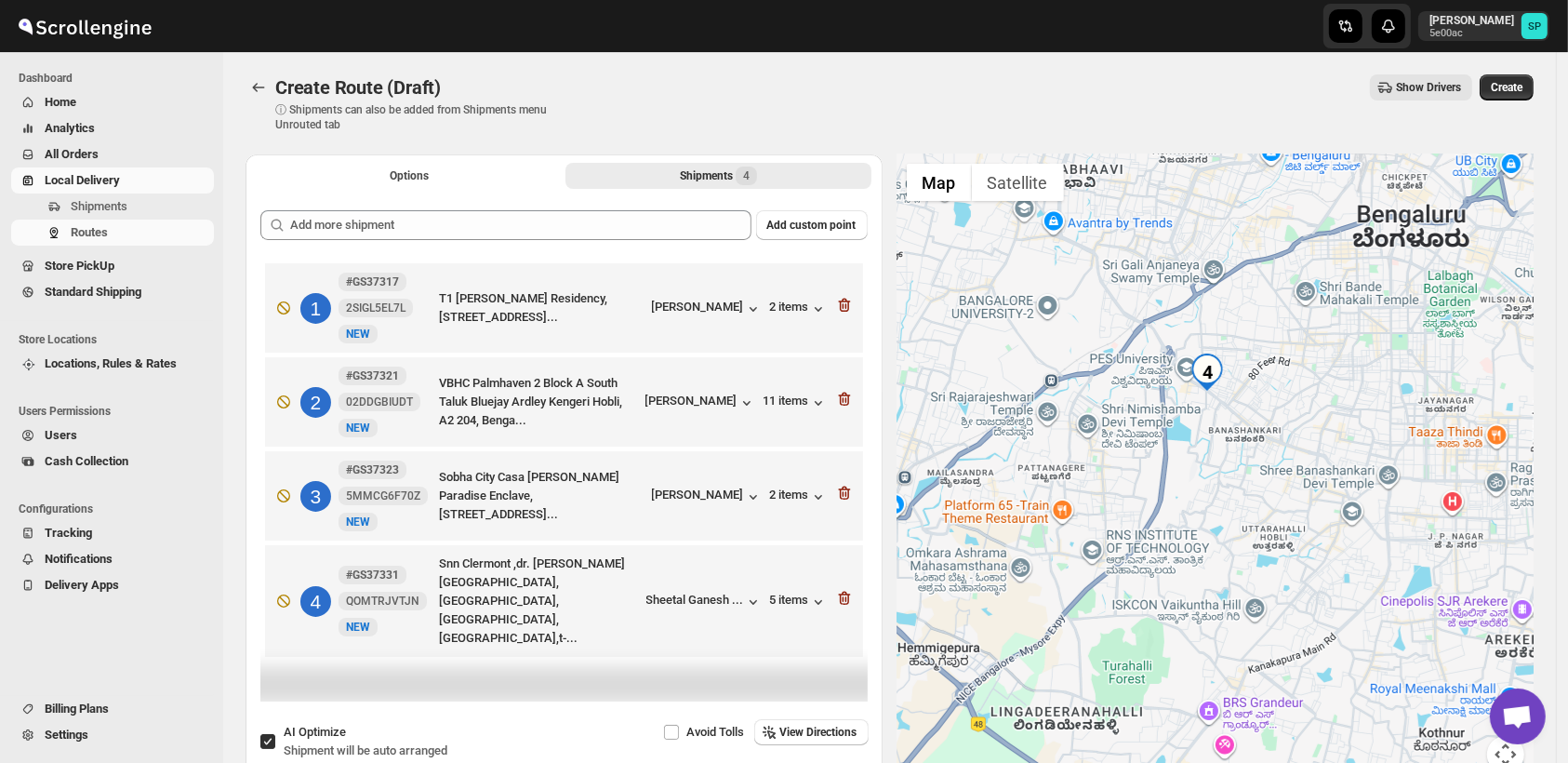
drag, startPoint x: 1190, startPoint y: 528, endPoint x: 1332, endPoint y: 456, distance: 159.2
click at [1336, 450] on div at bounding box center [1216, 475] width 637 height 641
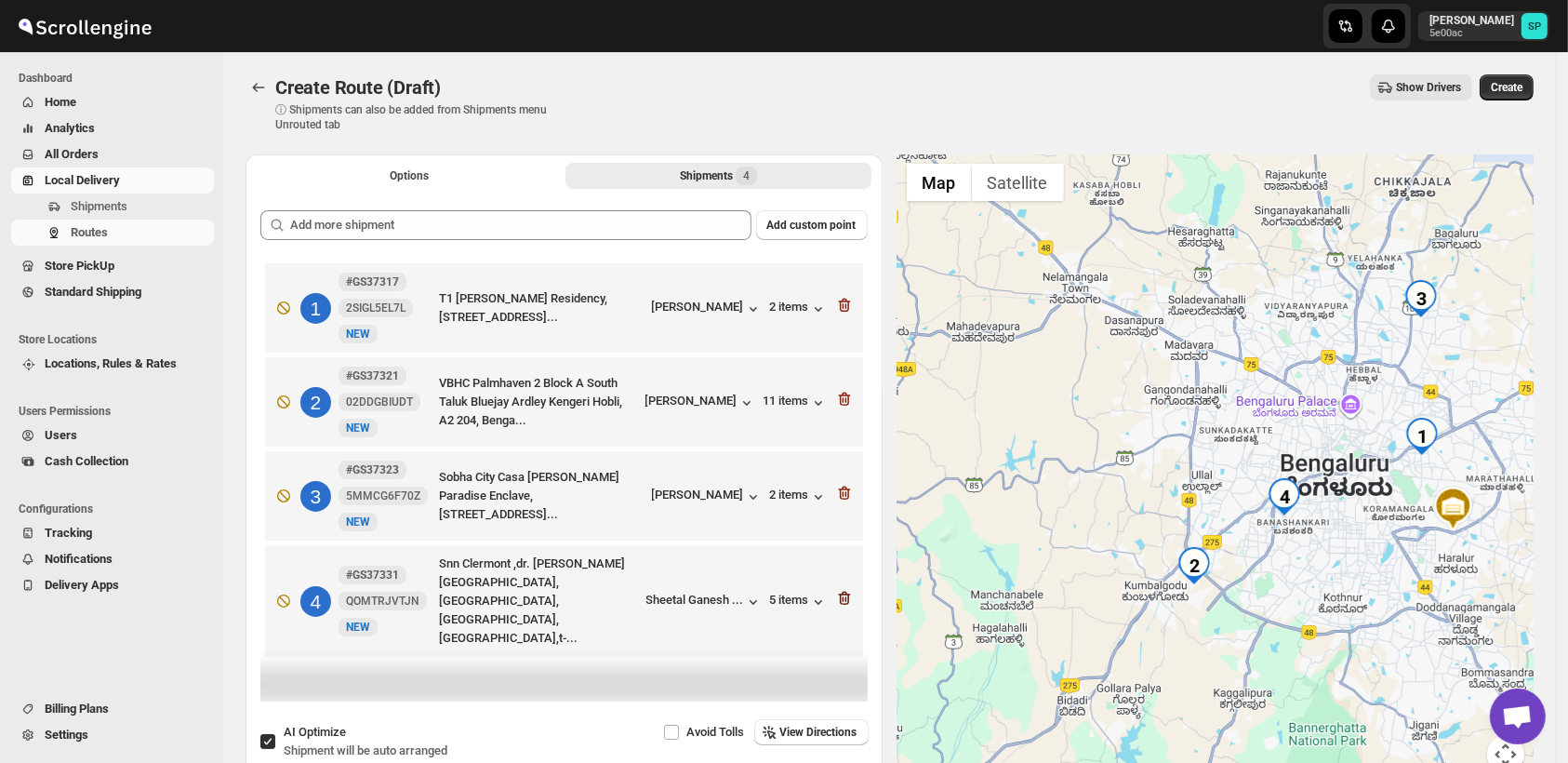
click at [846, 592] on icon "button" at bounding box center [844, 598] width 12 height 14
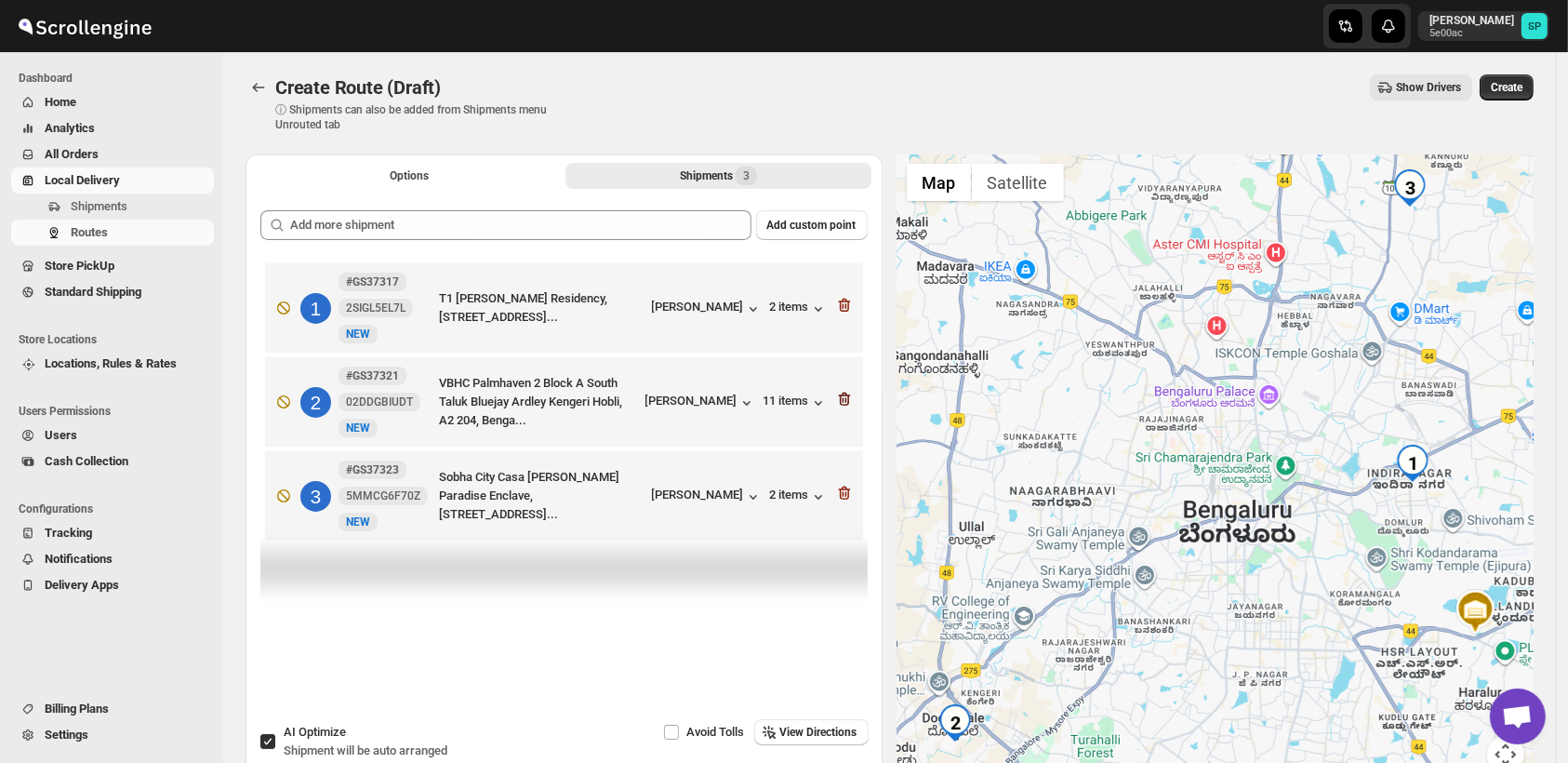
click at [842, 396] on icon "button" at bounding box center [845, 400] width 19 height 19
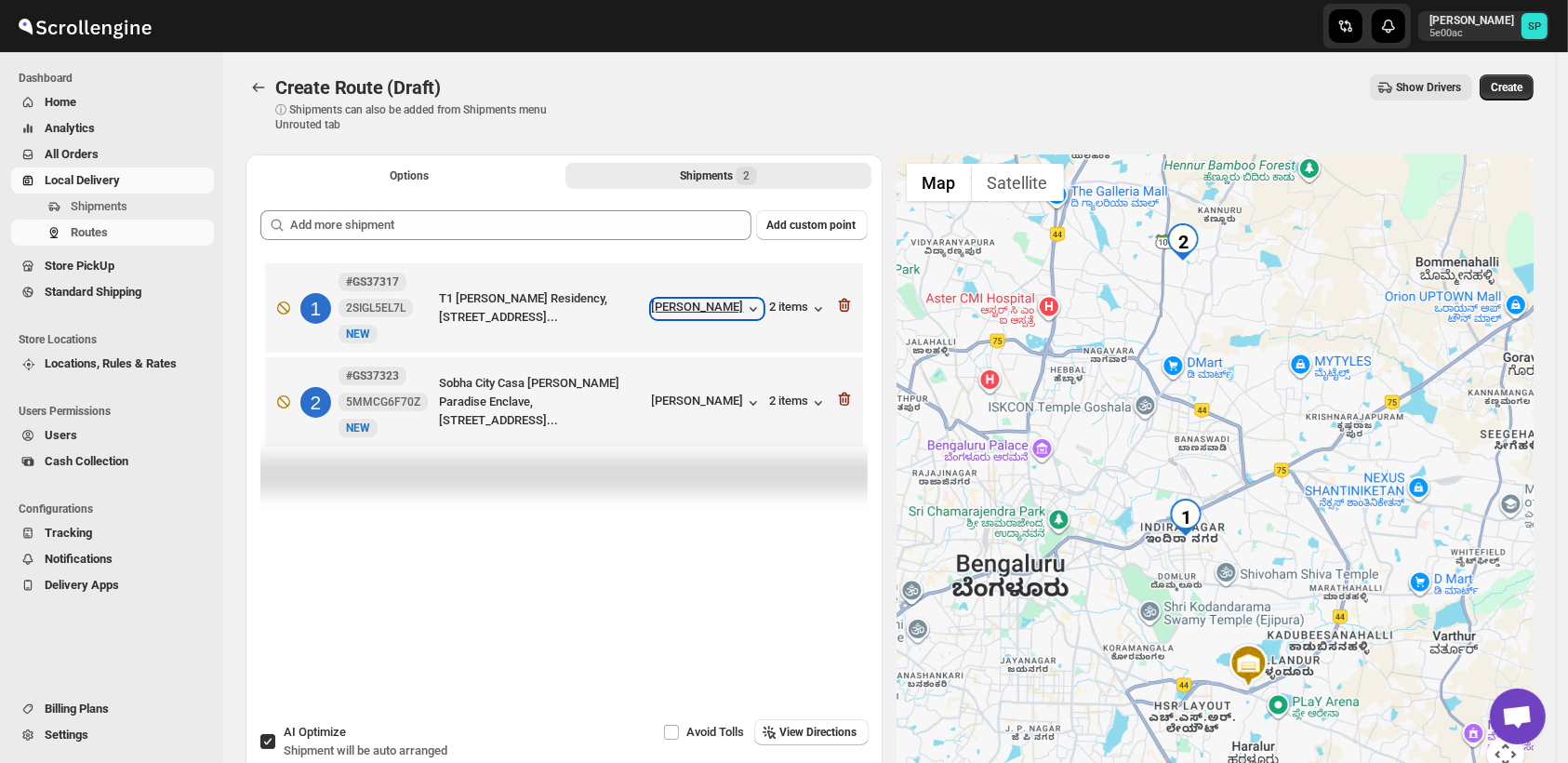
click at [743, 305] on div "[PERSON_NAME]" at bounding box center [707, 309] width 110 height 19
click at [721, 409] on div "[PERSON_NAME]" at bounding box center [707, 403] width 110 height 19
click at [851, 302] on icon "button" at bounding box center [844, 305] width 12 height 14
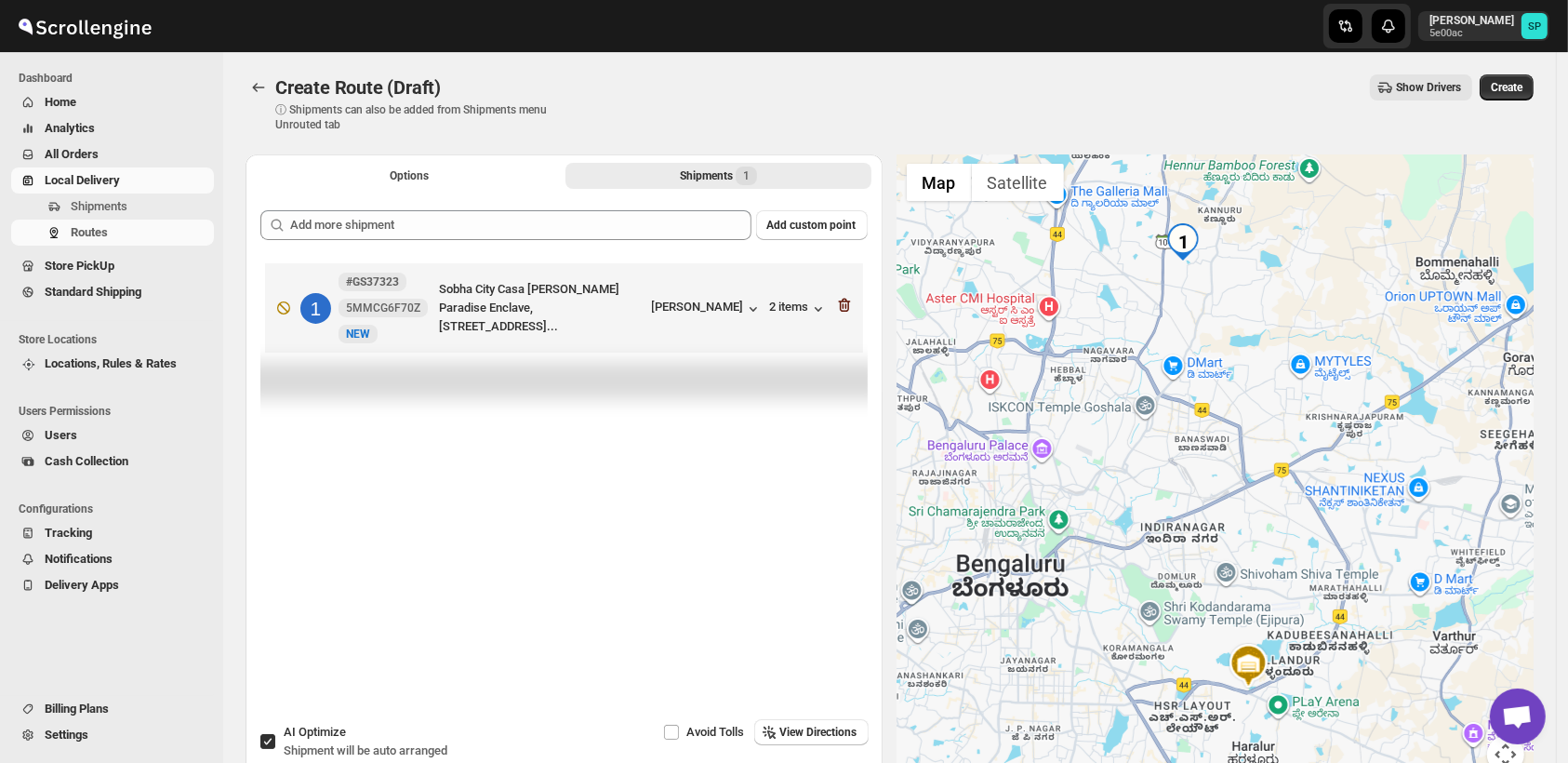
click at [850, 301] on icon "button" at bounding box center [845, 305] width 19 height 19
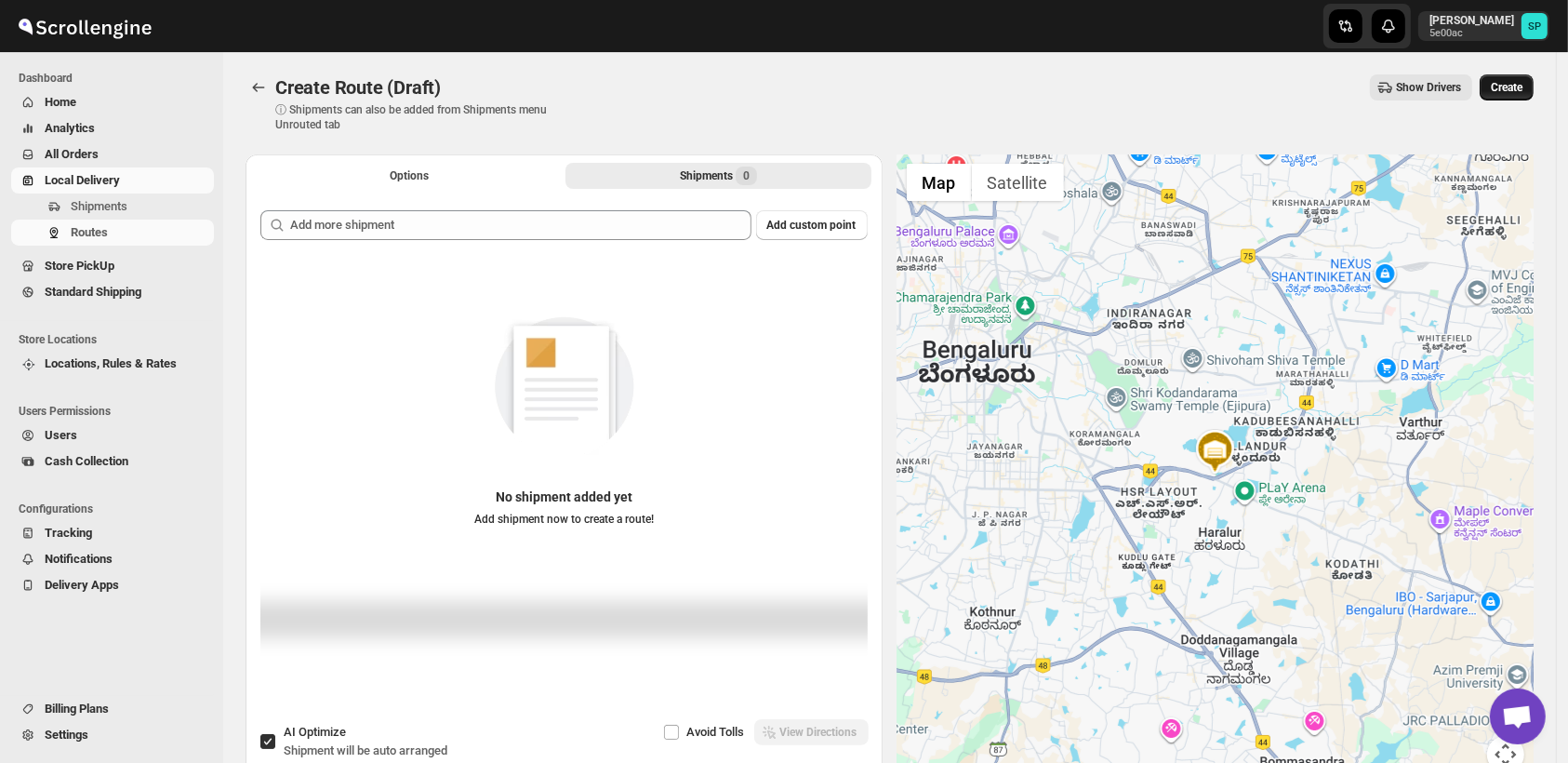
click at [1511, 86] on span "Create" at bounding box center [1506, 88] width 31 height 15
